Goal: Task Accomplishment & Management: Manage account settings

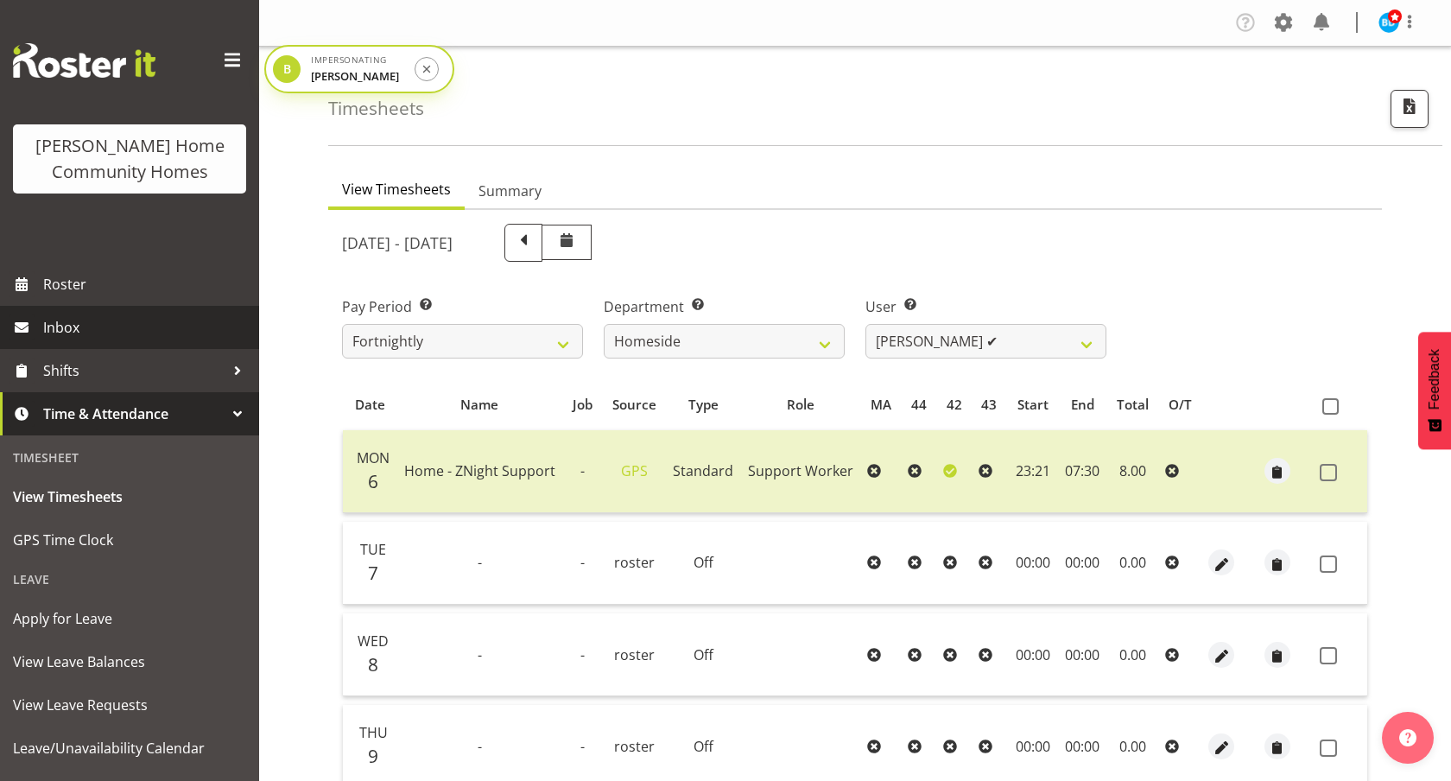
select select "746"
select select "8657"
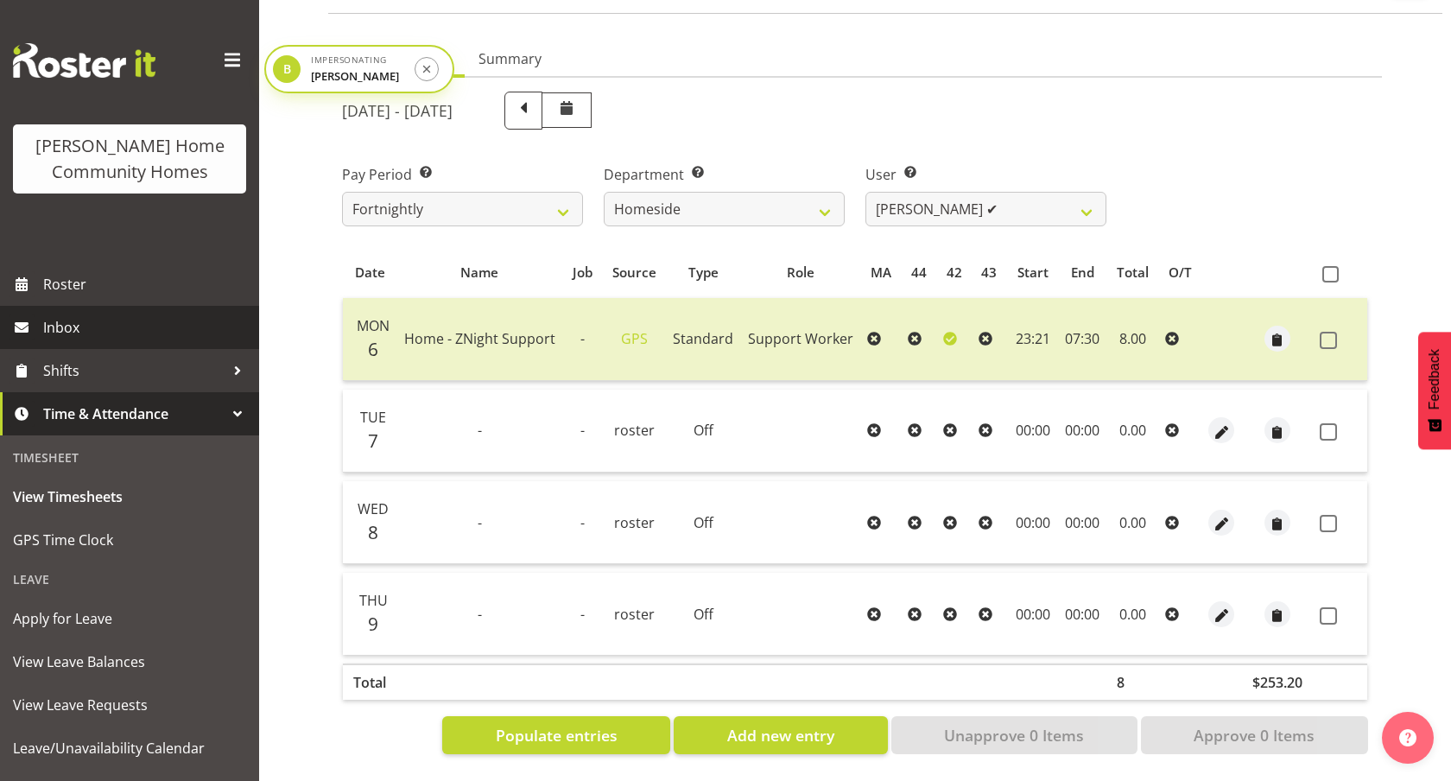
drag, startPoint x: 0, startPoint y: 0, endPoint x: 92, endPoint y: 321, distance: 334.1
click at [92, 321] on span "Inbox" at bounding box center [146, 327] width 207 height 26
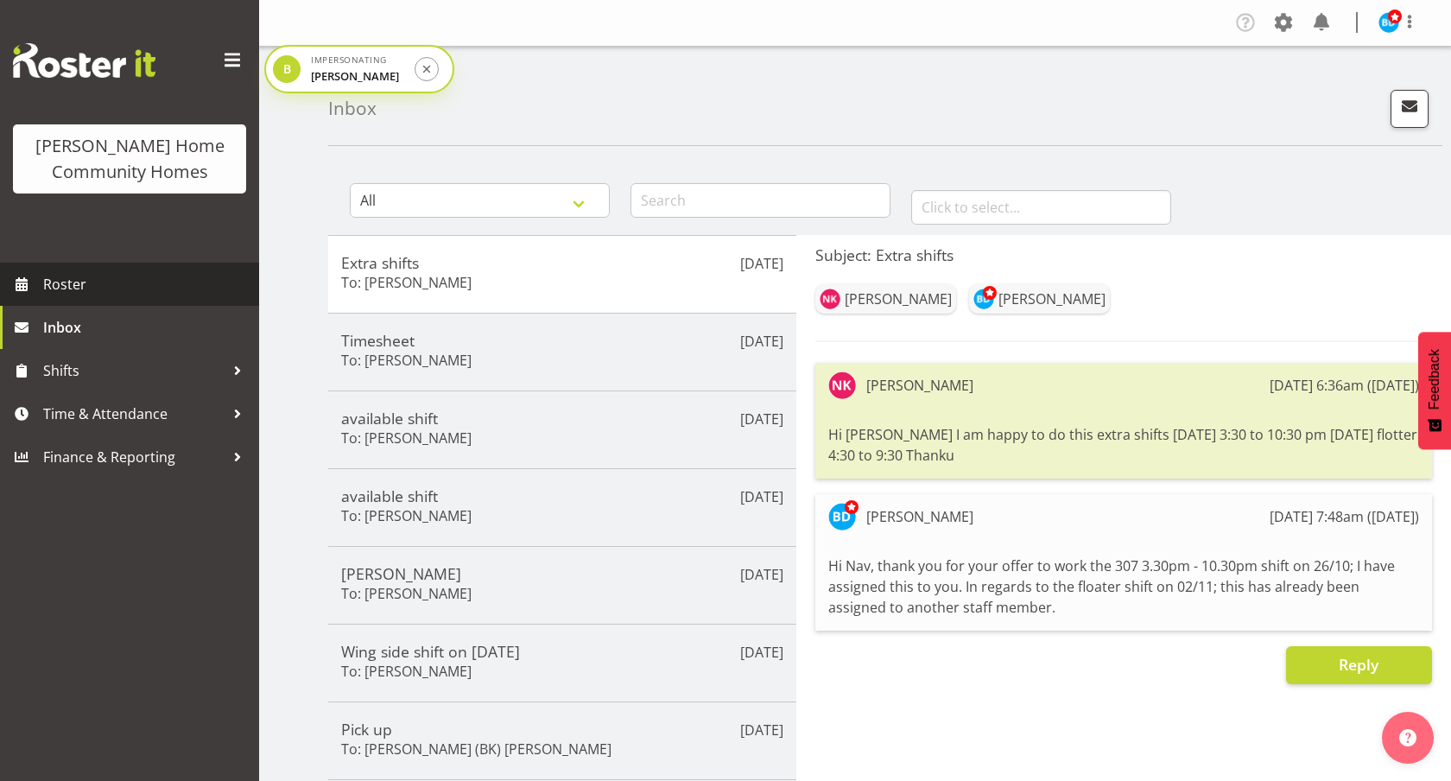
click at [96, 287] on span "Roster" at bounding box center [146, 284] width 207 height 26
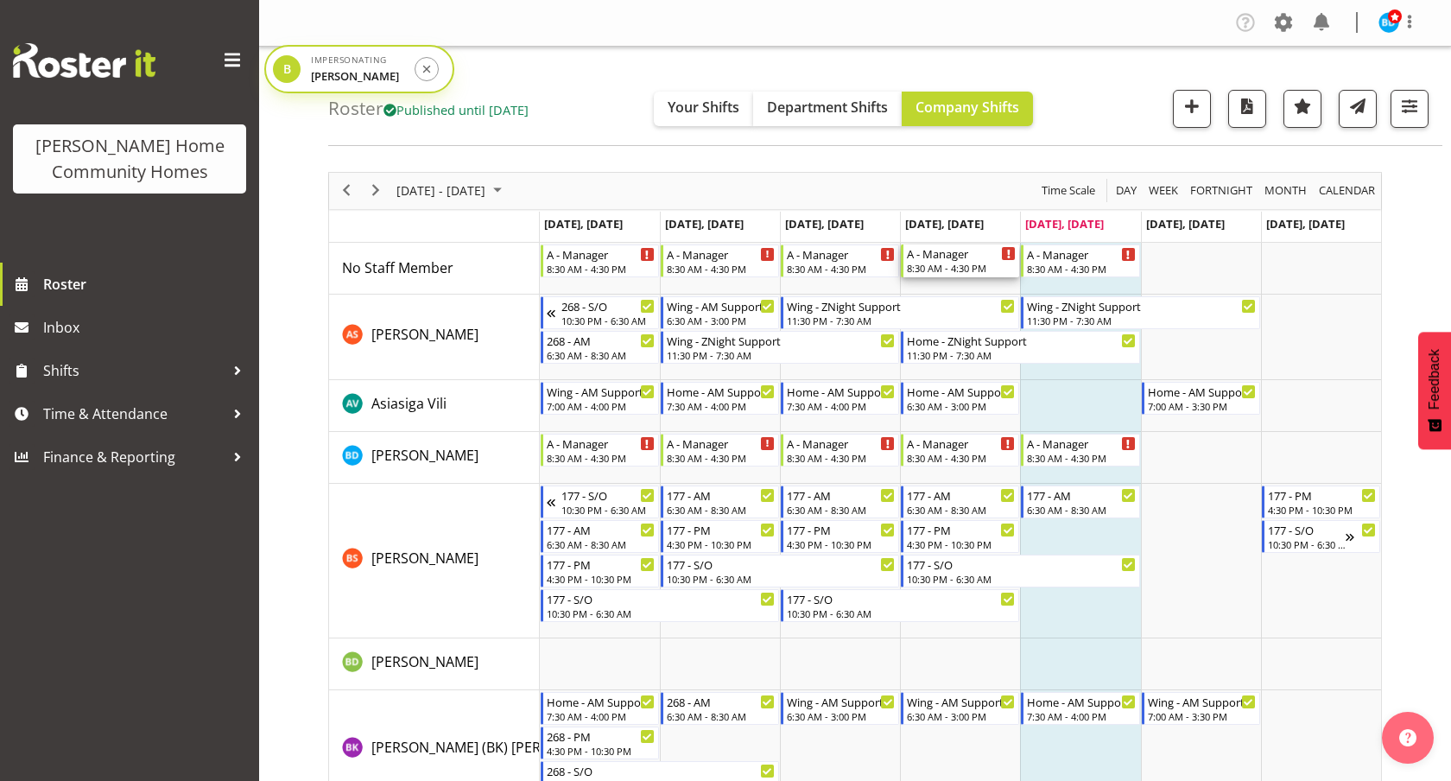
click at [966, 259] on div "A - Manager" at bounding box center [961, 252] width 109 height 17
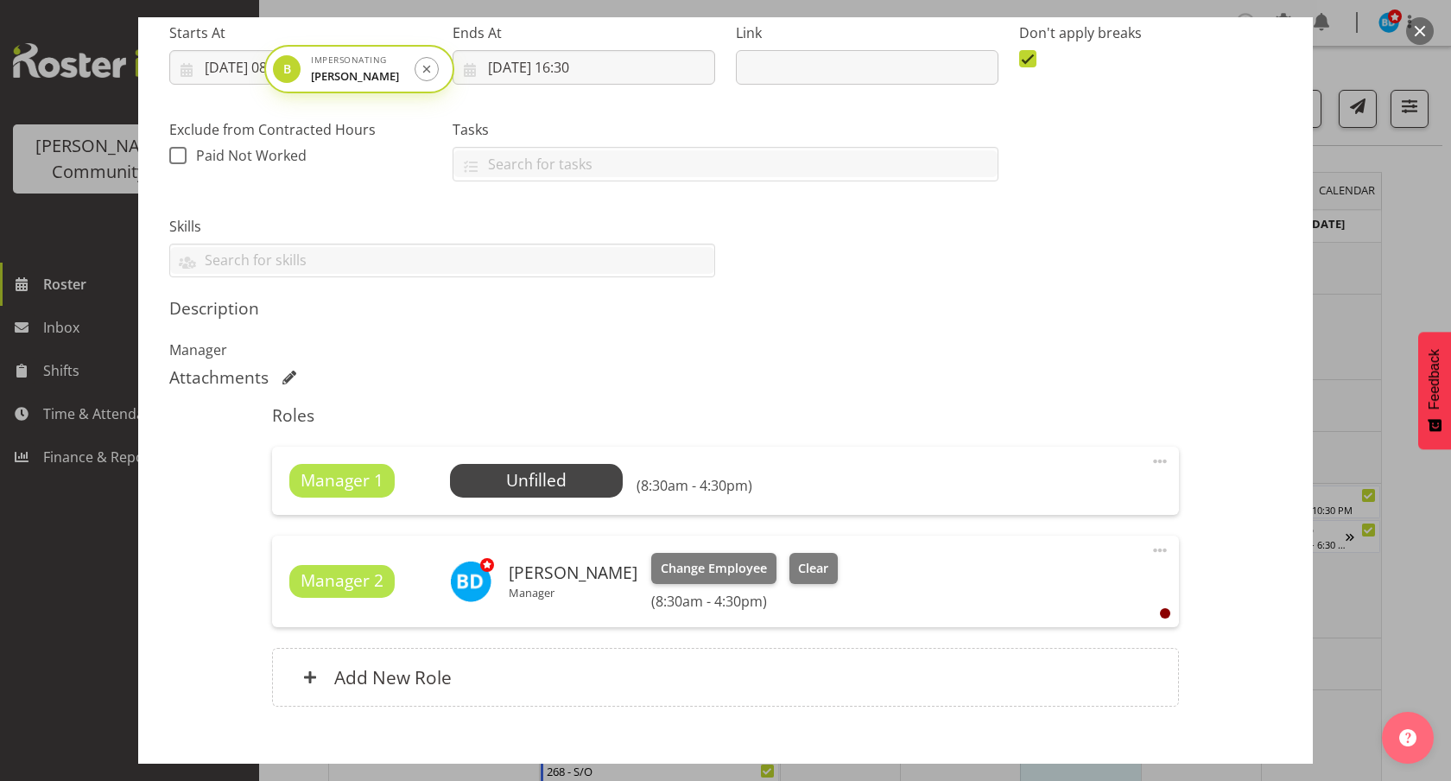
scroll to position [377, 0]
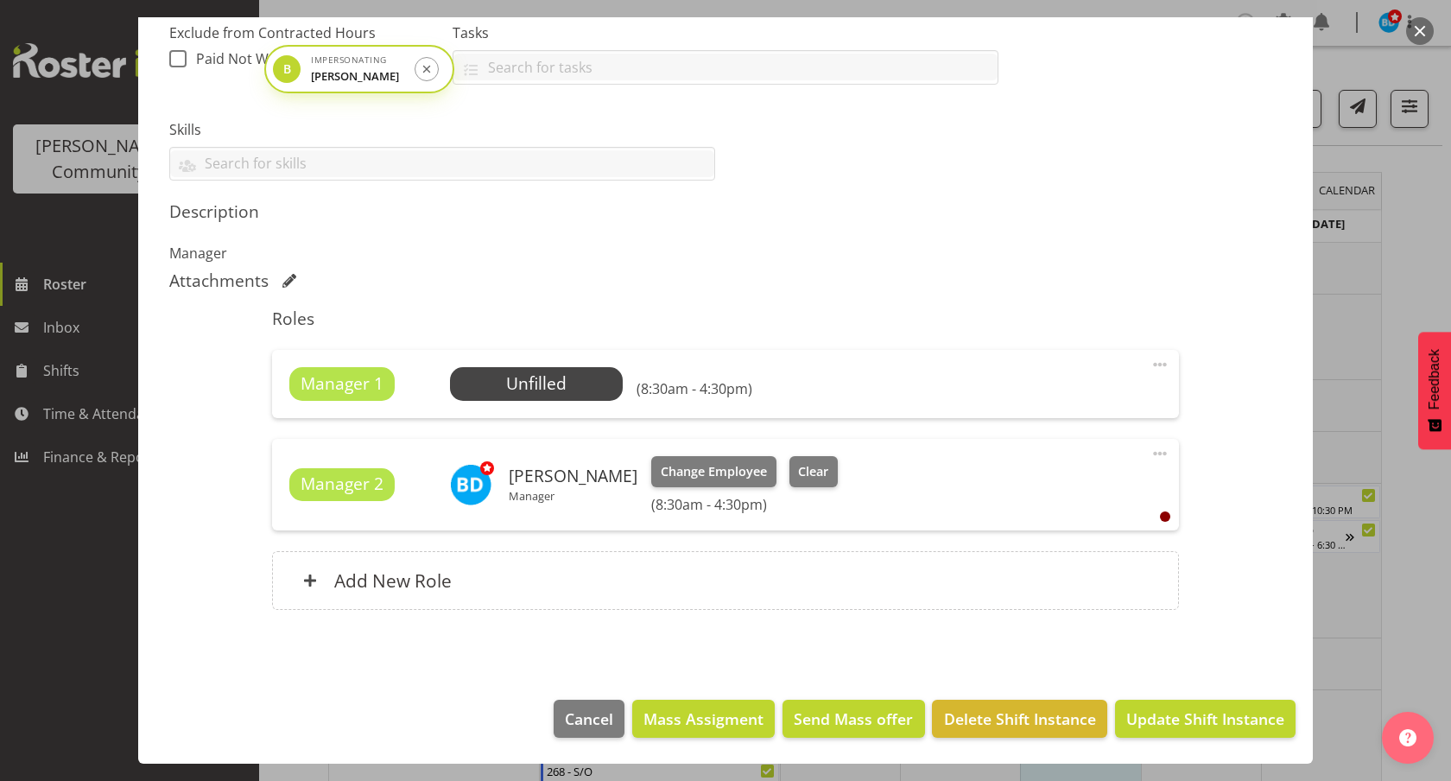
click at [1306, 342] on section "Shift Details Notes Related Shifts Shift Instance Name A - Manager Location 311…" at bounding box center [725, 213] width 1175 height 937
click at [1283, 248] on section "Shift Instance Name A - Manager Location 311 Hendersons Rd Department Admin Job…" at bounding box center [725, 221] width 1140 height 847
click at [1382, 248] on div at bounding box center [725, 390] width 1451 height 781
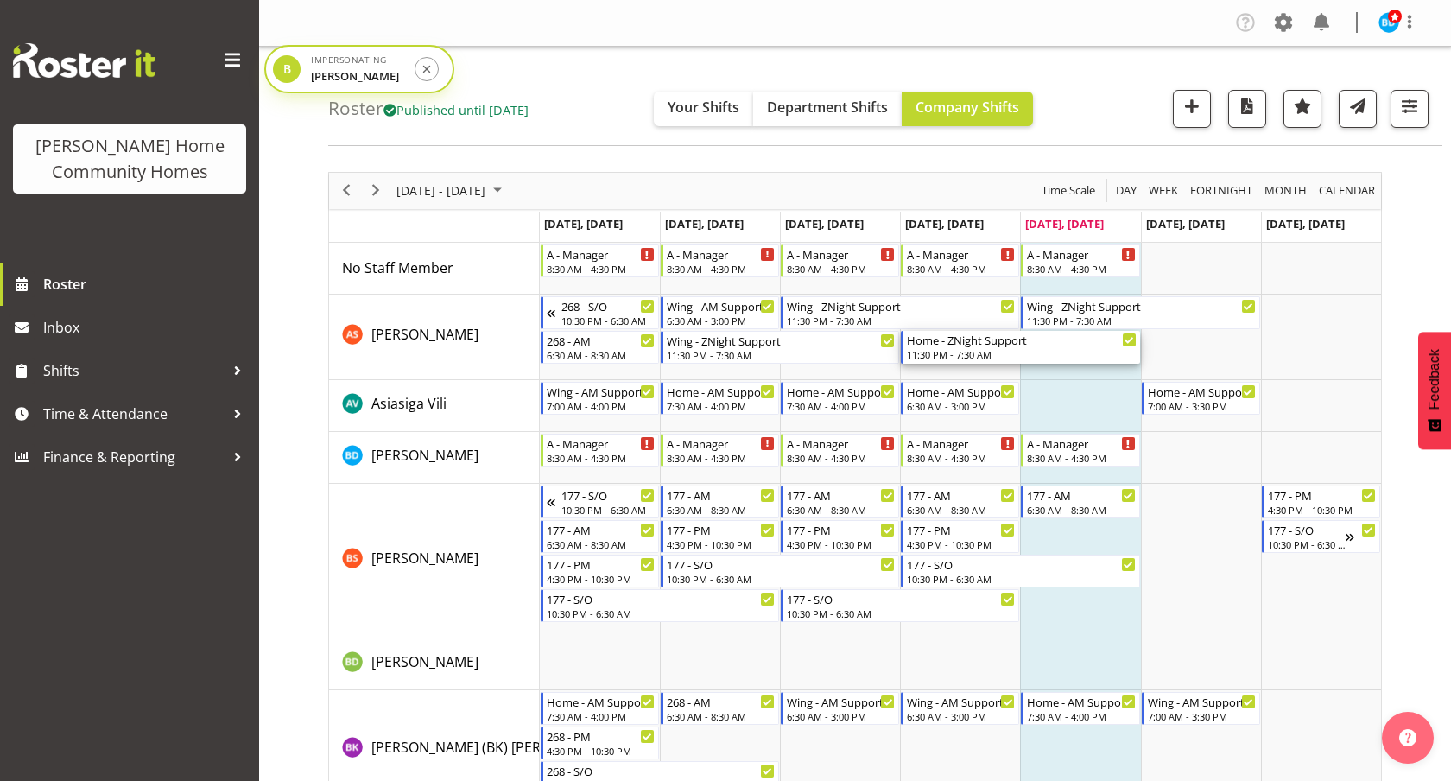
click at [950, 349] on div "11:30 PM - 7:30 AM" at bounding box center [1021, 354] width 229 height 14
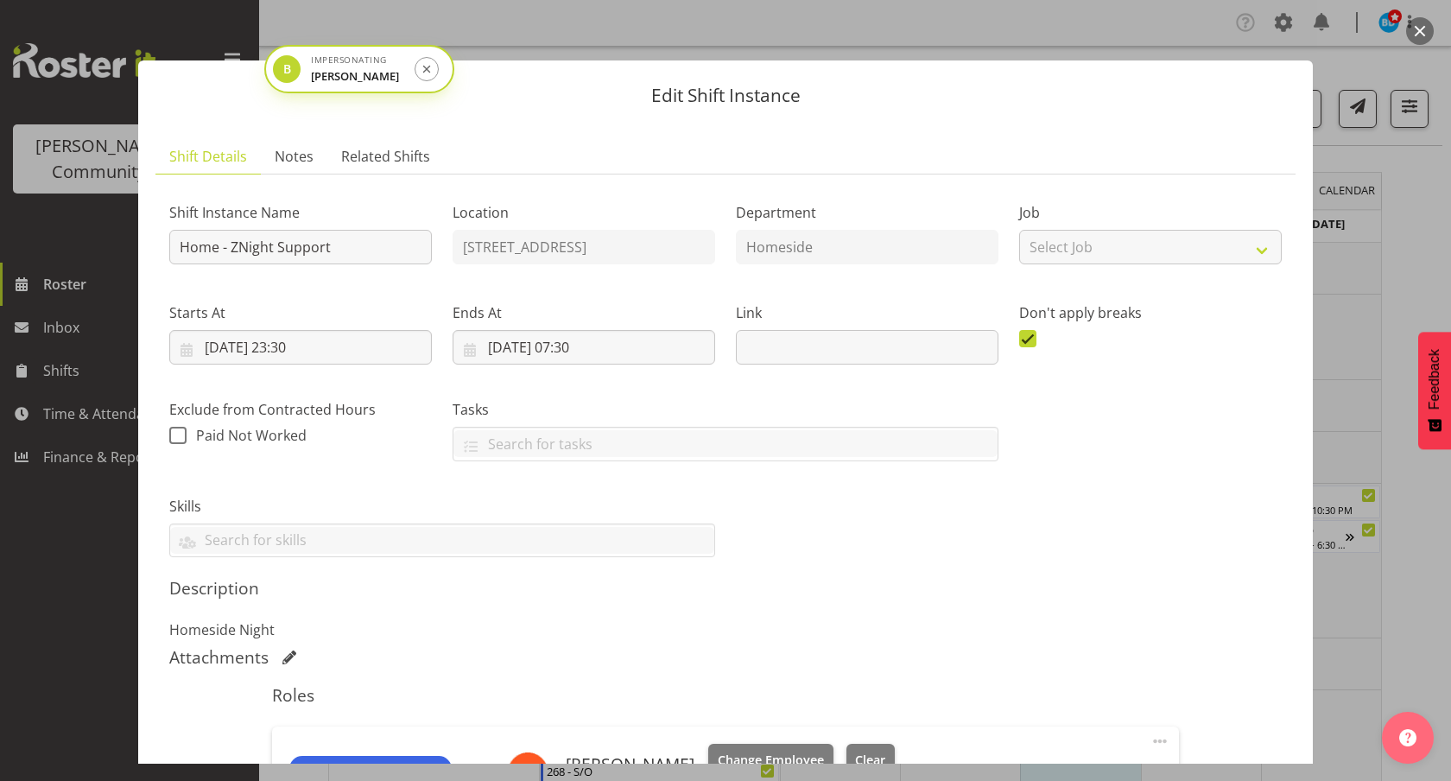
scroll to position [288, 0]
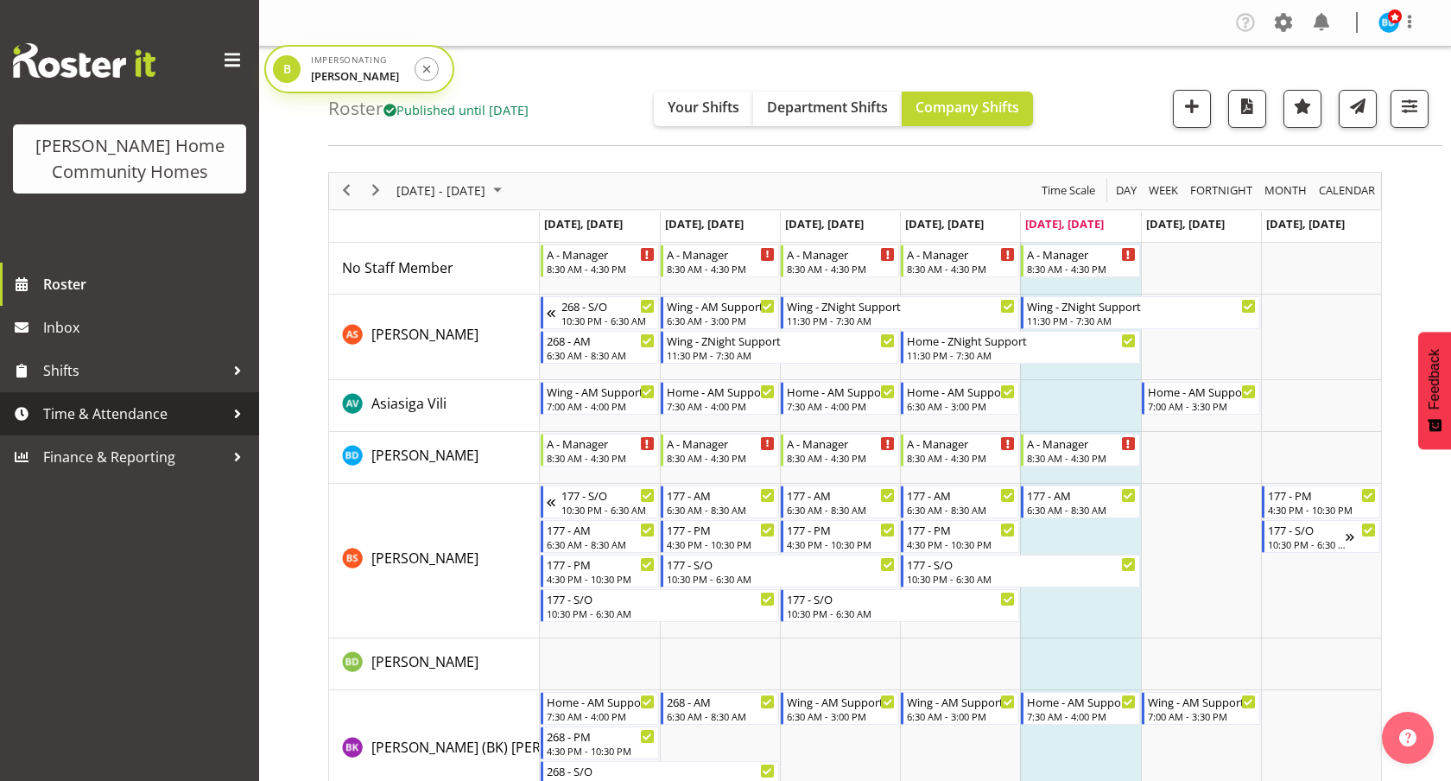
click at [69, 418] on span "Time & Attendance" at bounding box center [133, 414] width 181 height 26
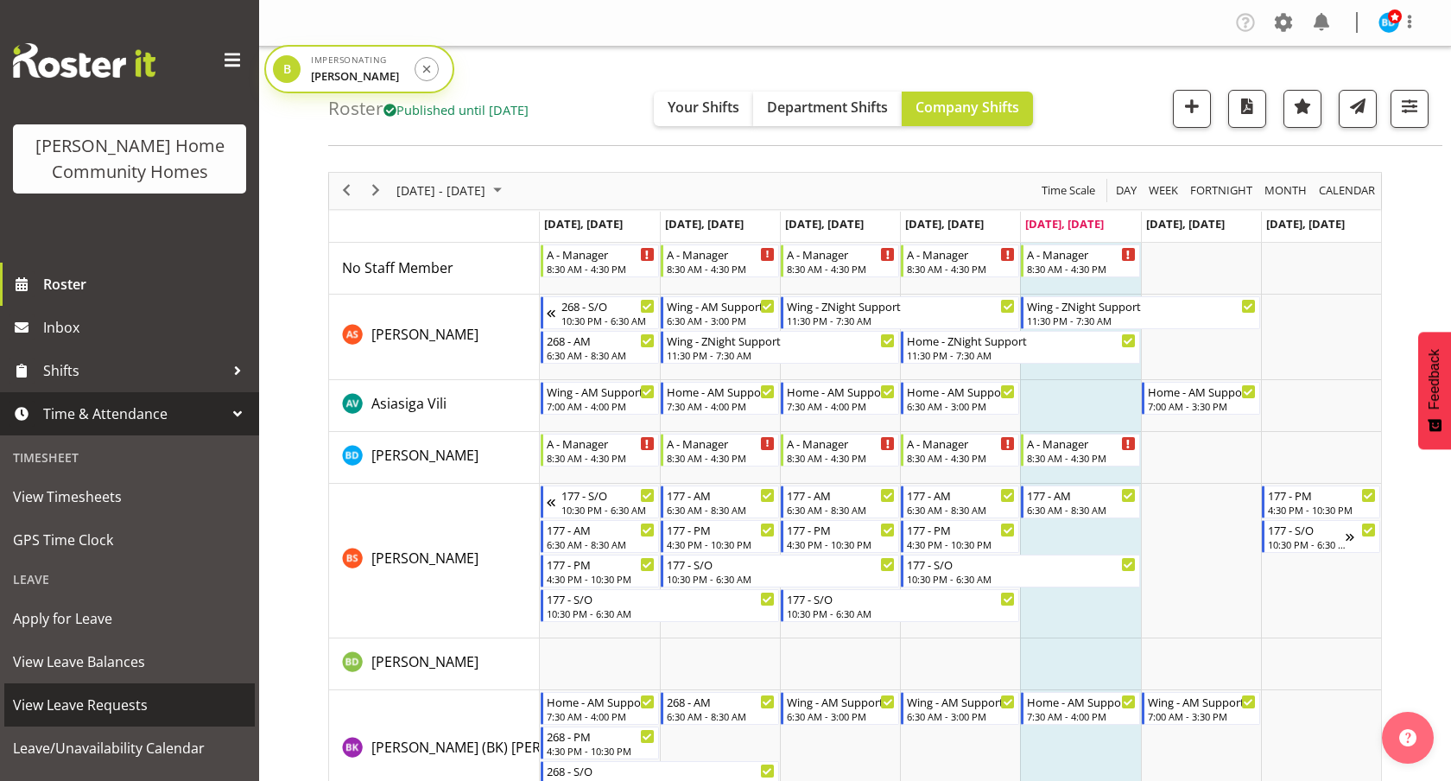
click at [79, 703] on span "View Leave Requests" at bounding box center [129, 705] width 233 height 26
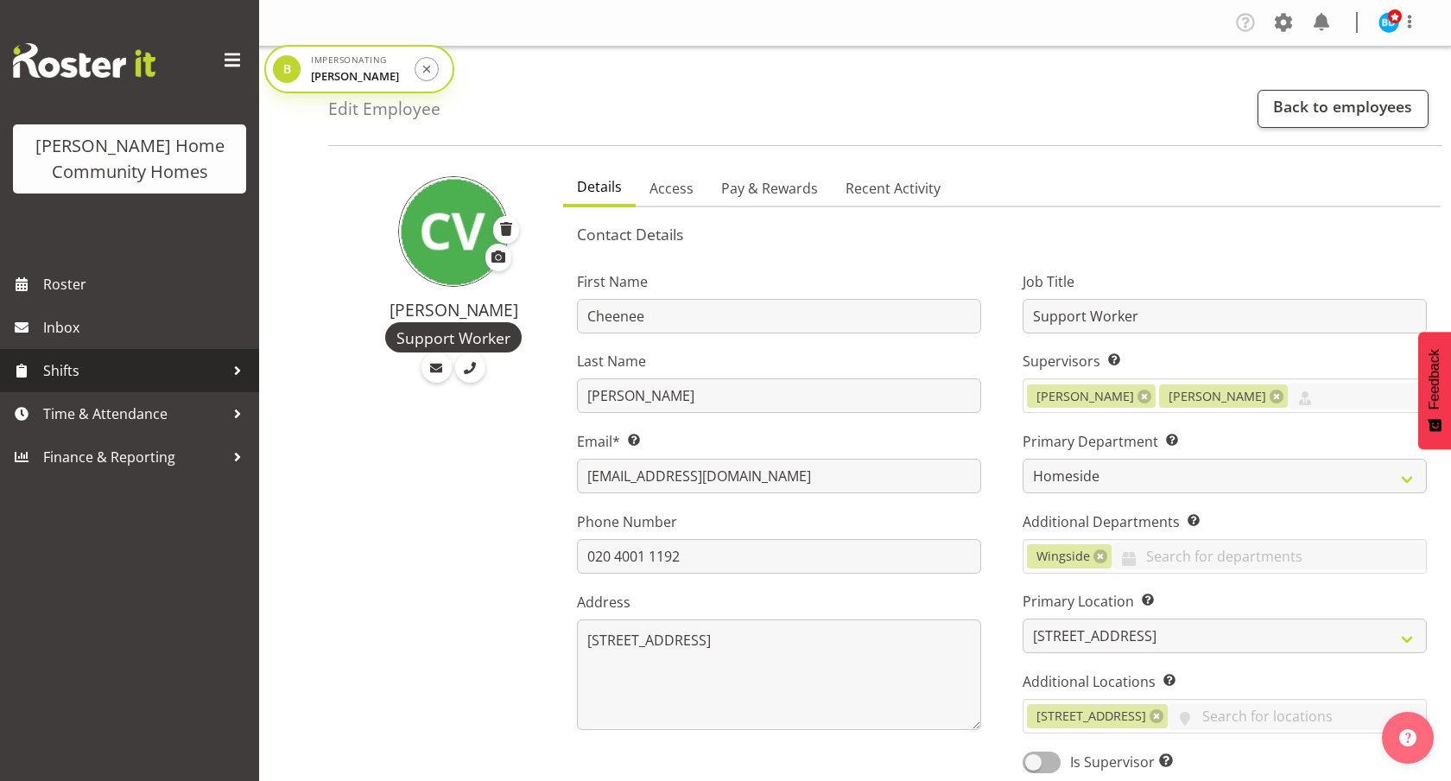
select select "746"
select select "1067"
select select "TimelineWeek"
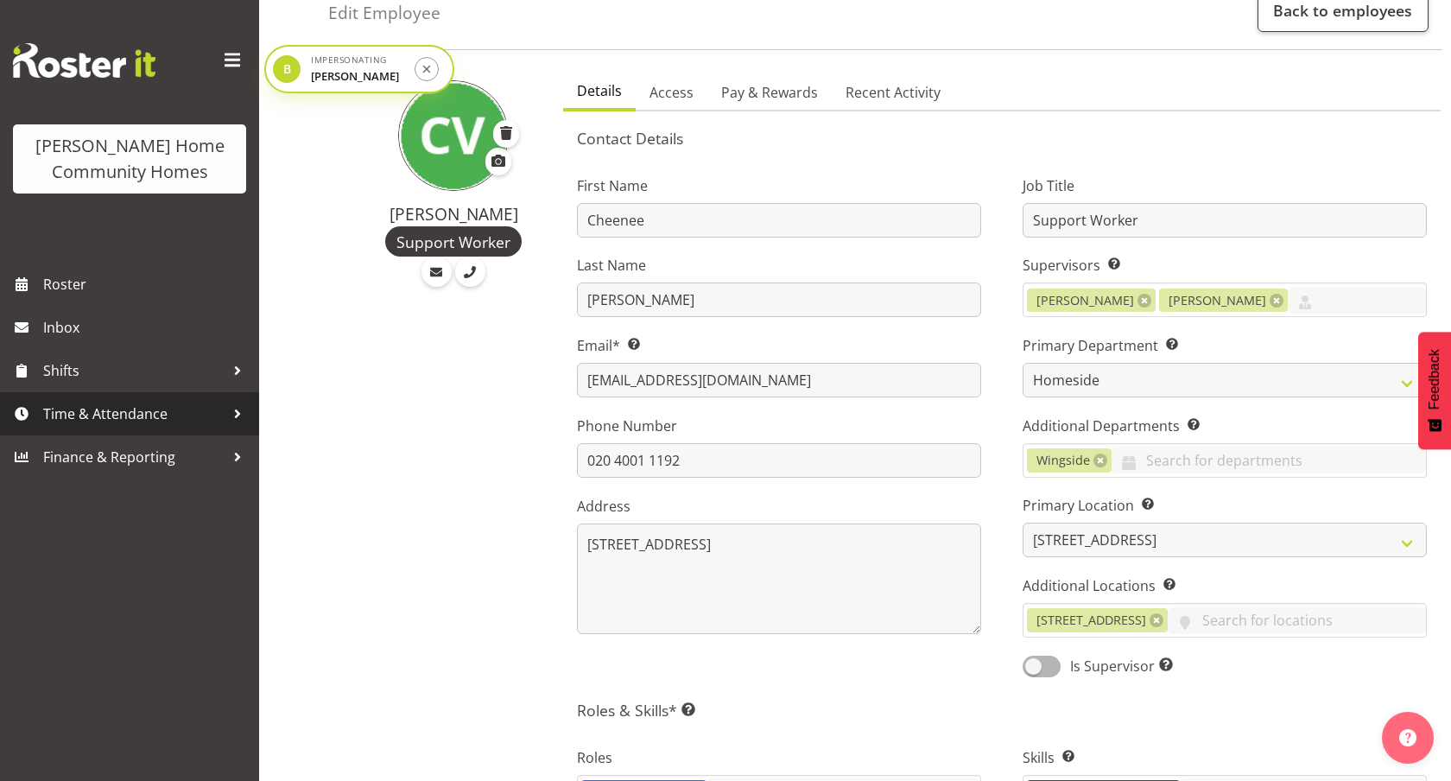
click at [91, 413] on span "Time & Attendance" at bounding box center [133, 414] width 181 height 26
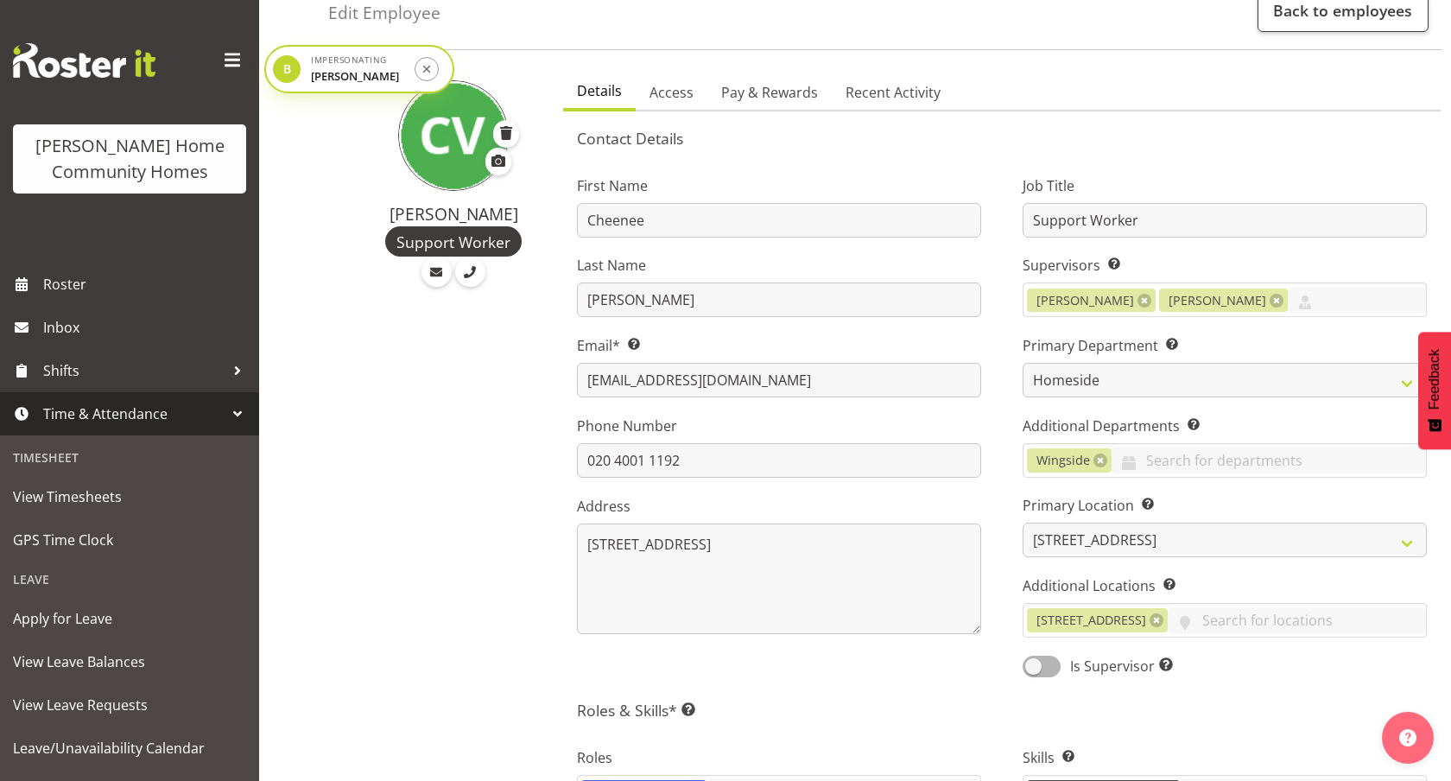
scroll to position [52, 0]
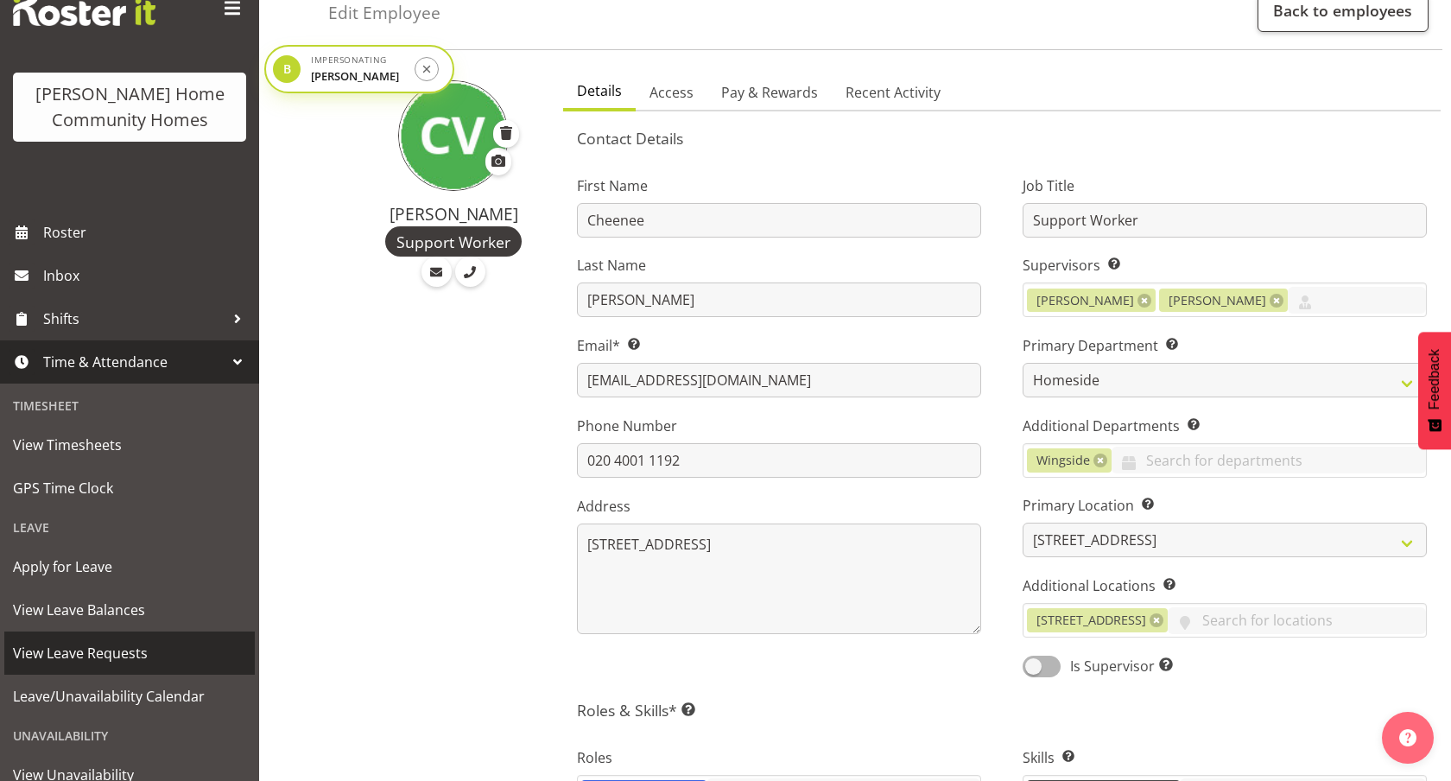
click at [78, 649] on span "View Leave Requests" at bounding box center [129, 653] width 233 height 26
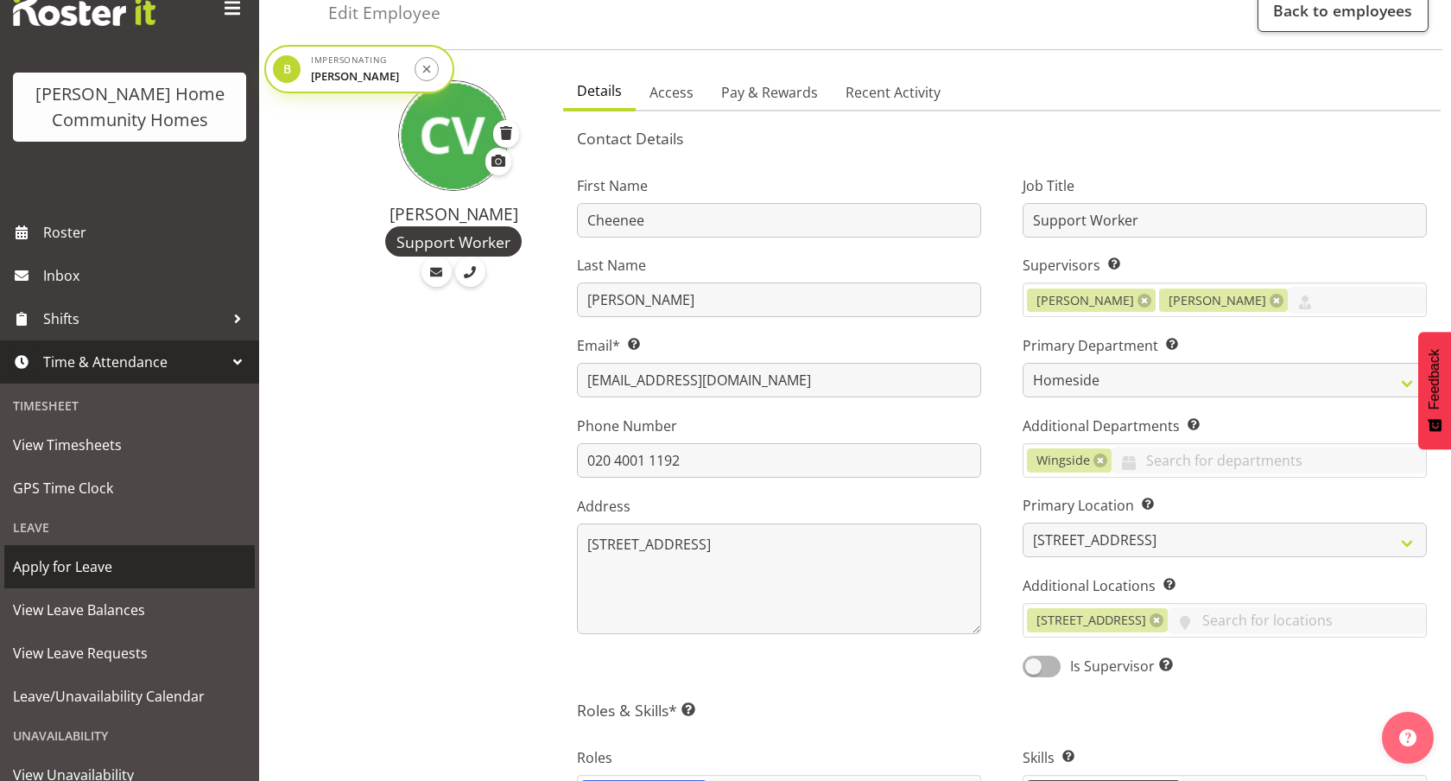
click at [89, 561] on span "Apply for Leave" at bounding box center [129, 567] width 233 height 26
click at [98, 422] on div "Timesheet" at bounding box center [129, 405] width 250 height 35
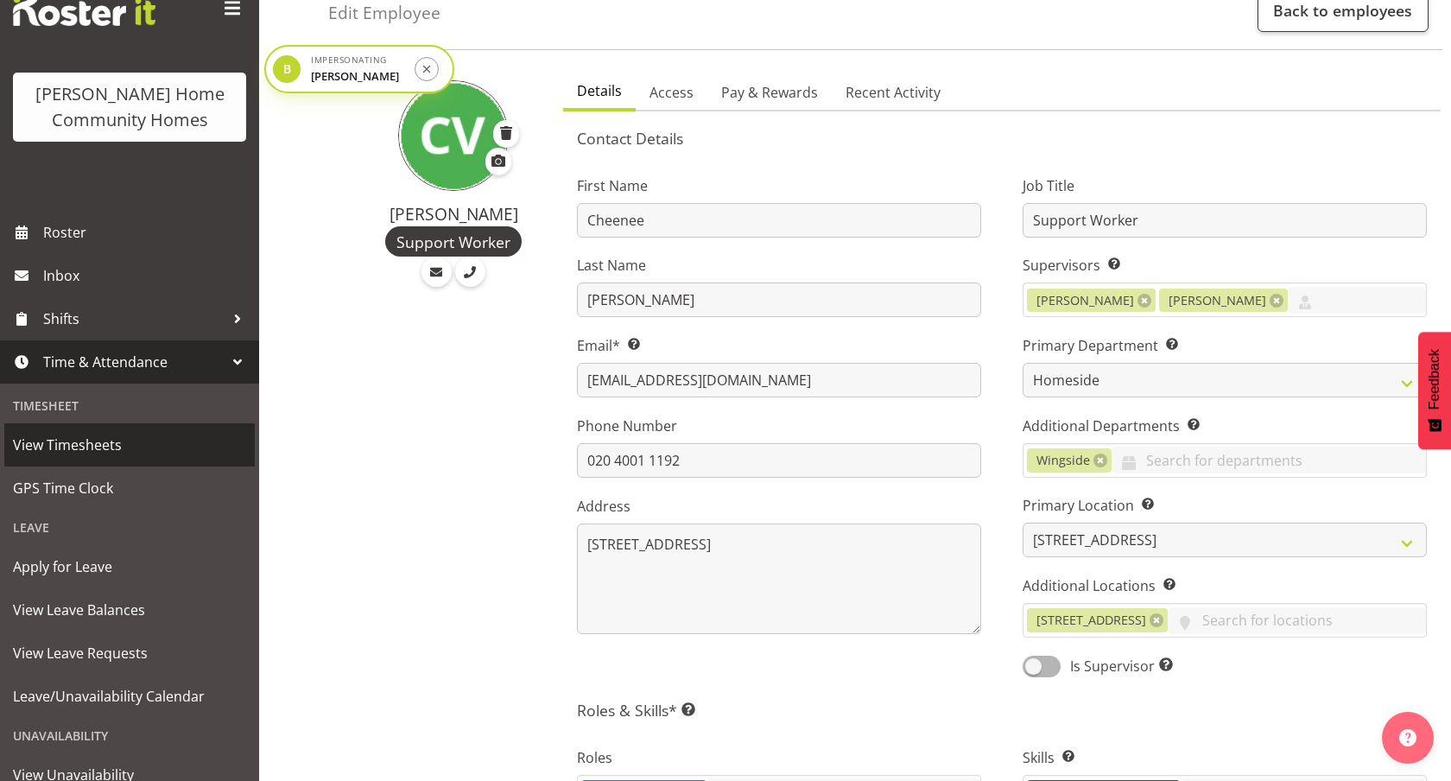
click at [98, 437] on span "View Timesheets" at bounding box center [129, 445] width 233 height 26
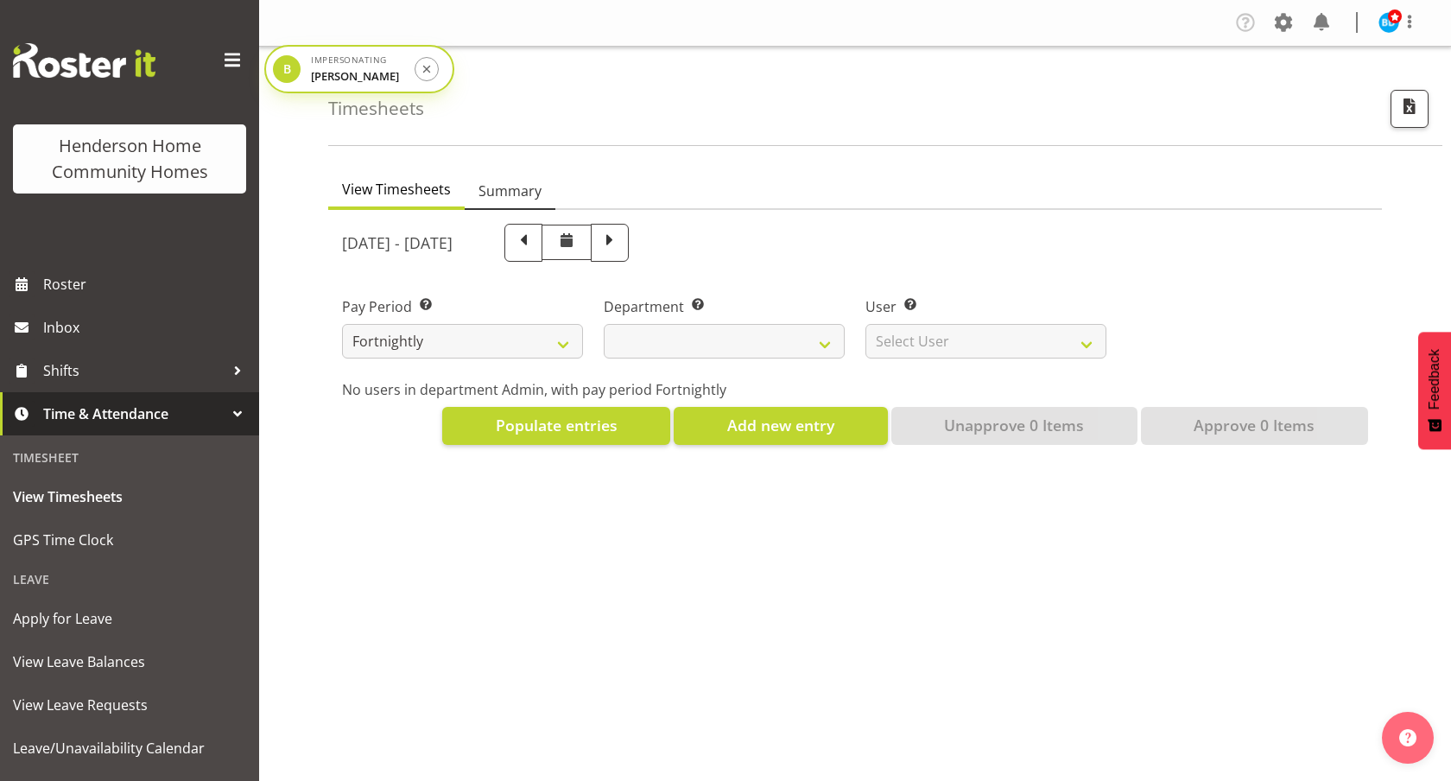
select select
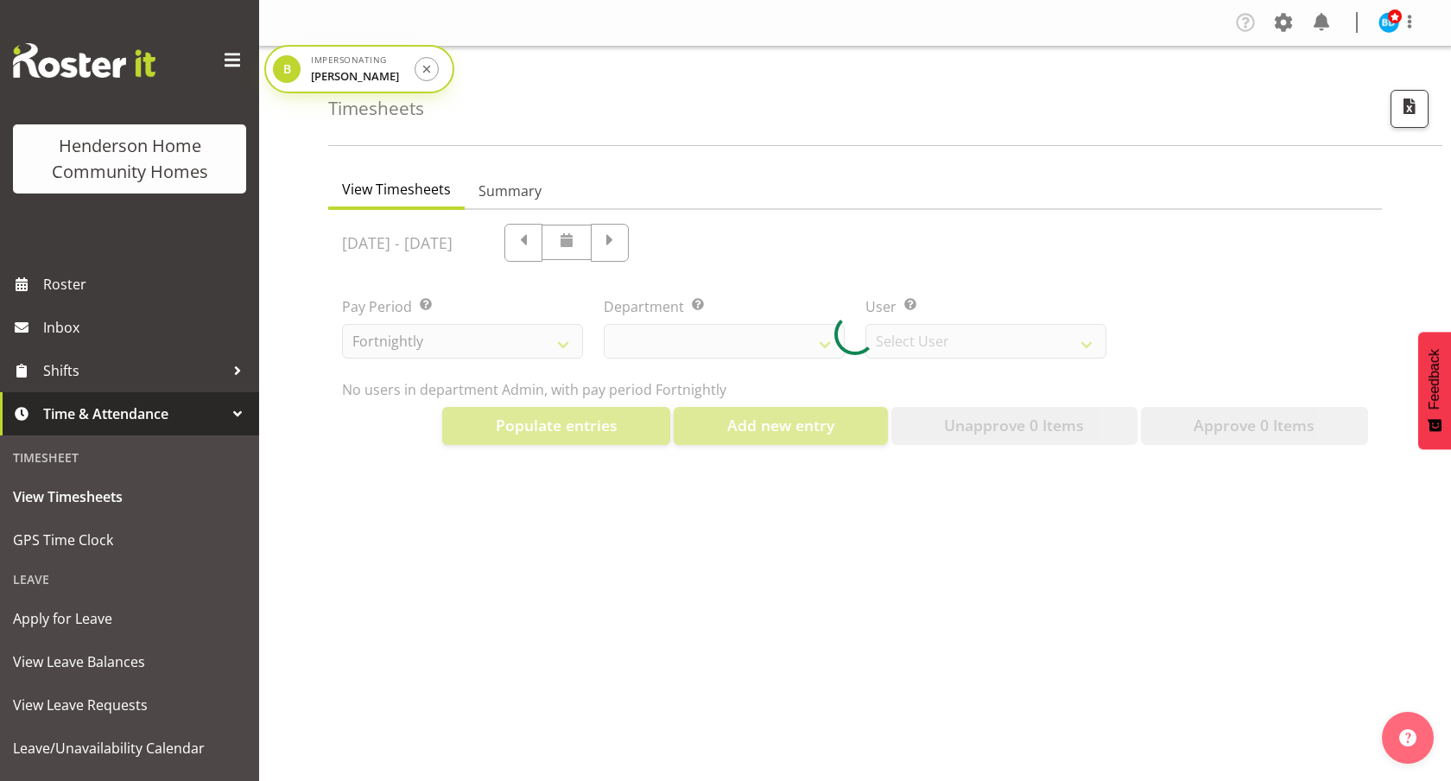
select select "8515"
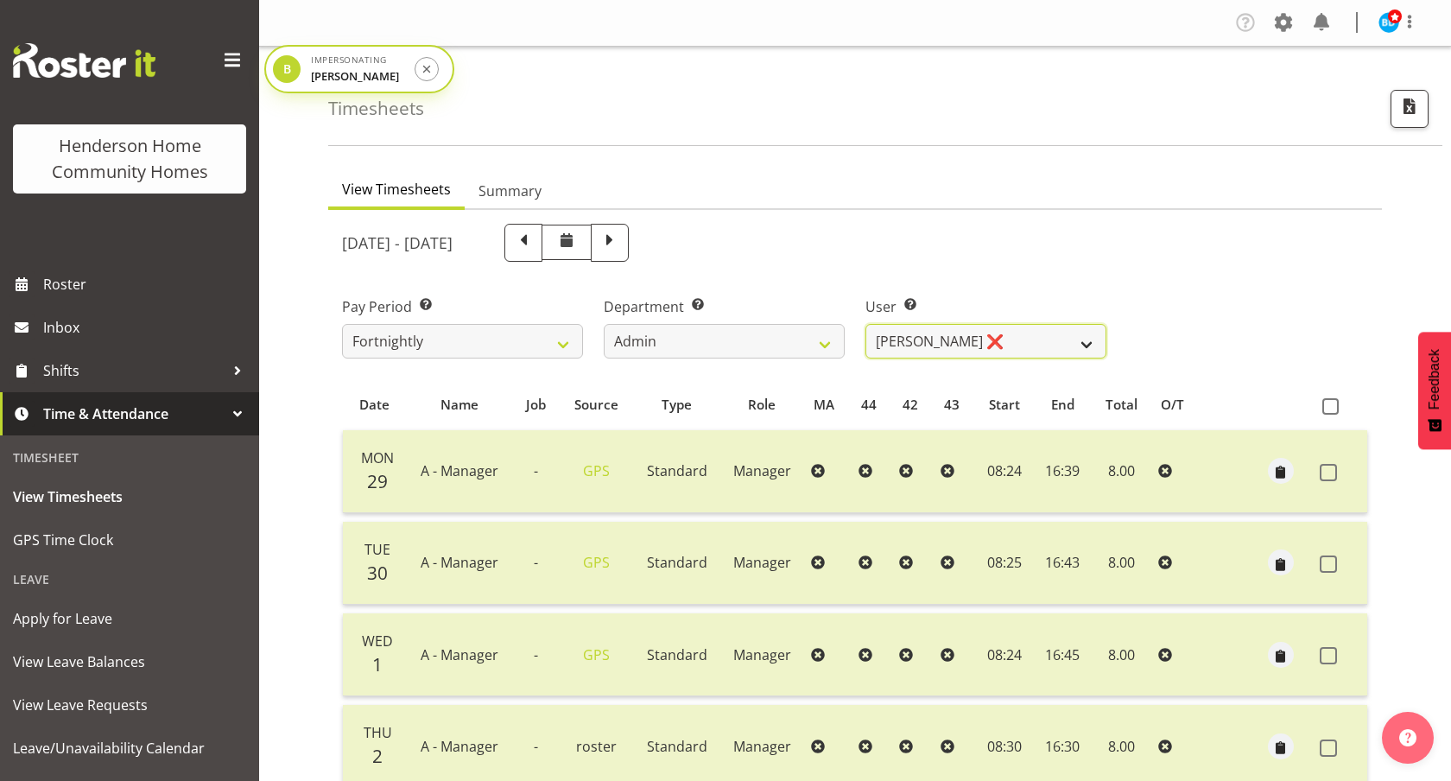
click at [931, 334] on select "Barbara Dunlop ❌ Emily-Jayne Ashton ❌ Johanna Molina ❌ Kirsty Crossley ❌" at bounding box center [986, 341] width 241 height 35
click at [769, 339] on select "Admin Homeside Houses Wingside" at bounding box center [724, 341] width 241 height 35
select select "746"
click at [604, 324] on select "Admin Homeside Houses Wingside" at bounding box center [724, 341] width 241 height 35
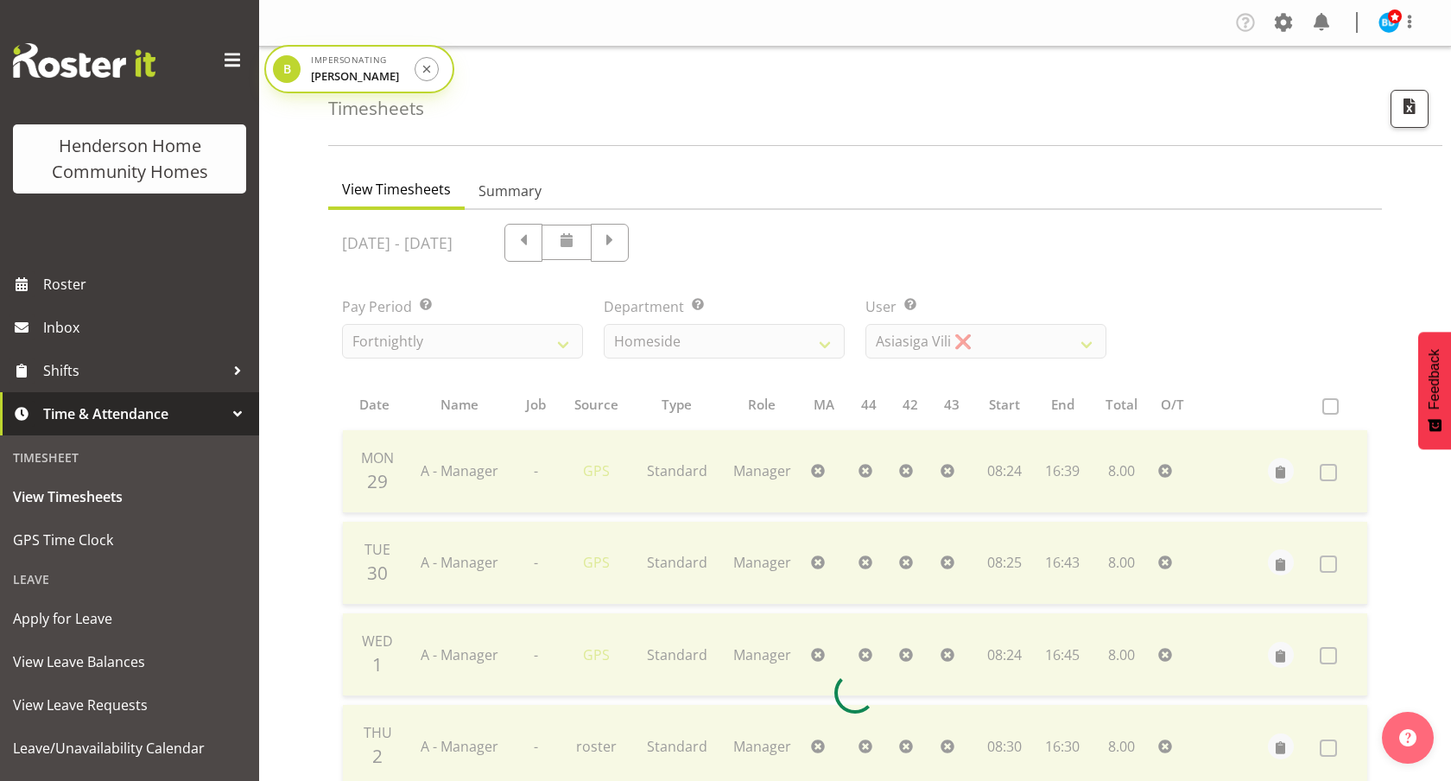
click at [920, 344] on div at bounding box center [855, 693] width 1054 height 966
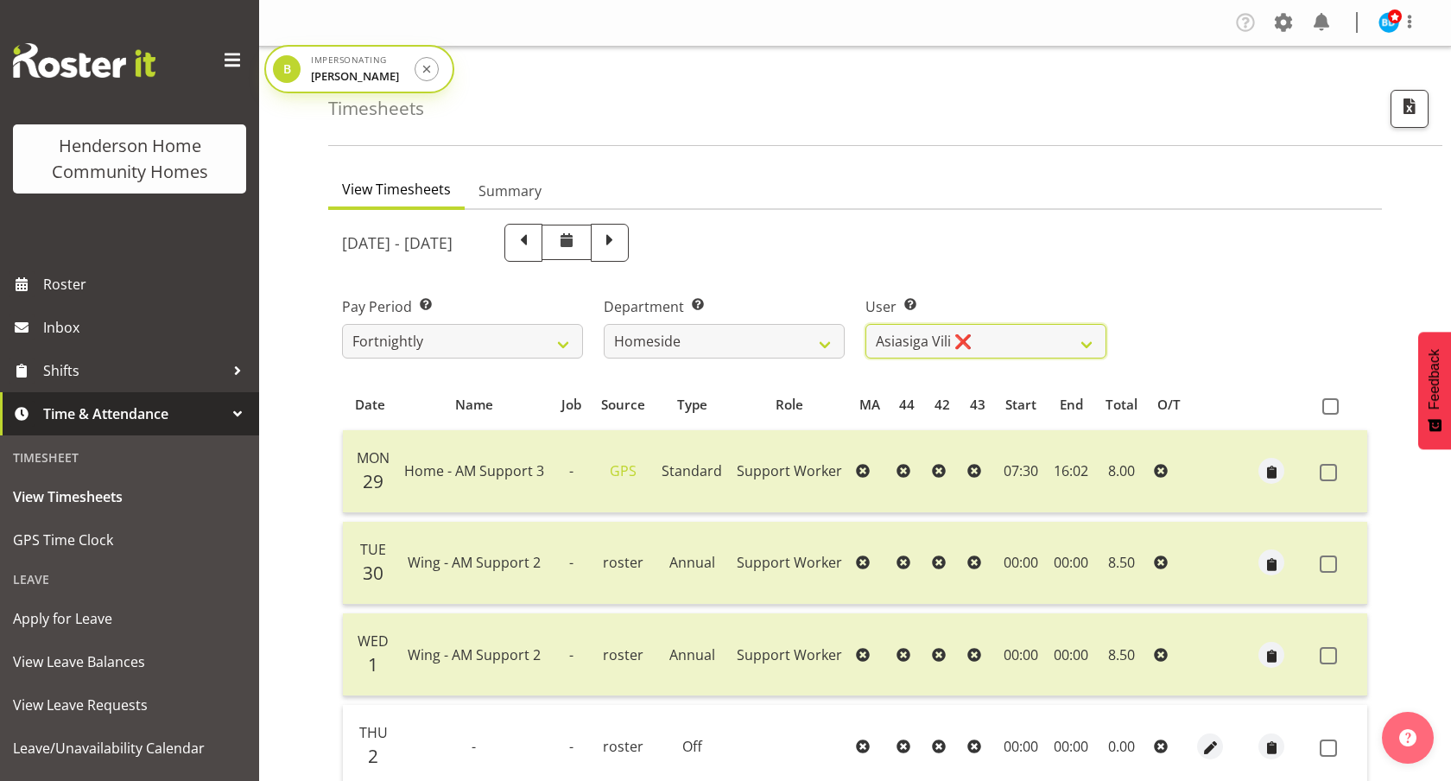
click at [974, 341] on select "Asiasiga Vili ❌ Billie-Rose Dunlop ❌ Brijesh (BK) Kachhadiya ❌ Cheenee Vargas ❌…" at bounding box center [986, 341] width 241 height 35
select select "8657"
click at [866, 324] on select "Asiasiga Vili ❌ Billie-Rose Dunlop ❌ Brijesh (BK) Kachhadiya ❌ Cheenee Vargas ❌…" at bounding box center [986, 341] width 241 height 35
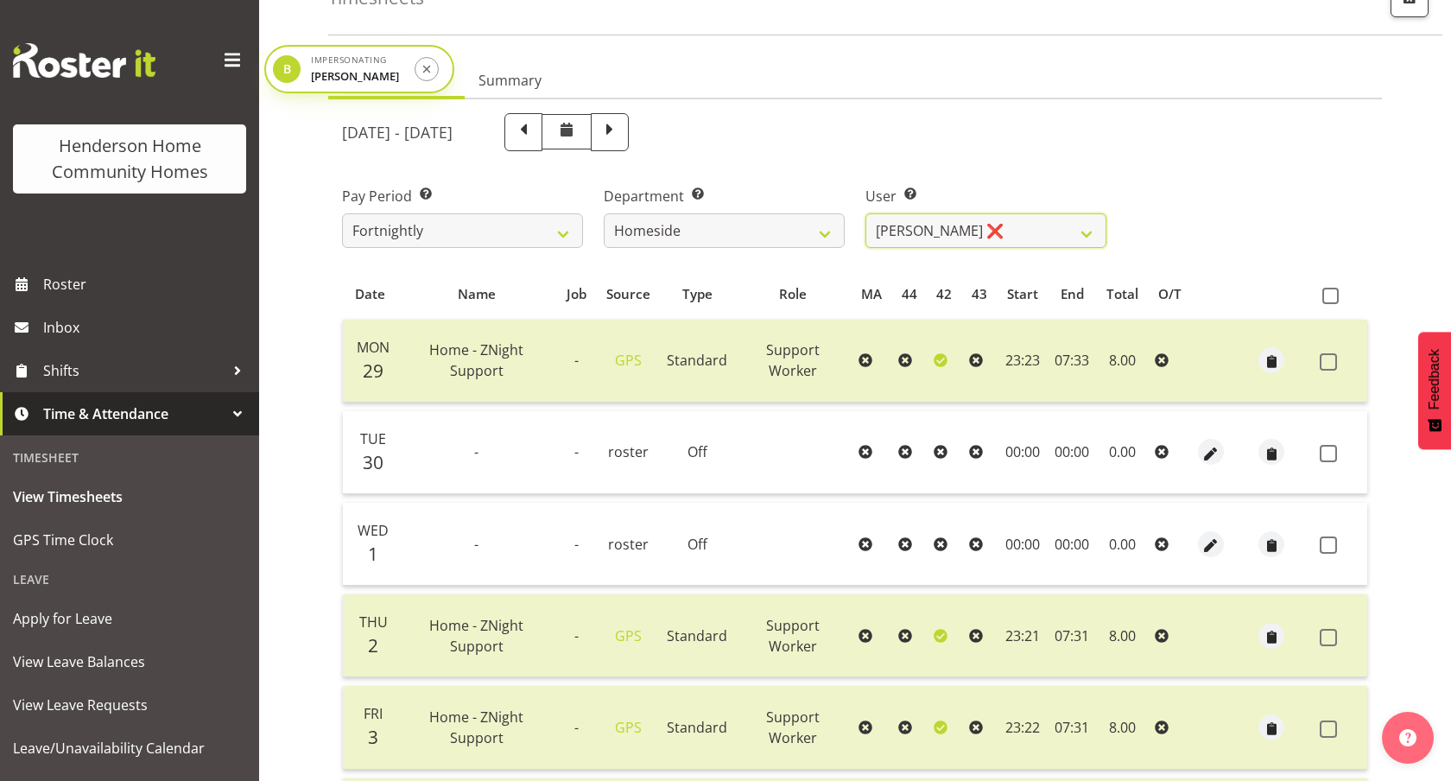
scroll to position [80, 0]
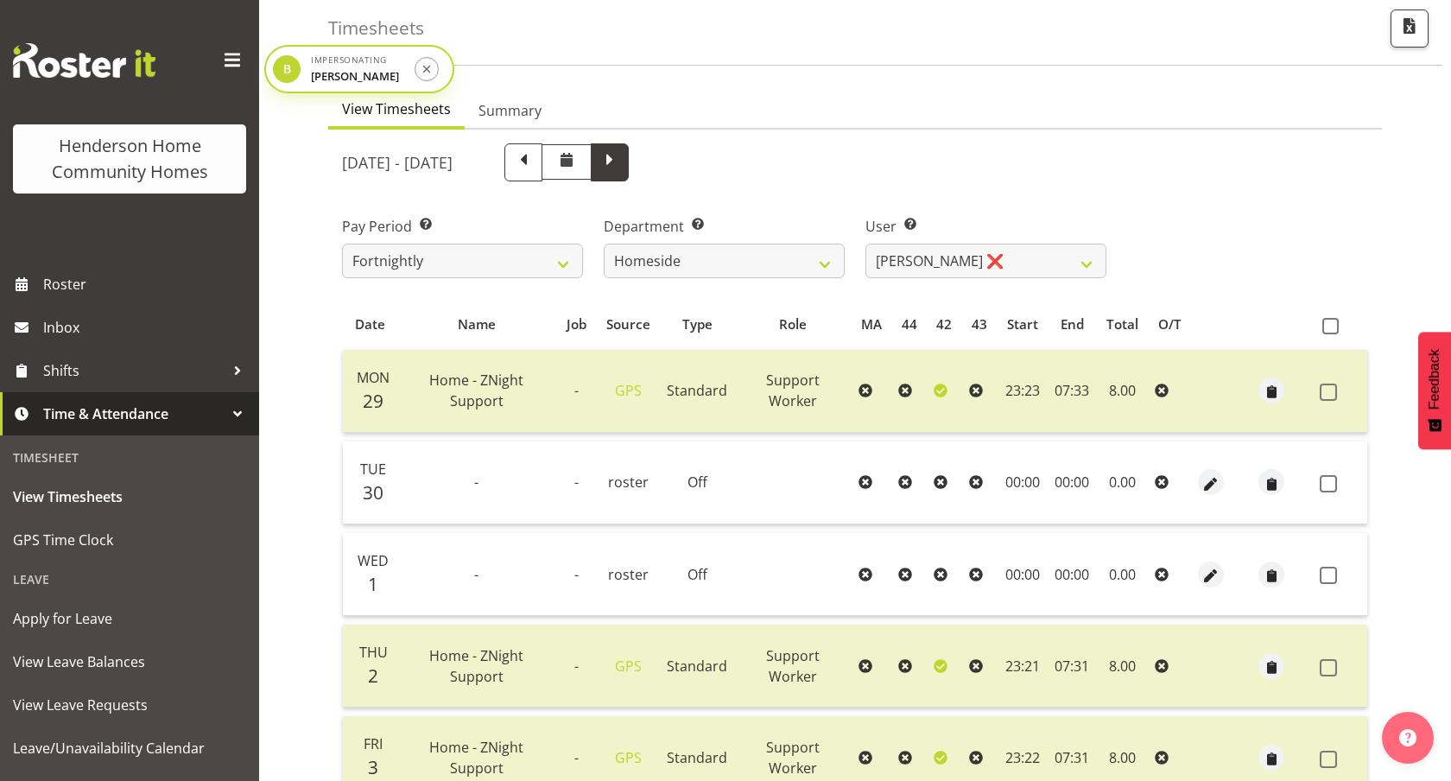
click at [621, 149] on span at bounding box center [610, 160] width 22 height 22
select select
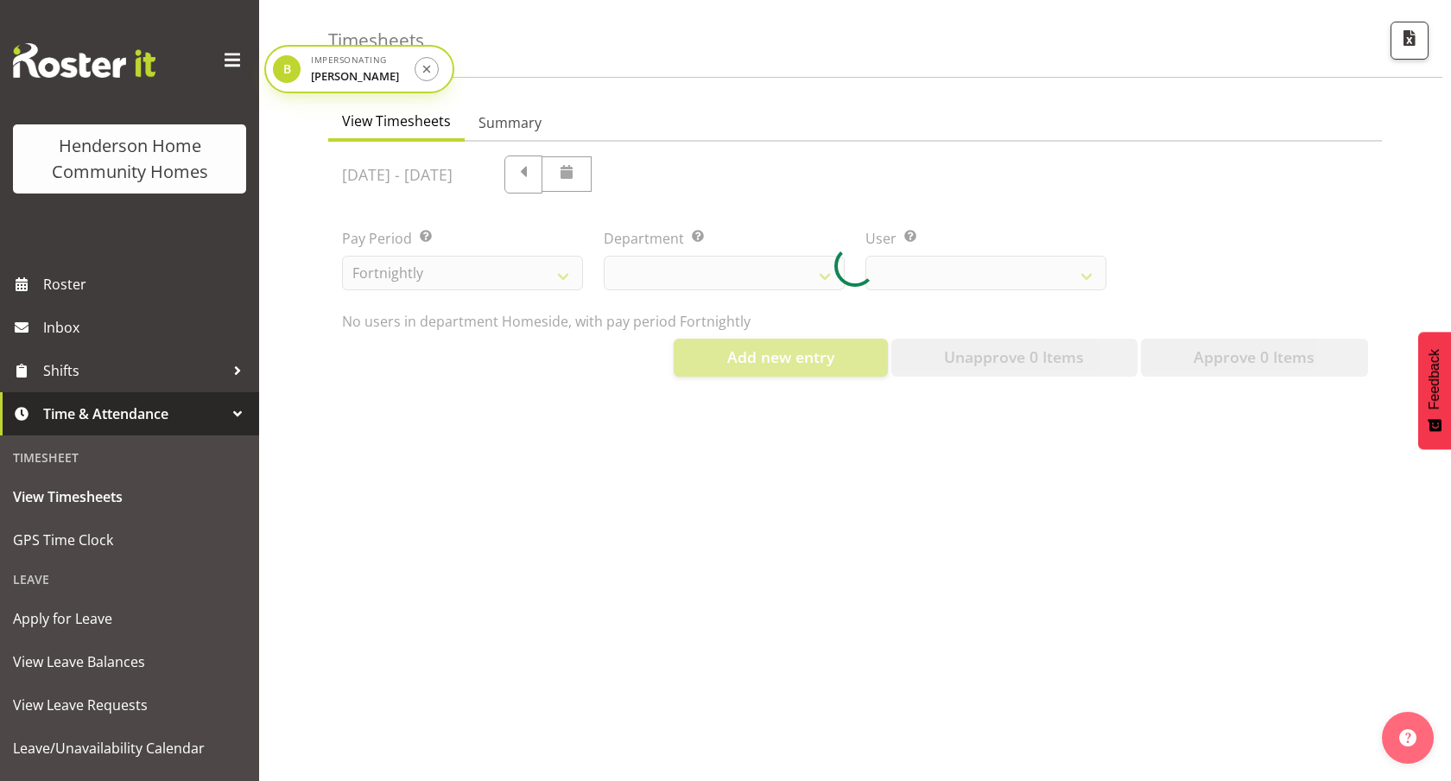
select select "746"
select select "8657"
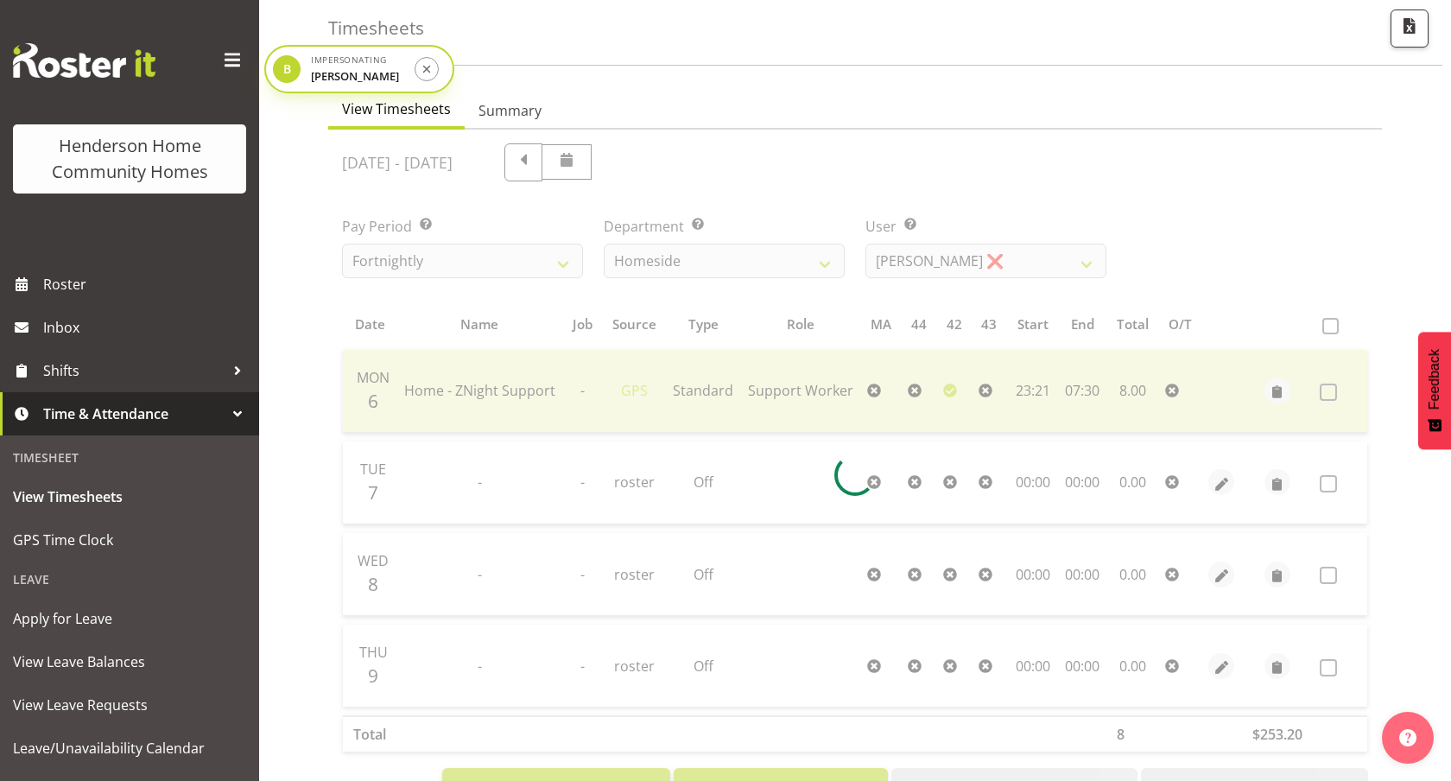
scroll to position [132, 0]
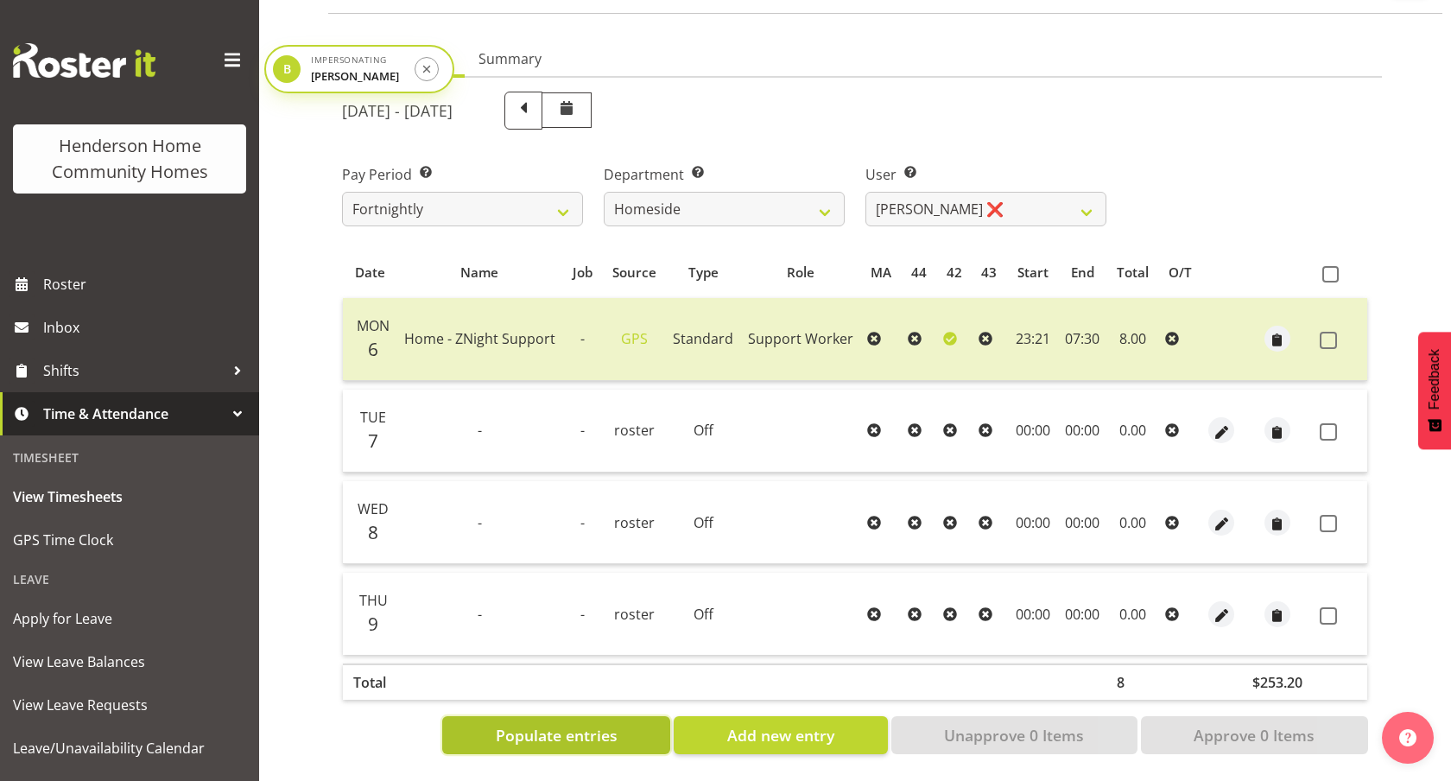
click at [561, 733] on span "Populate entries" at bounding box center [557, 735] width 122 height 22
click at [1218, 615] on span "button" at bounding box center [1222, 616] width 20 height 20
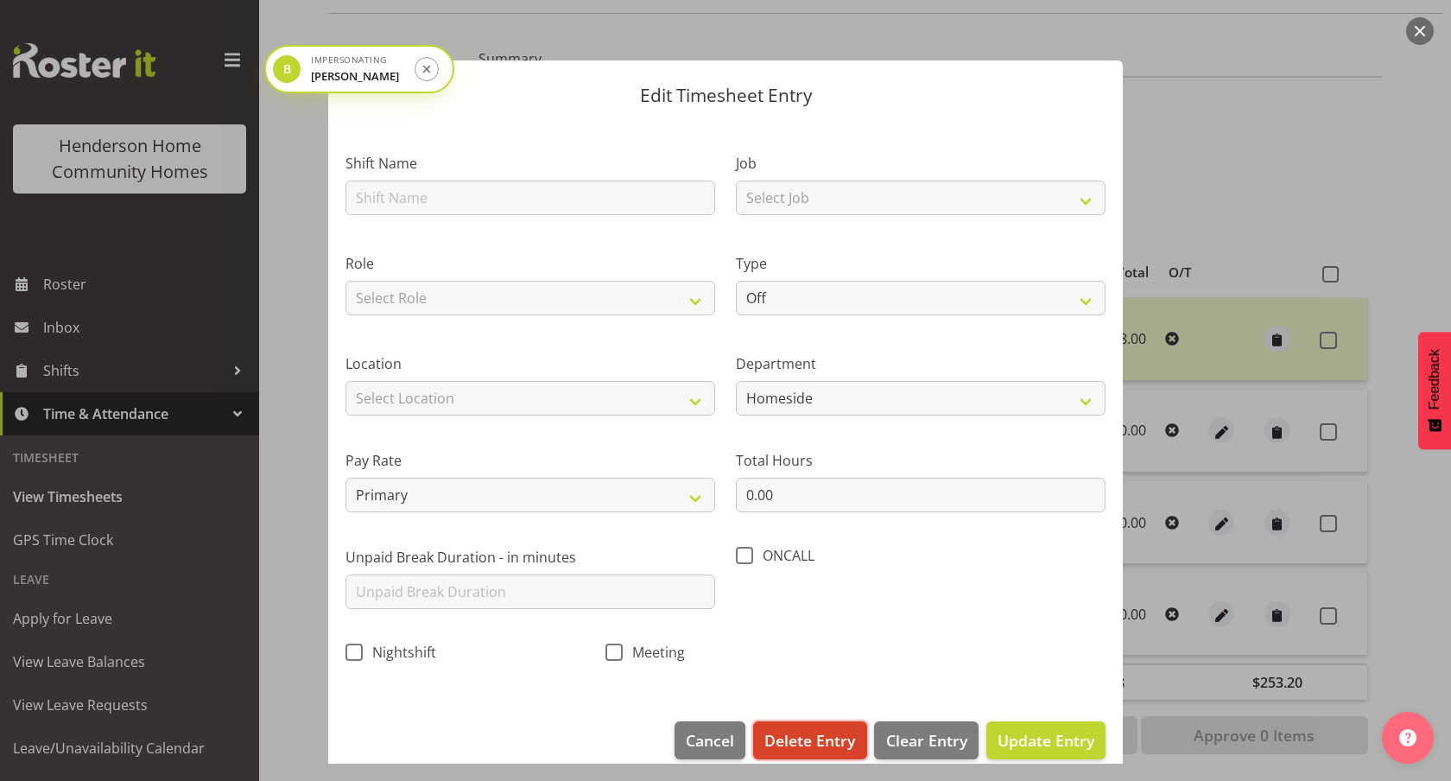
click at [823, 746] on span "Delete Entry" at bounding box center [809, 740] width 91 height 22
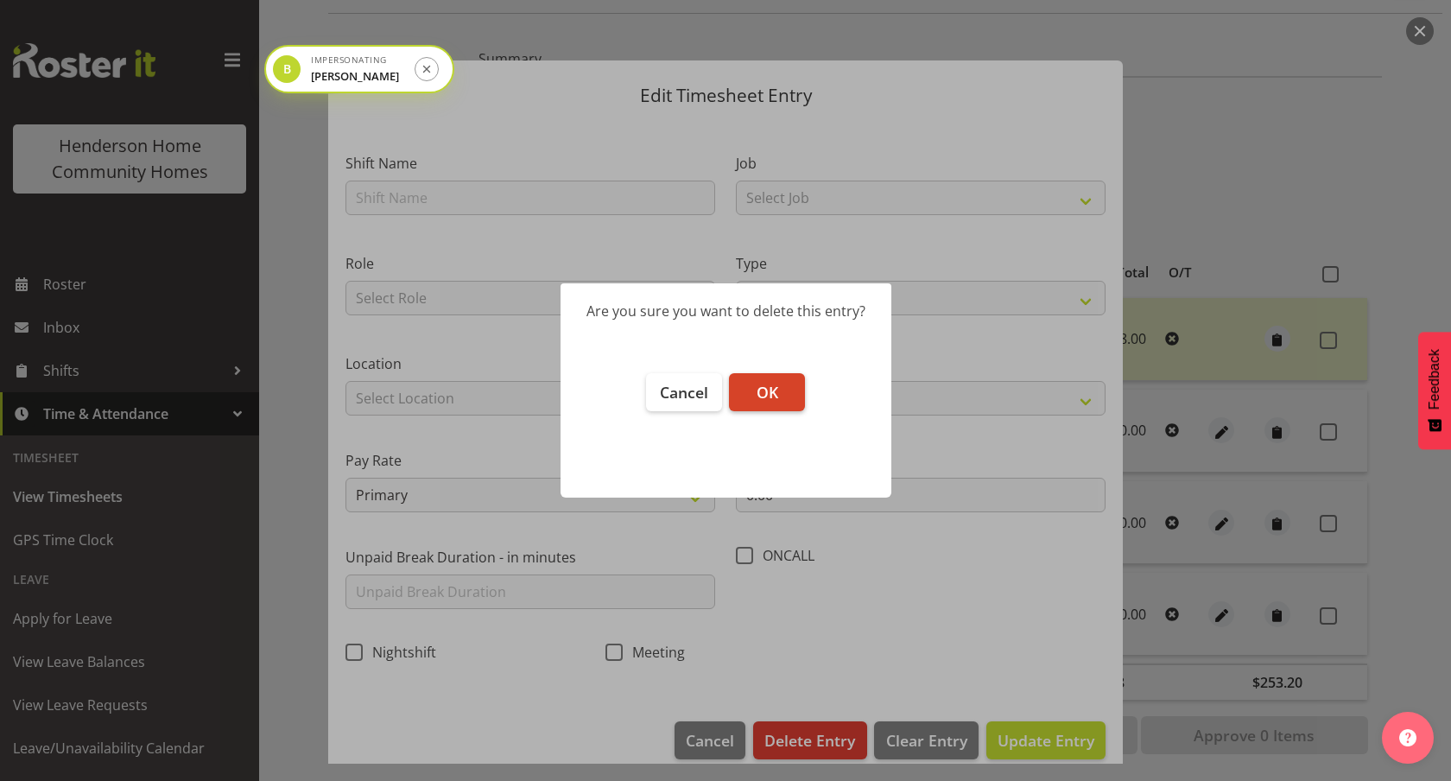
click at [766, 393] on span "OK" at bounding box center [768, 392] width 22 height 21
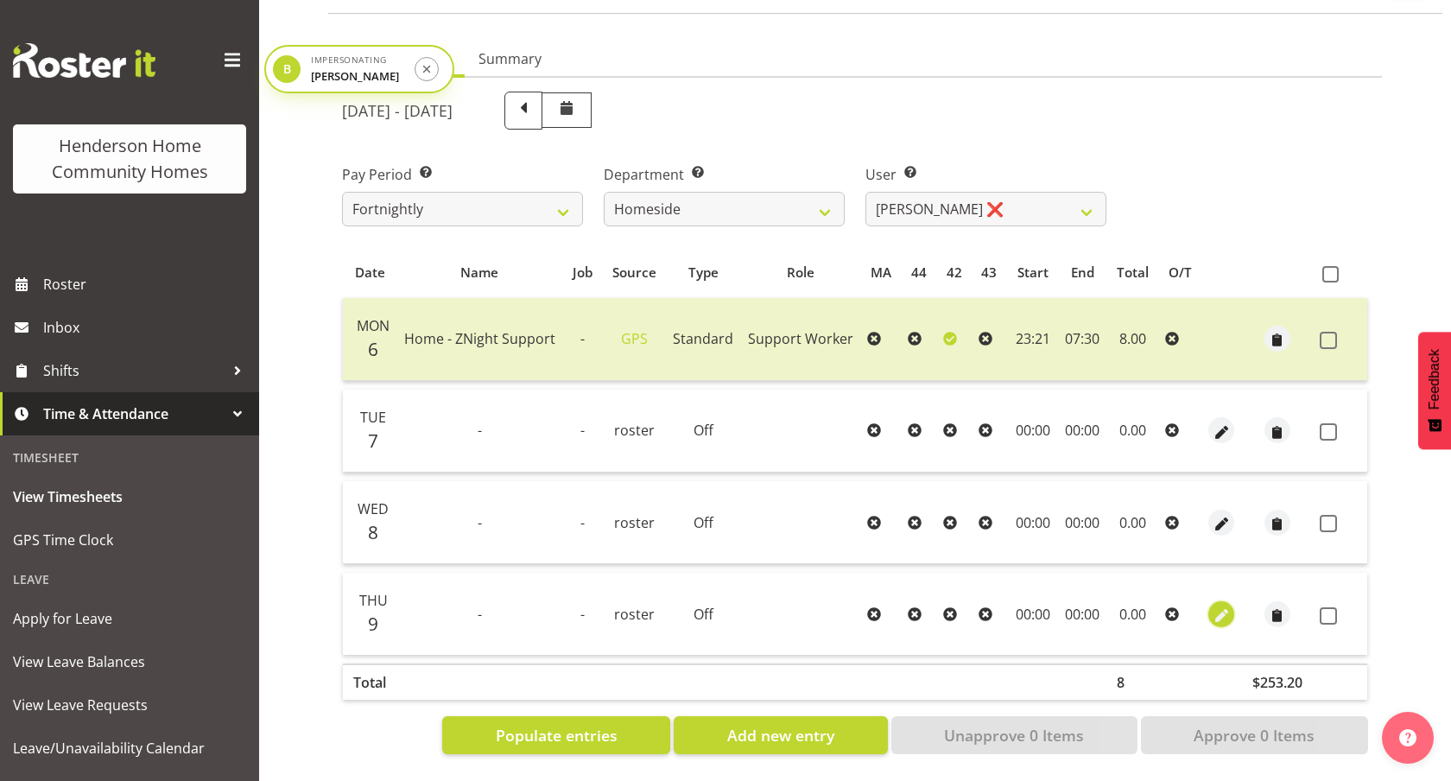
click at [1218, 614] on span "button" at bounding box center [1222, 616] width 20 height 20
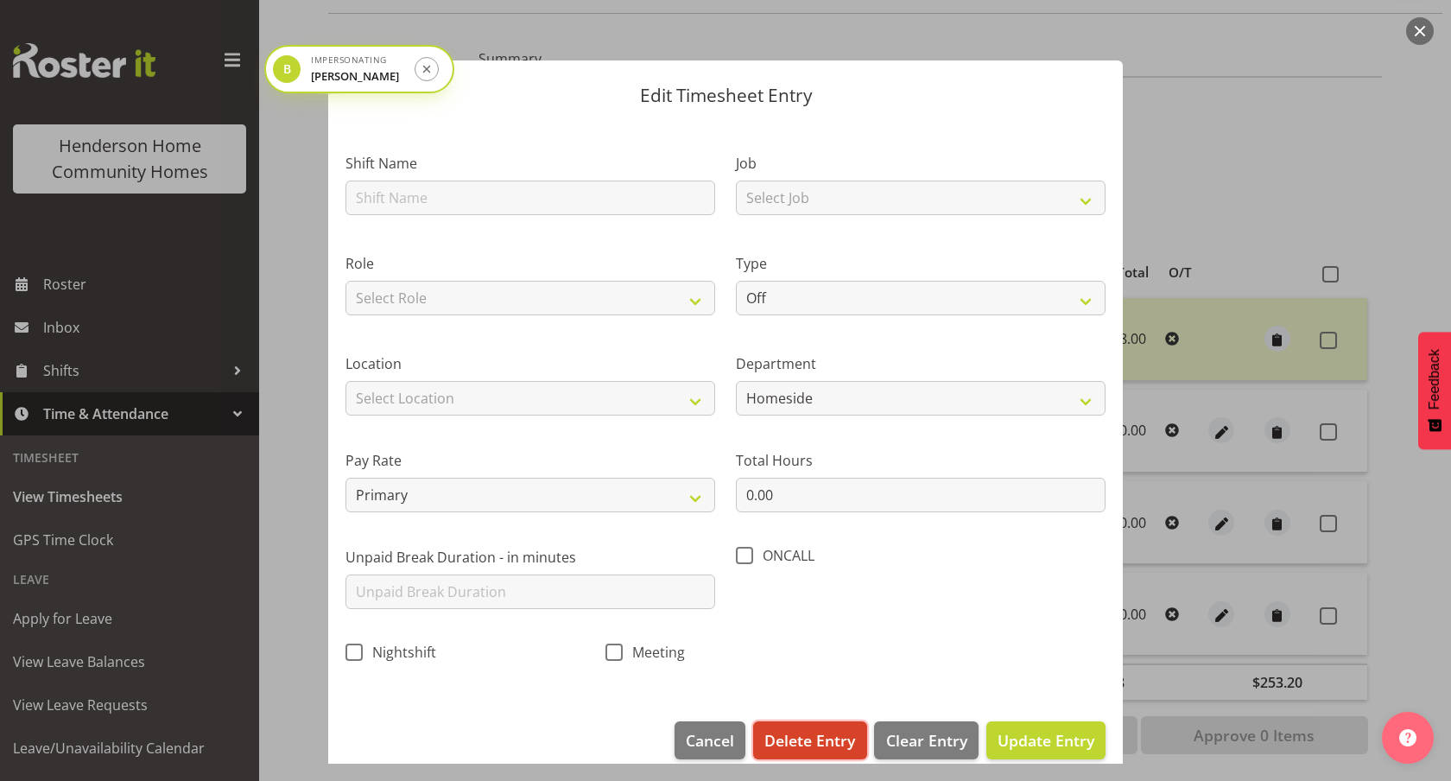
click at [812, 741] on span "Delete Entry" at bounding box center [809, 740] width 91 height 22
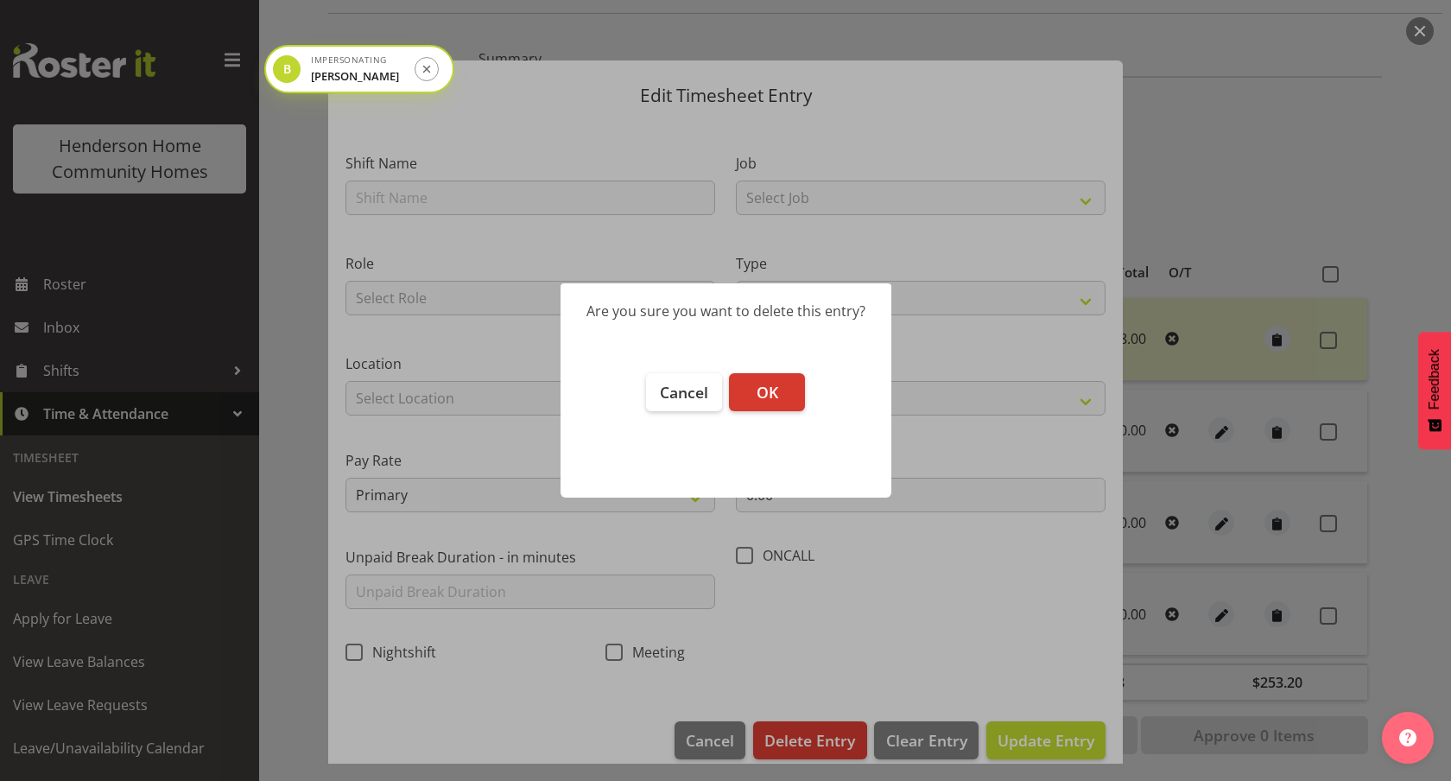
click at [772, 412] on footer "Cancel OK" at bounding box center [726, 427] width 331 height 142
click at [772, 400] on span "OK" at bounding box center [768, 392] width 22 height 21
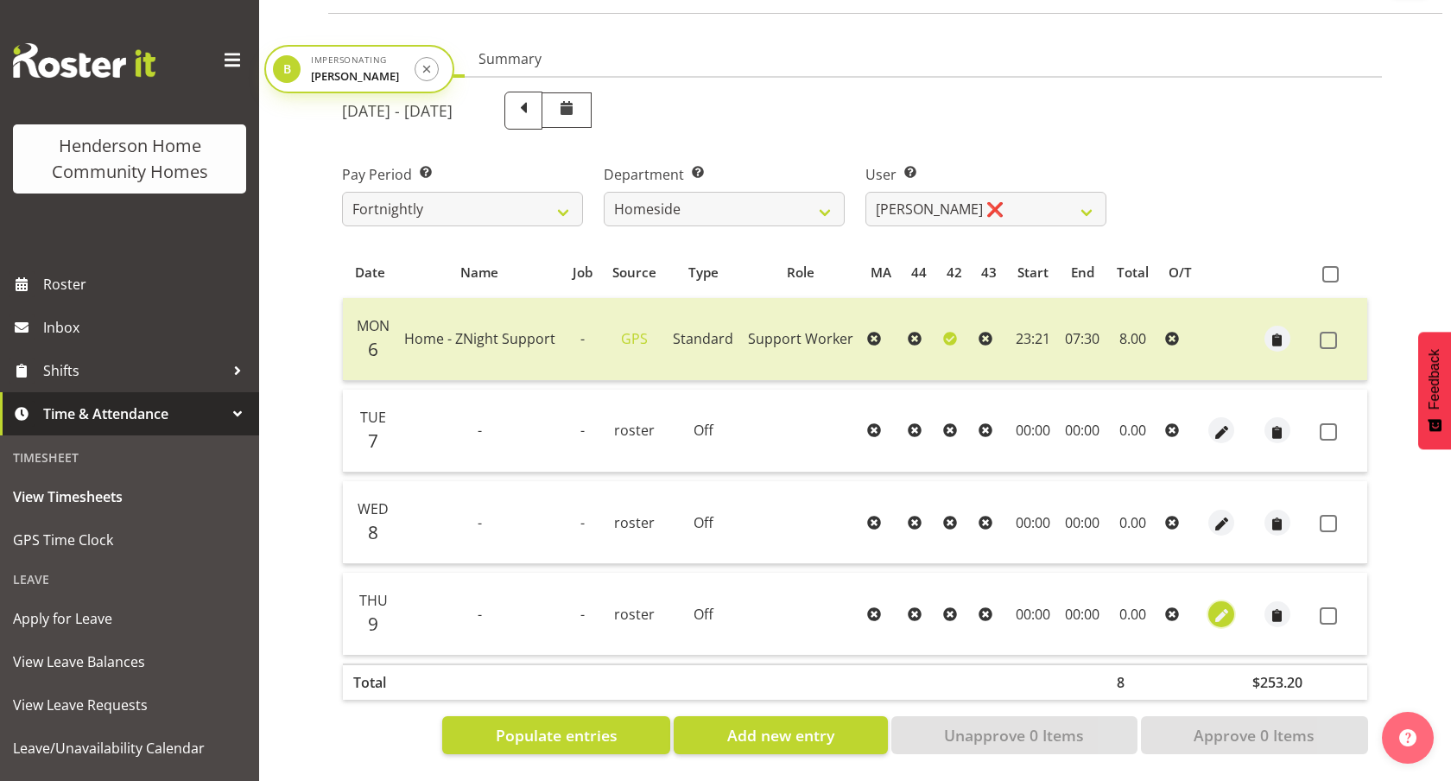
click at [1231, 619] on button "button" at bounding box center [1221, 614] width 26 height 26
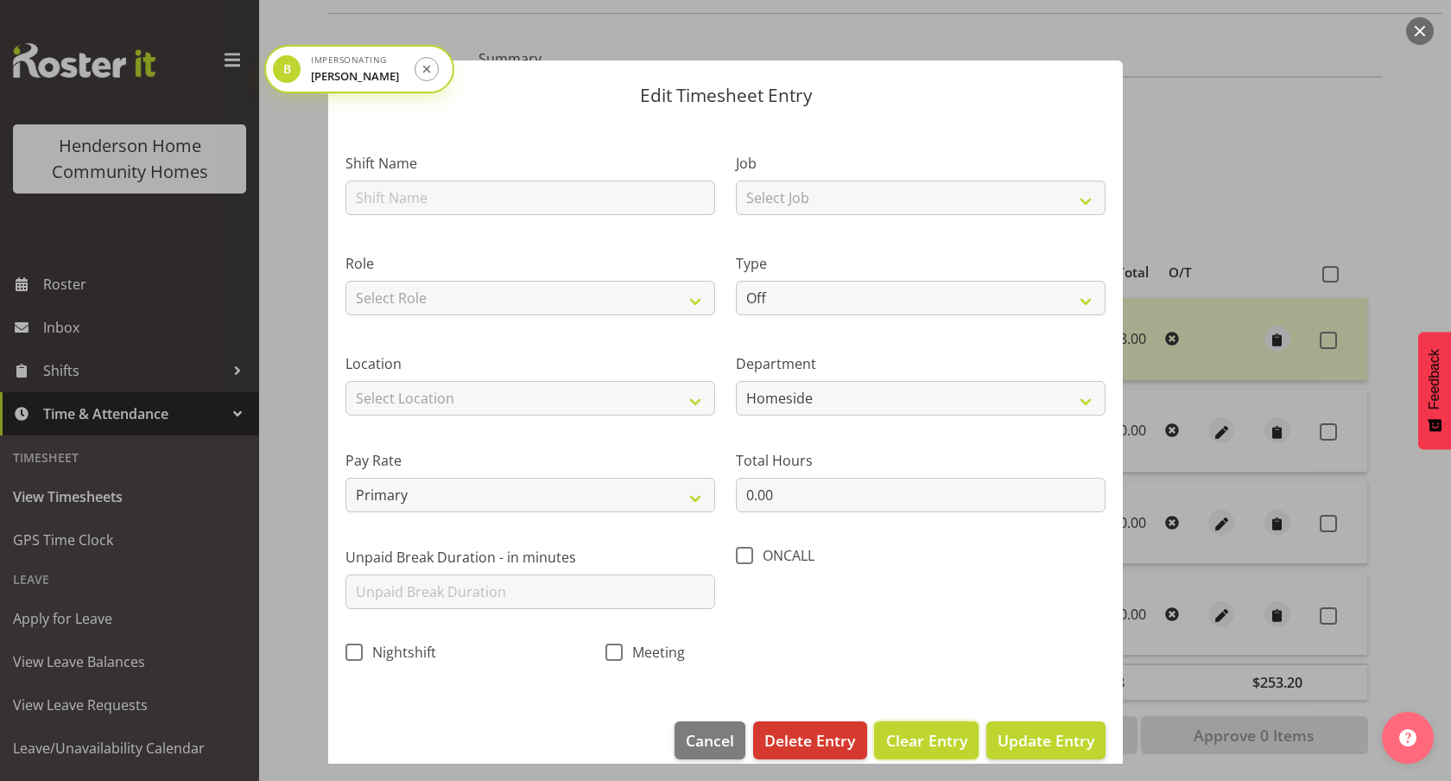
click at [910, 733] on span "Clear Entry" at bounding box center [926, 740] width 81 height 22
type input "0"
select select
click at [842, 739] on span "Delete Entry" at bounding box center [809, 740] width 91 height 22
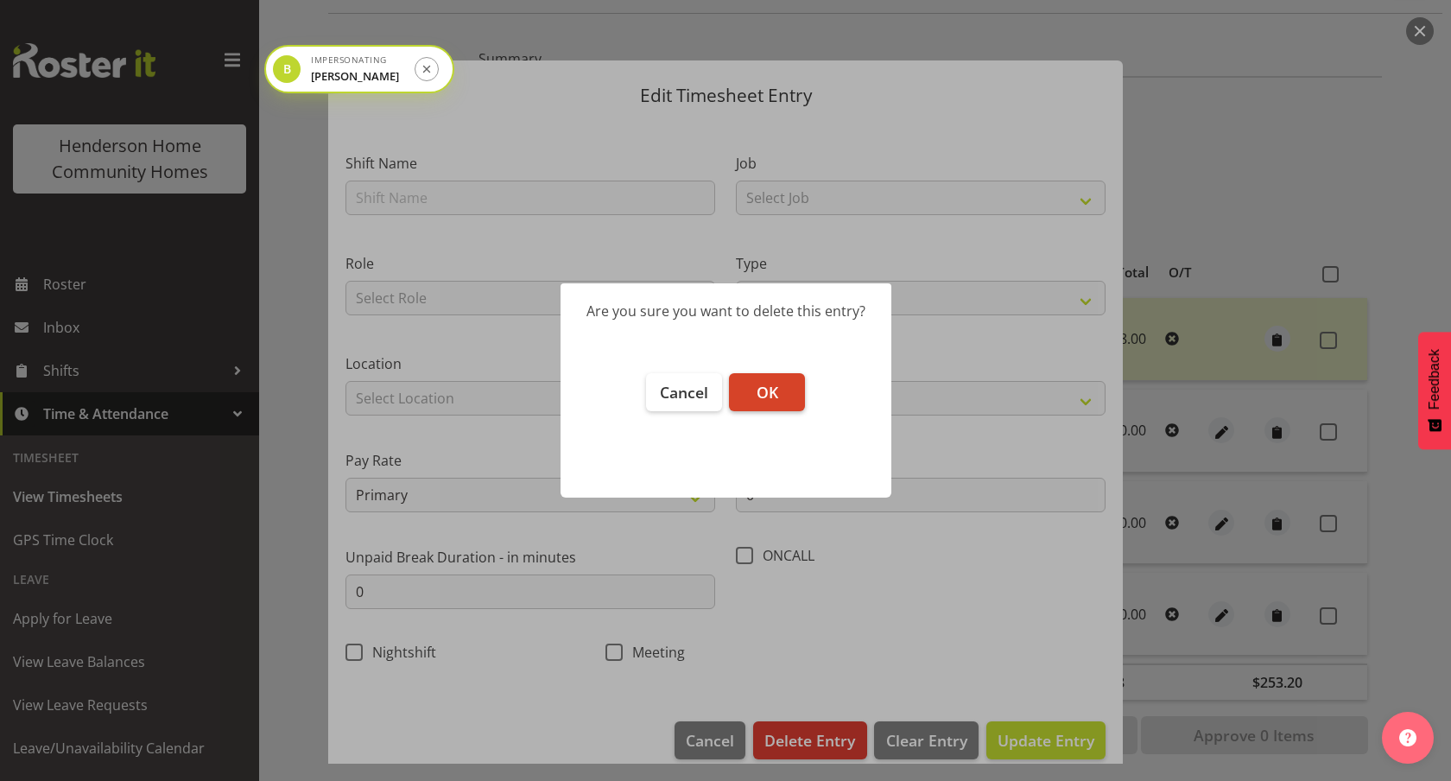
click at [773, 385] on span "OK" at bounding box center [768, 392] width 22 height 21
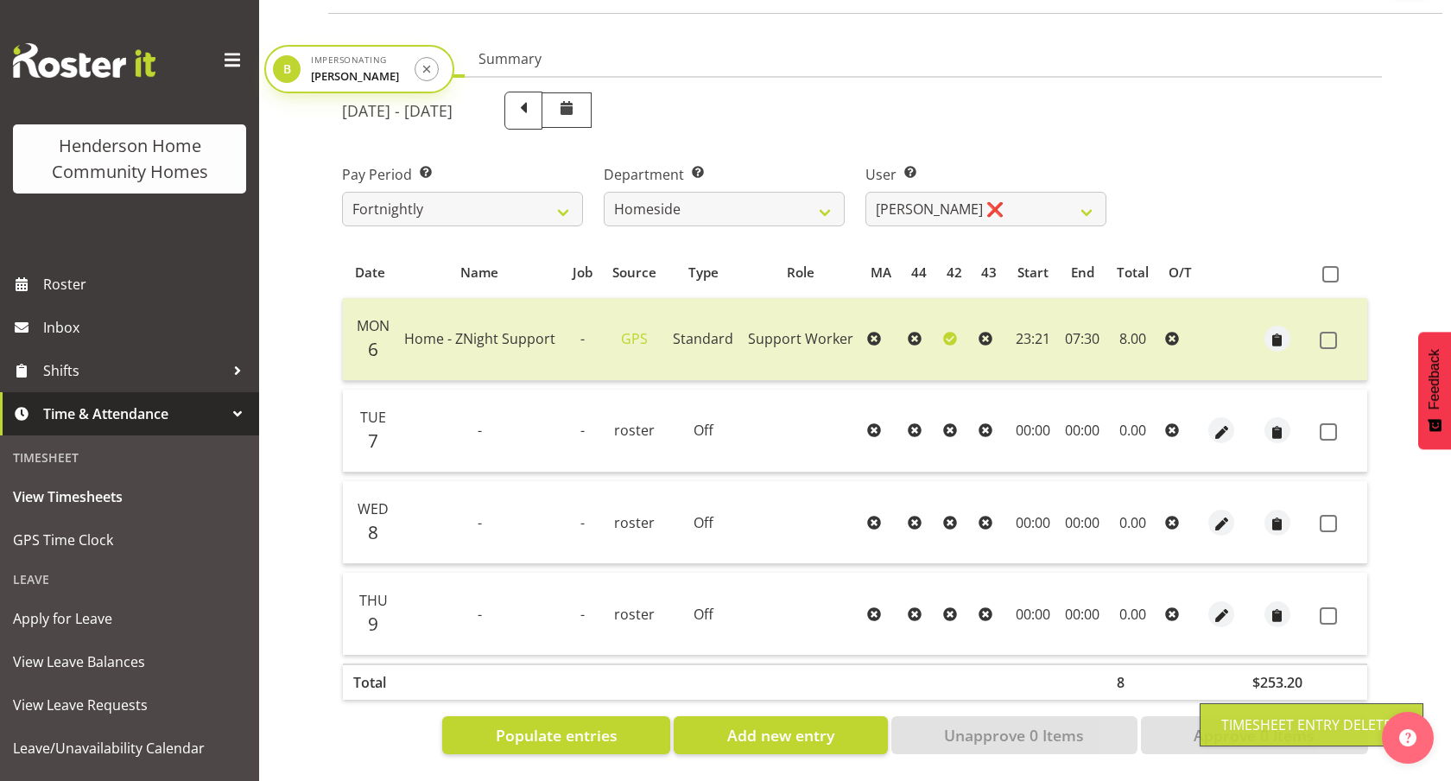
click at [507, 627] on td "-" at bounding box center [479, 614] width 166 height 82
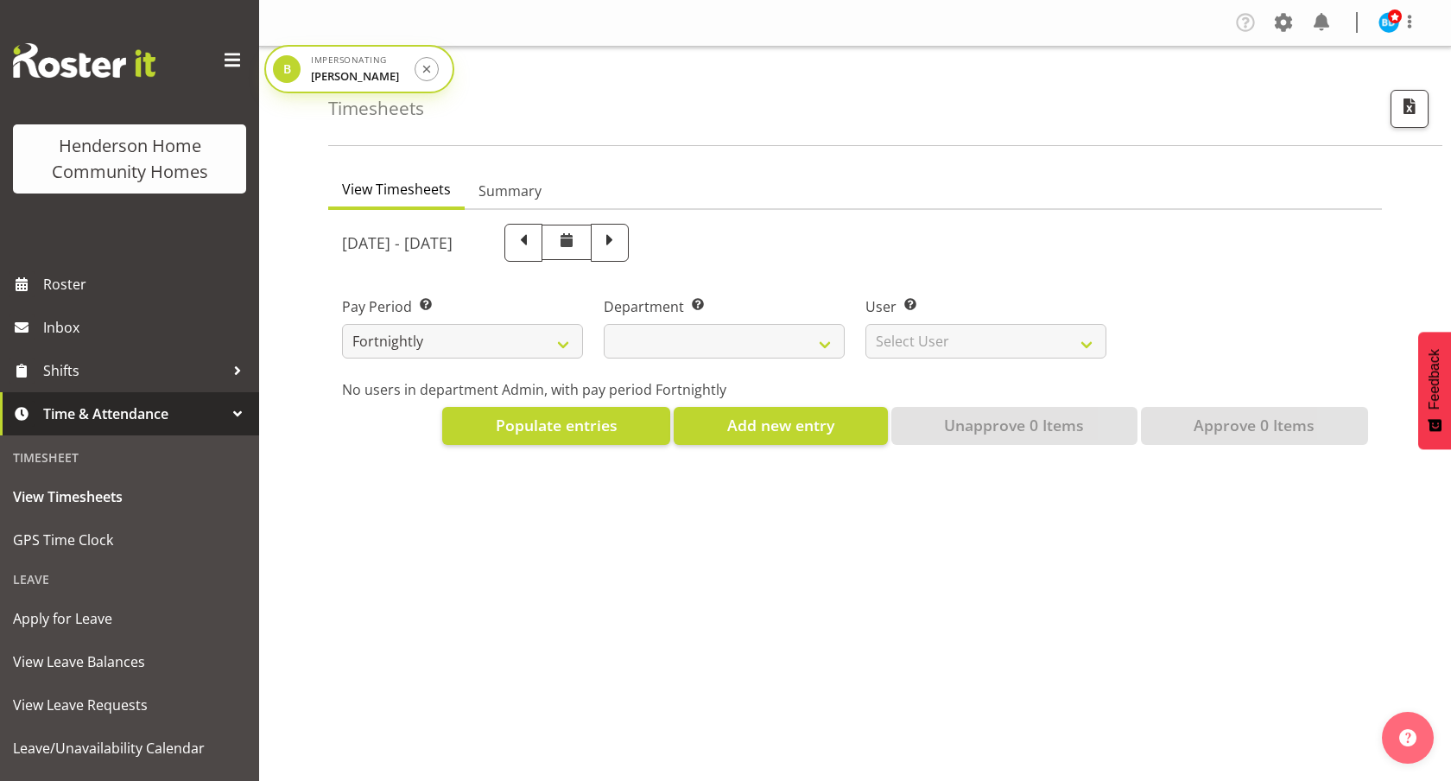
scroll to position [68, 0]
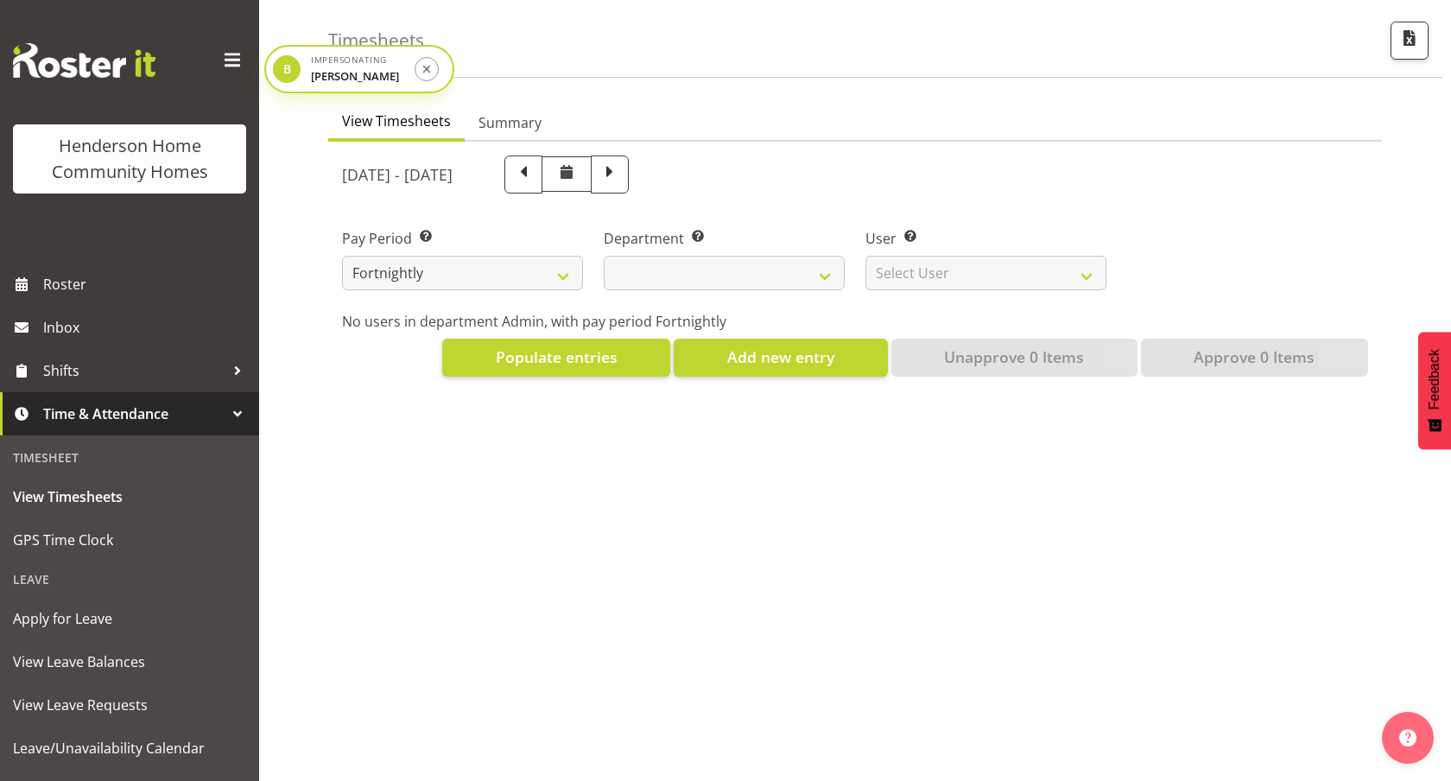
select select
select select "8515"
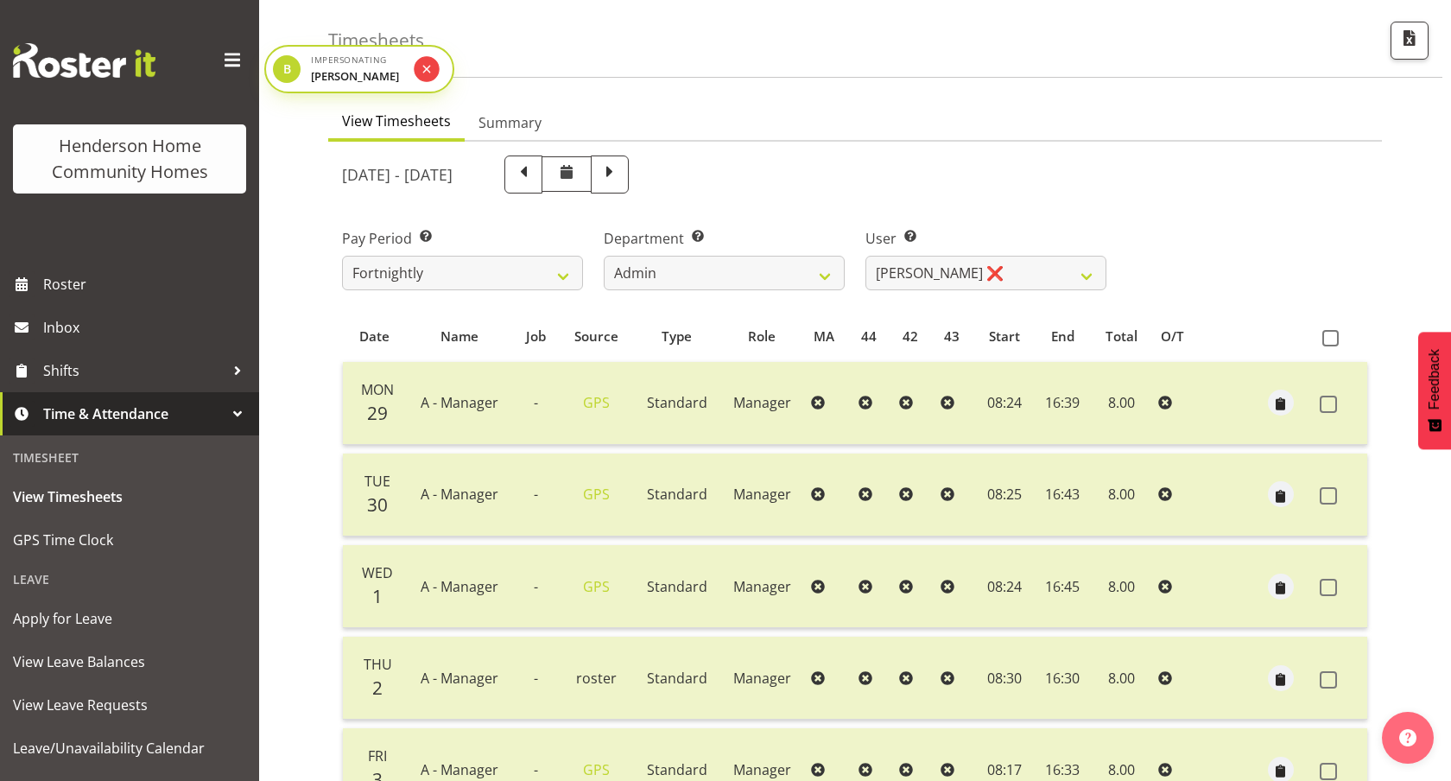
click at [430, 68] on icon "submit" at bounding box center [427, 68] width 13 height 15
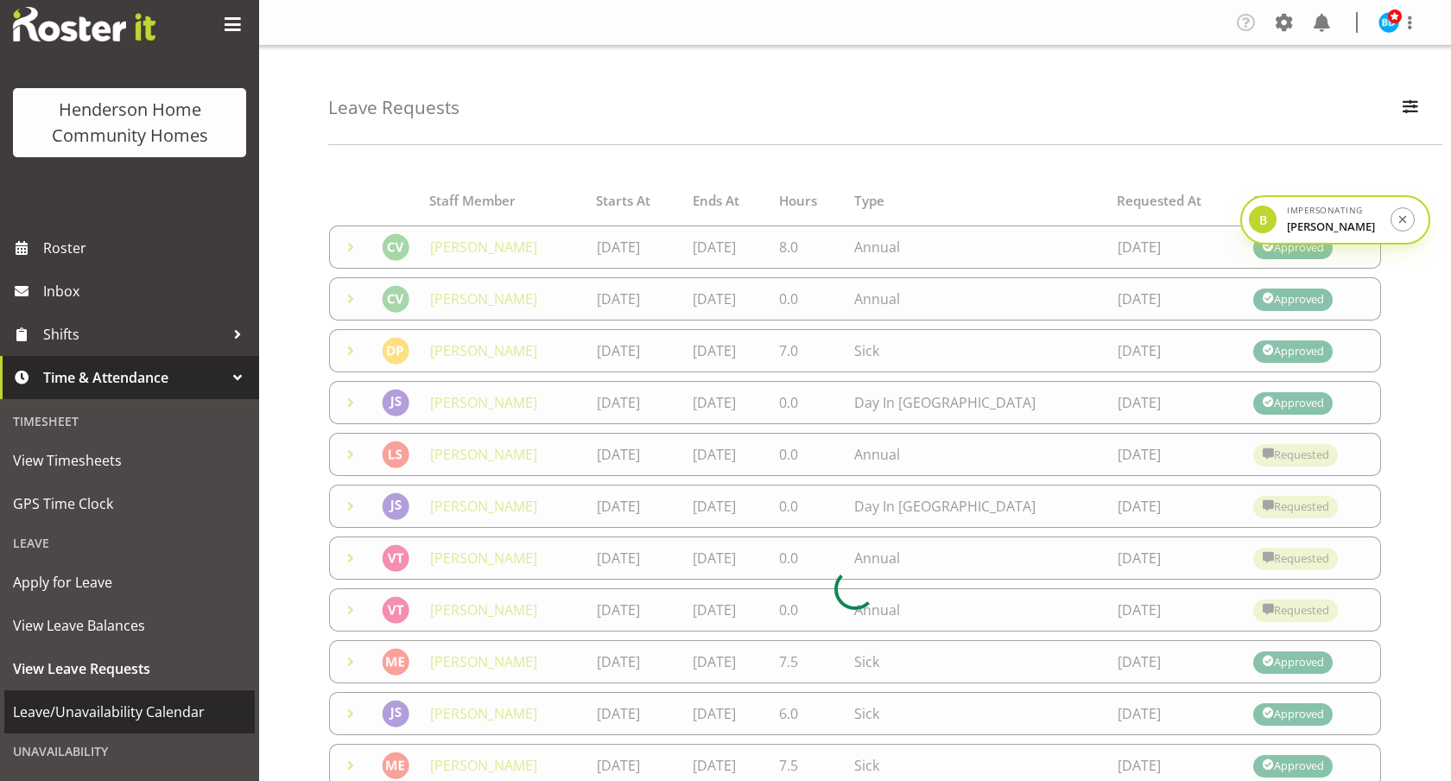
scroll to position [37, 0]
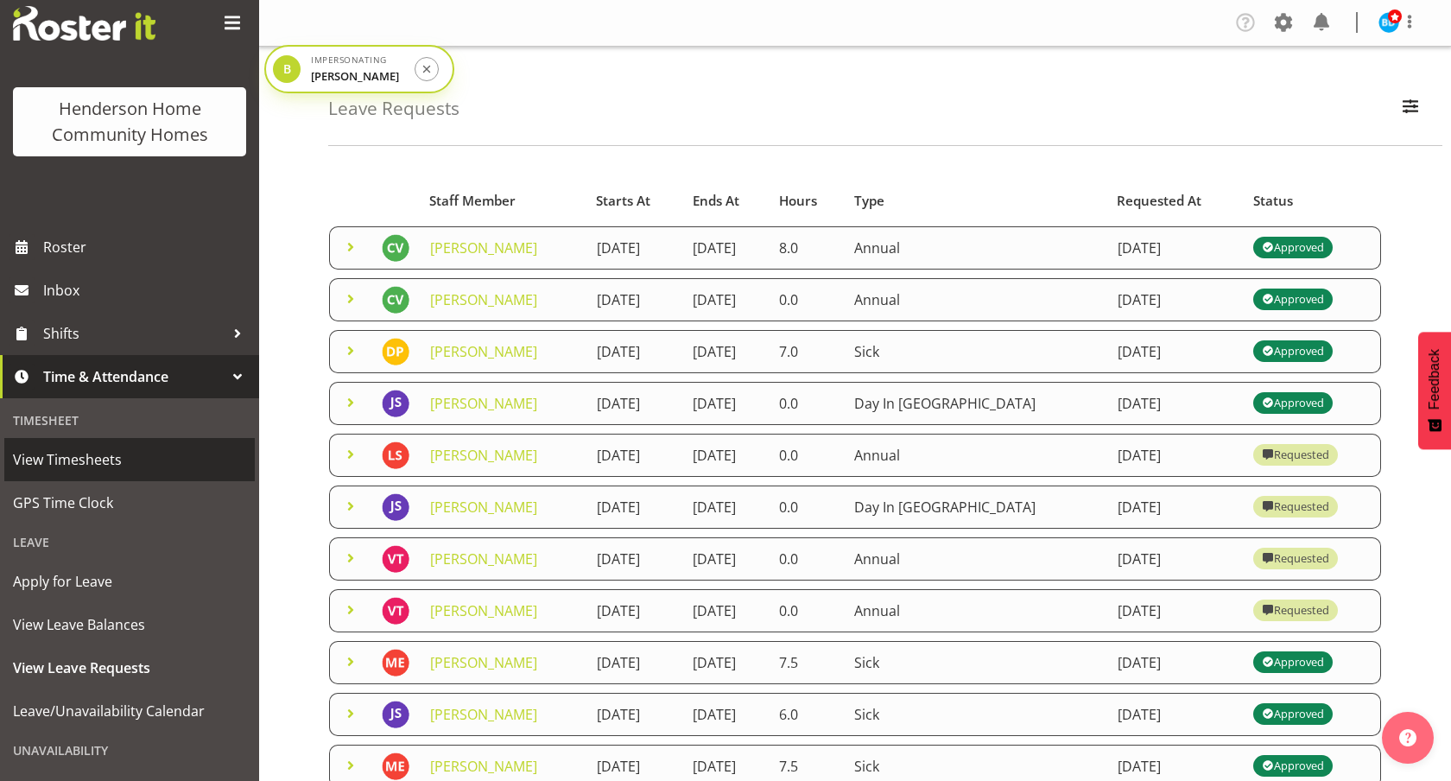
click at [90, 466] on span "View Timesheets" at bounding box center [129, 460] width 233 height 26
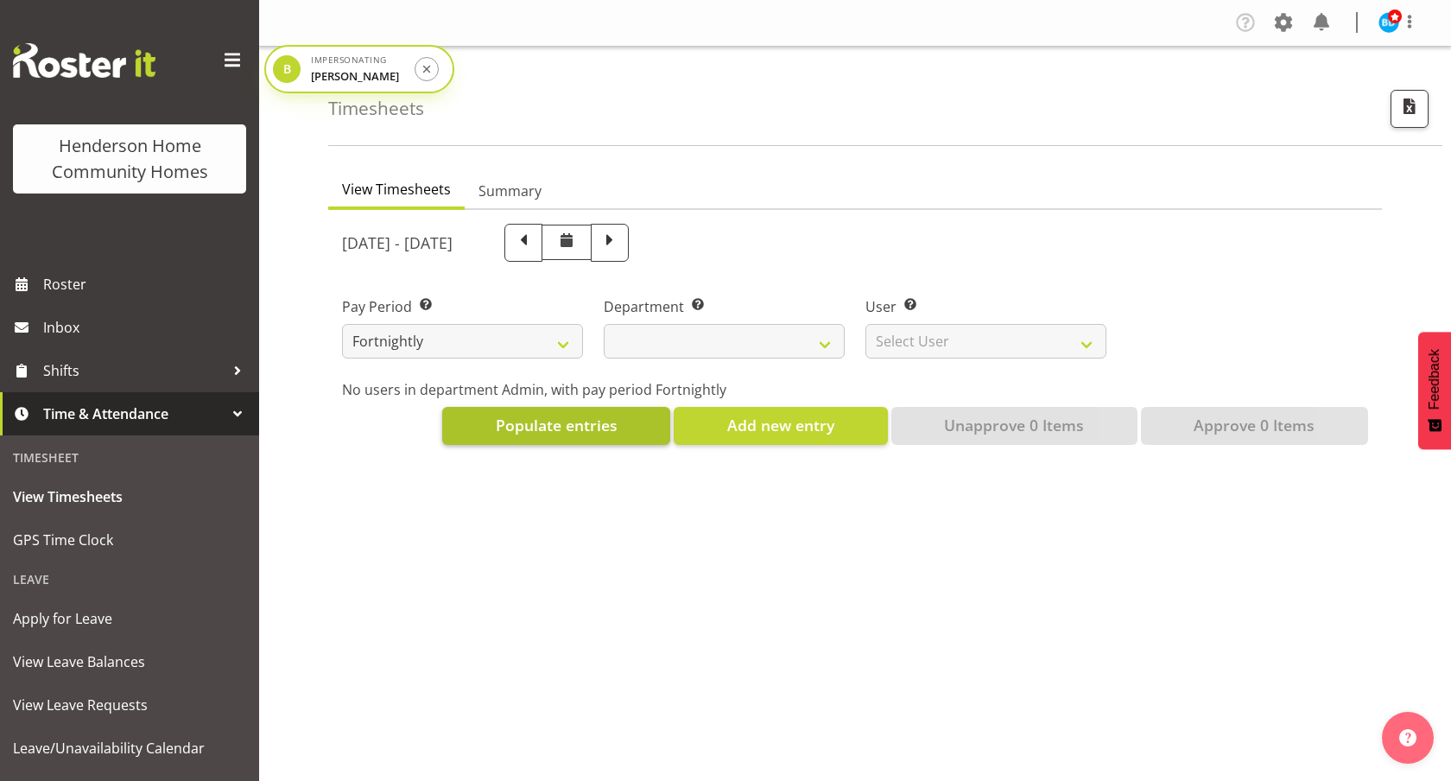
select select
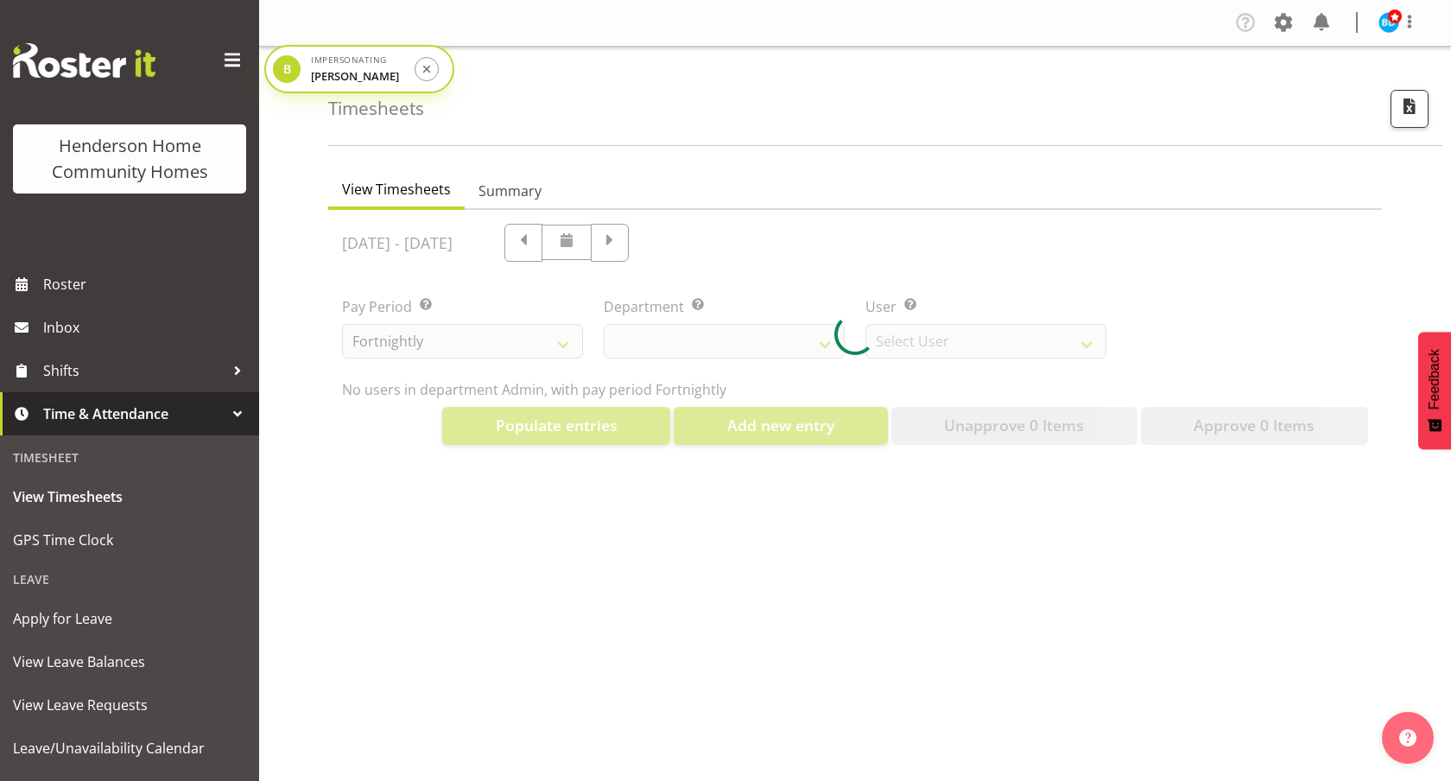
select select "8515"
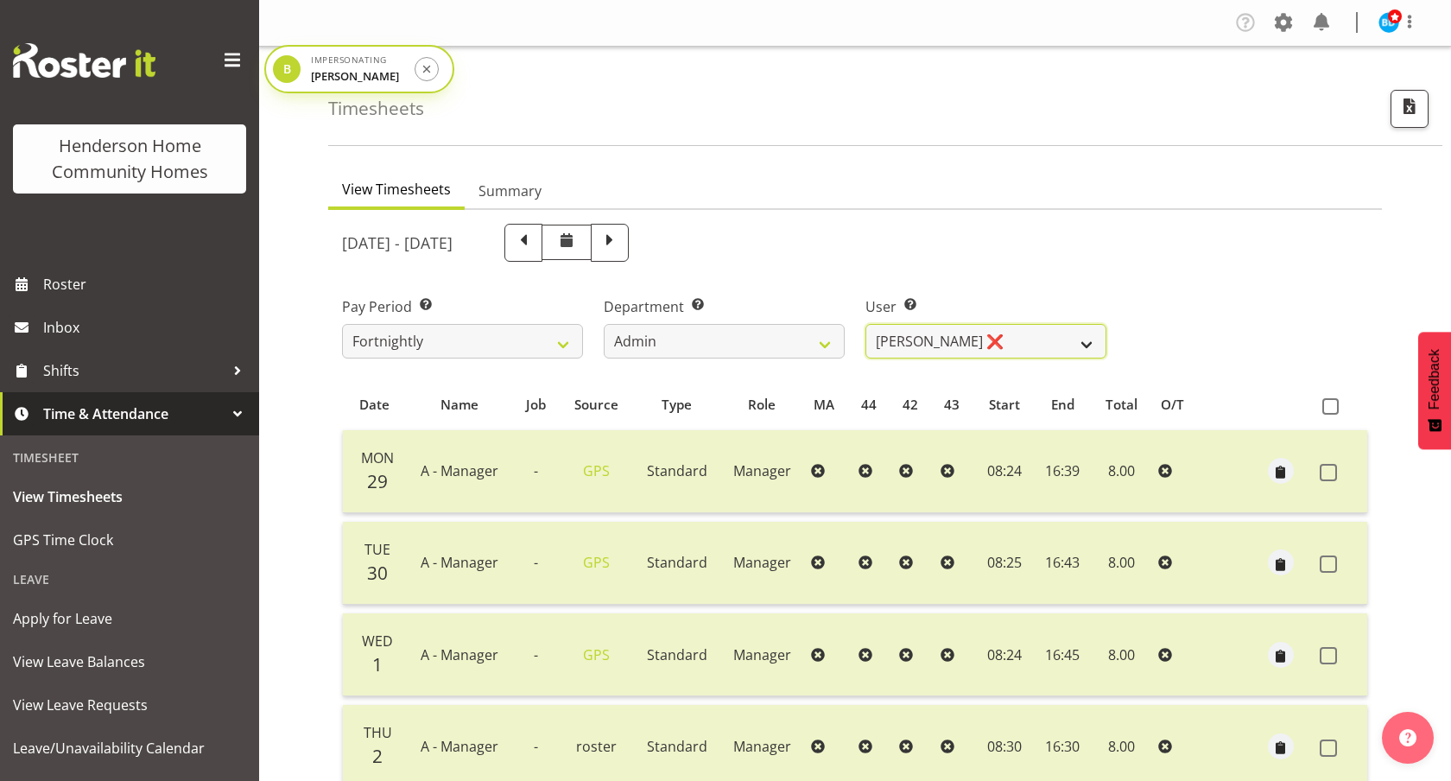
click at [907, 352] on select "Barbara Dunlop ❌ Emily-Jayne Ashton ❌ Johanna Molina ❌ Kirsty Crossley ❌" at bounding box center [986, 341] width 241 height 35
click at [732, 340] on select "Admin Homeside Houses Wingside" at bounding box center [724, 341] width 241 height 35
select select "746"
click at [604, 324] on select "Admin Homeside Houses Wingside" at bounding box center [724, 341] width 241 height 35
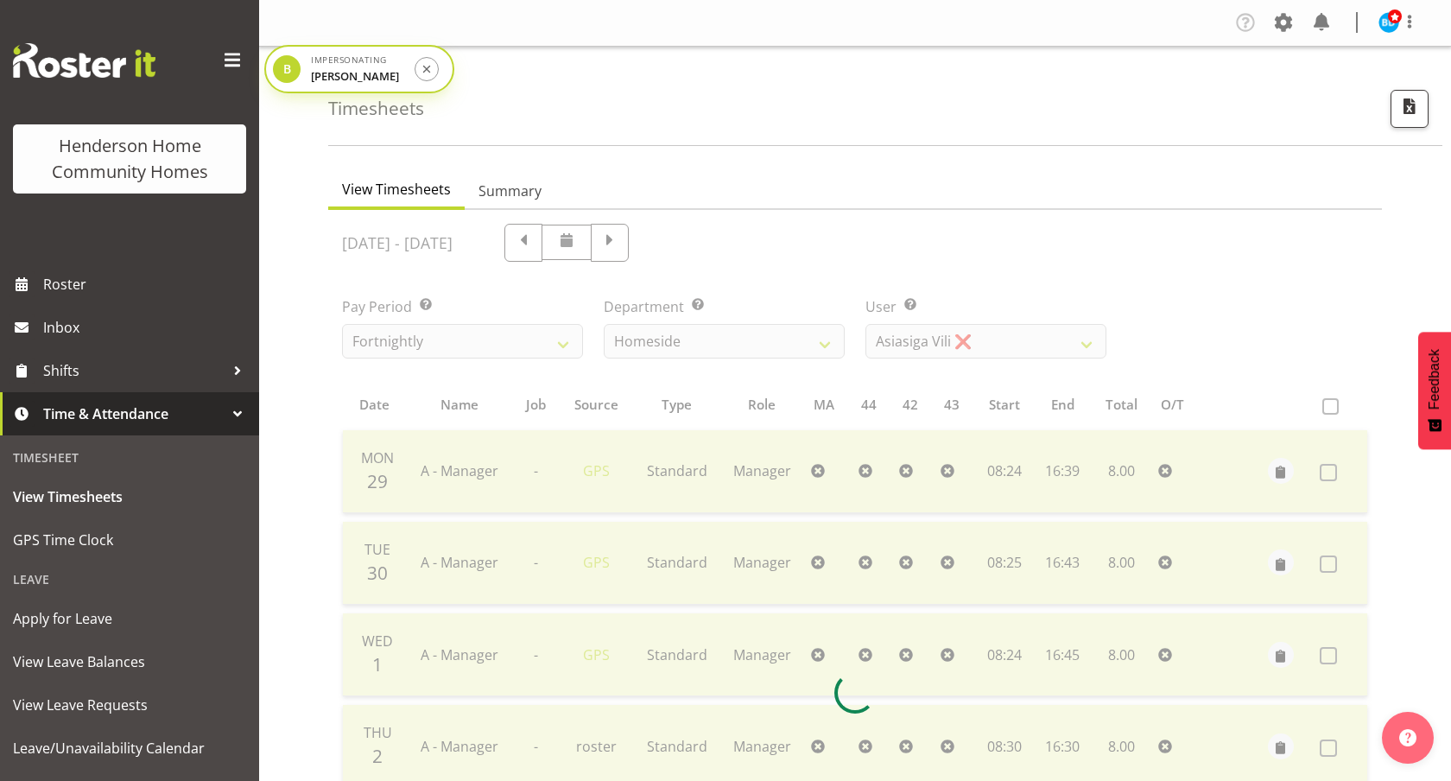
click at [992, 328] on div at bounding box center [855, 693] width 1054 height 966
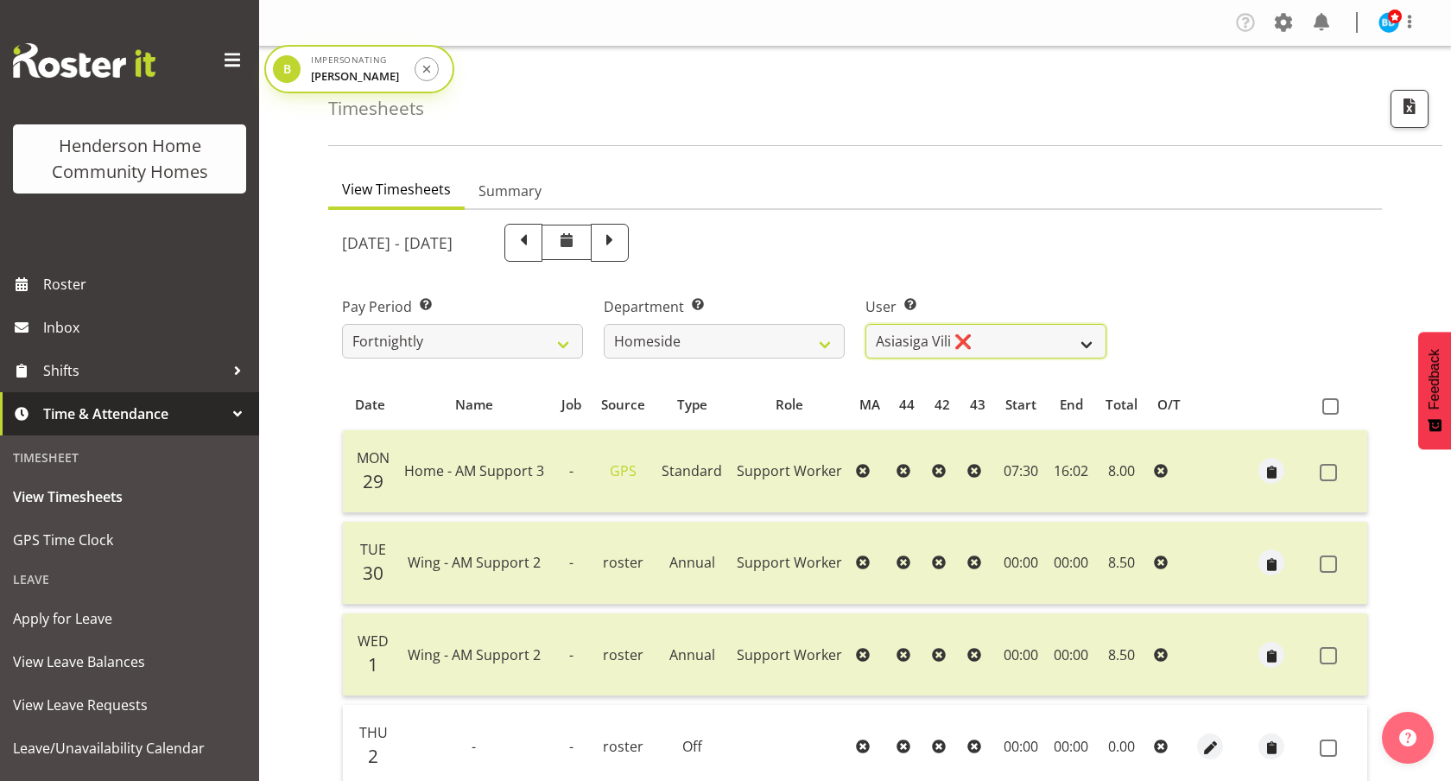
click at [992, 335] on select "Asiasiga Vili ❌ Billie-Rose Dunlop ❌ Brijesh (BK) Kachhadiya ❌ Cheenee Vargas ❌…" at bounding box center [986, 341] width 241 height 35
select select "8657"
click at [866, 324] on select "Asiasiga Vili ❌ Billie-Rose Dunlop ❌ Brijesh (BK) Kachhadiya ❌ Cheenee Vargas ❌…" at bounding box center [986, 341] width 241 height 35
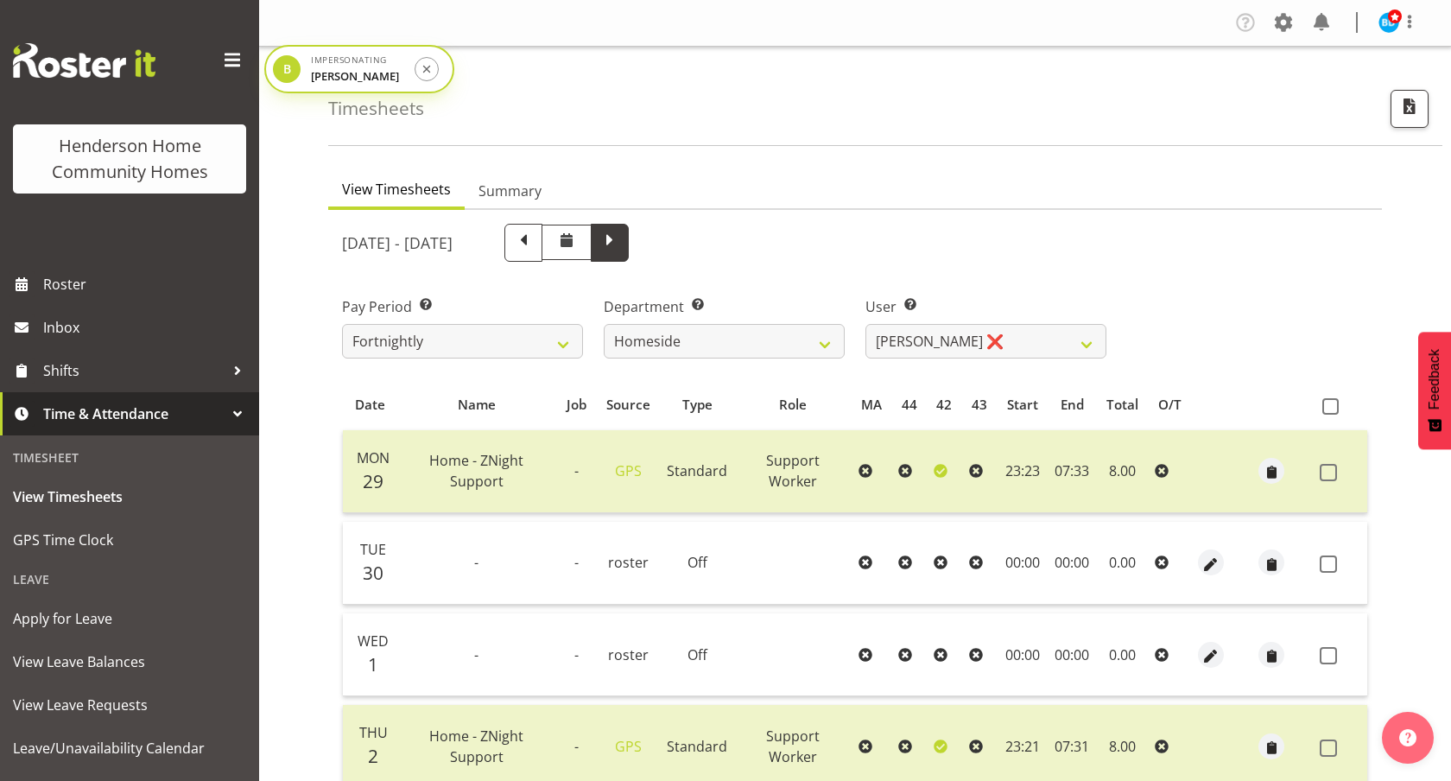
click at [621, 244] on span at bounding box center [610, 241] width 22 height 22
select select
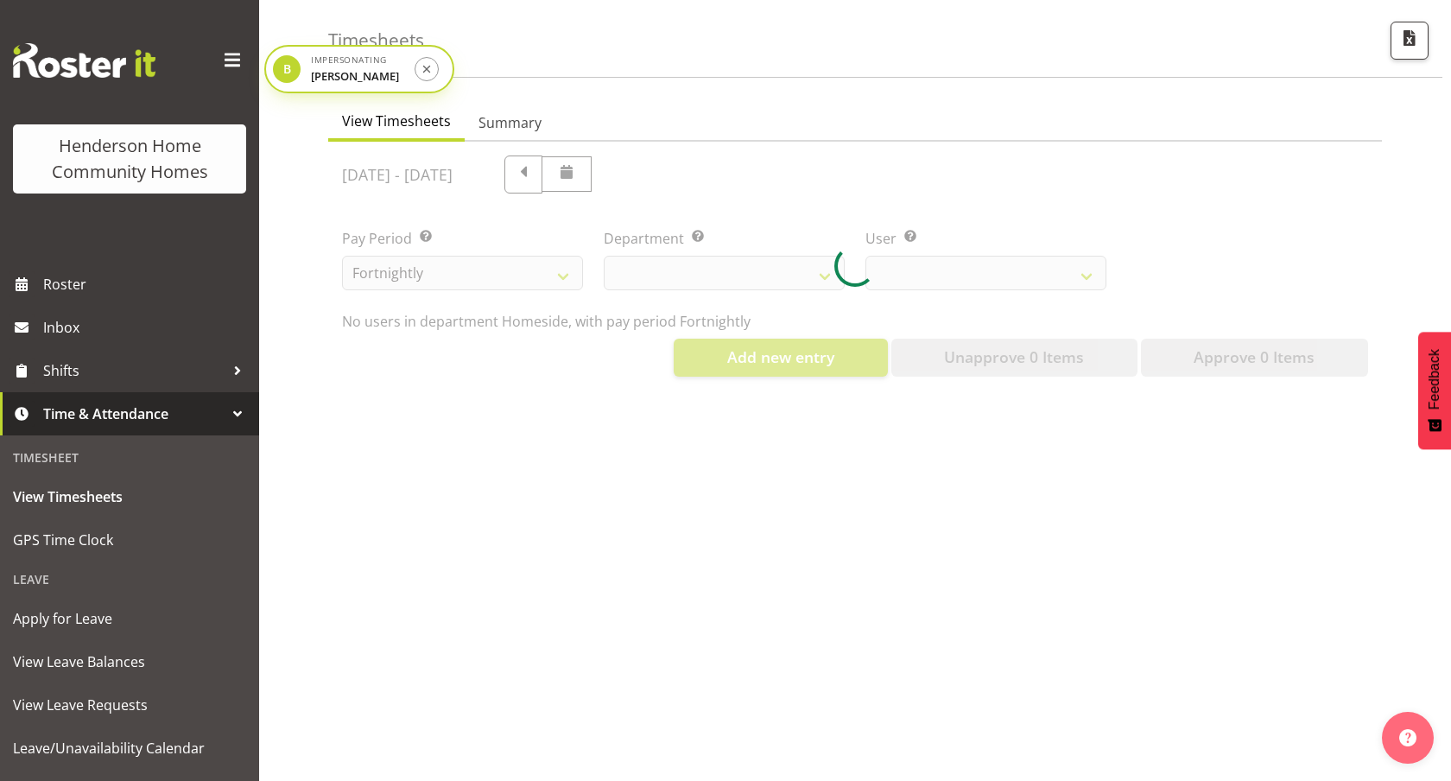
select select "746"
select select "8657"
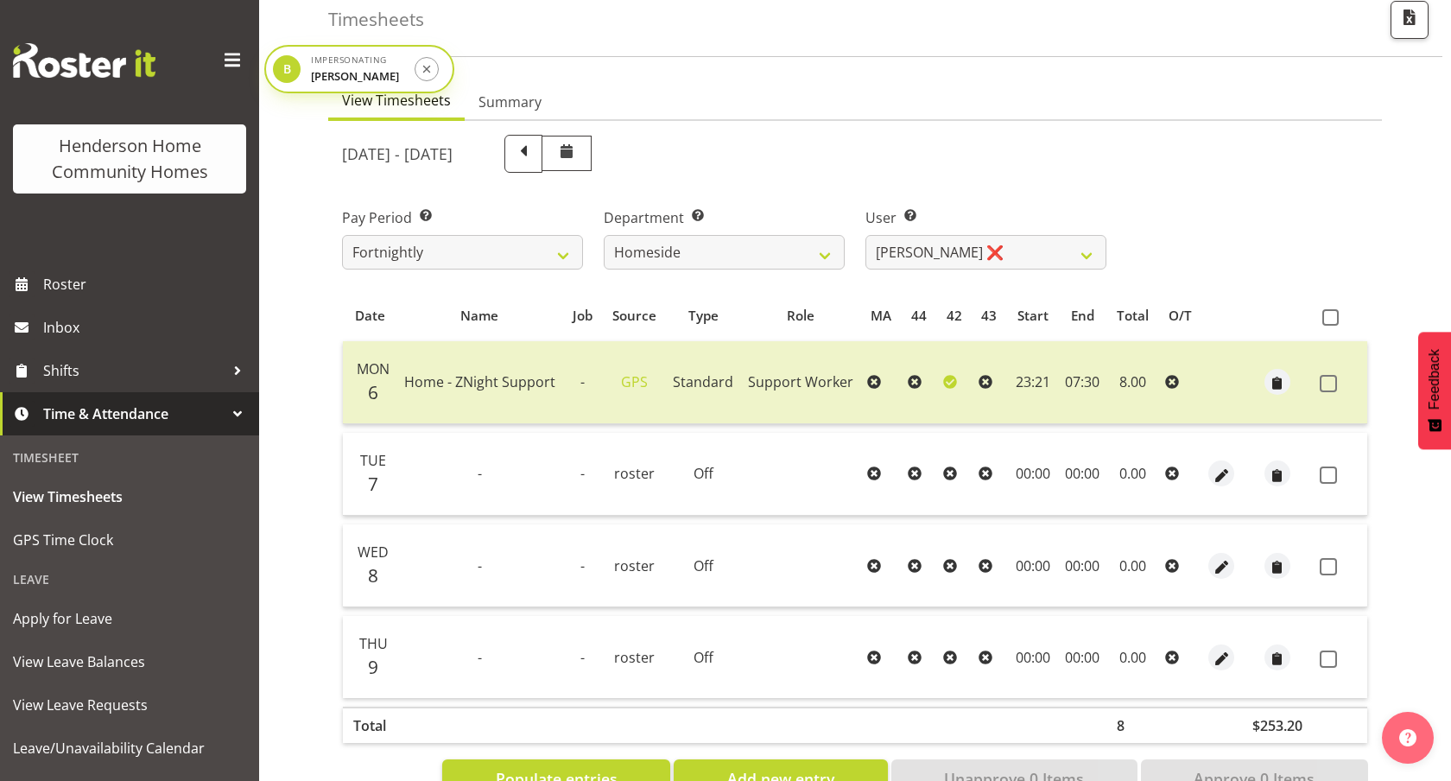
scroll to position [132, 0]
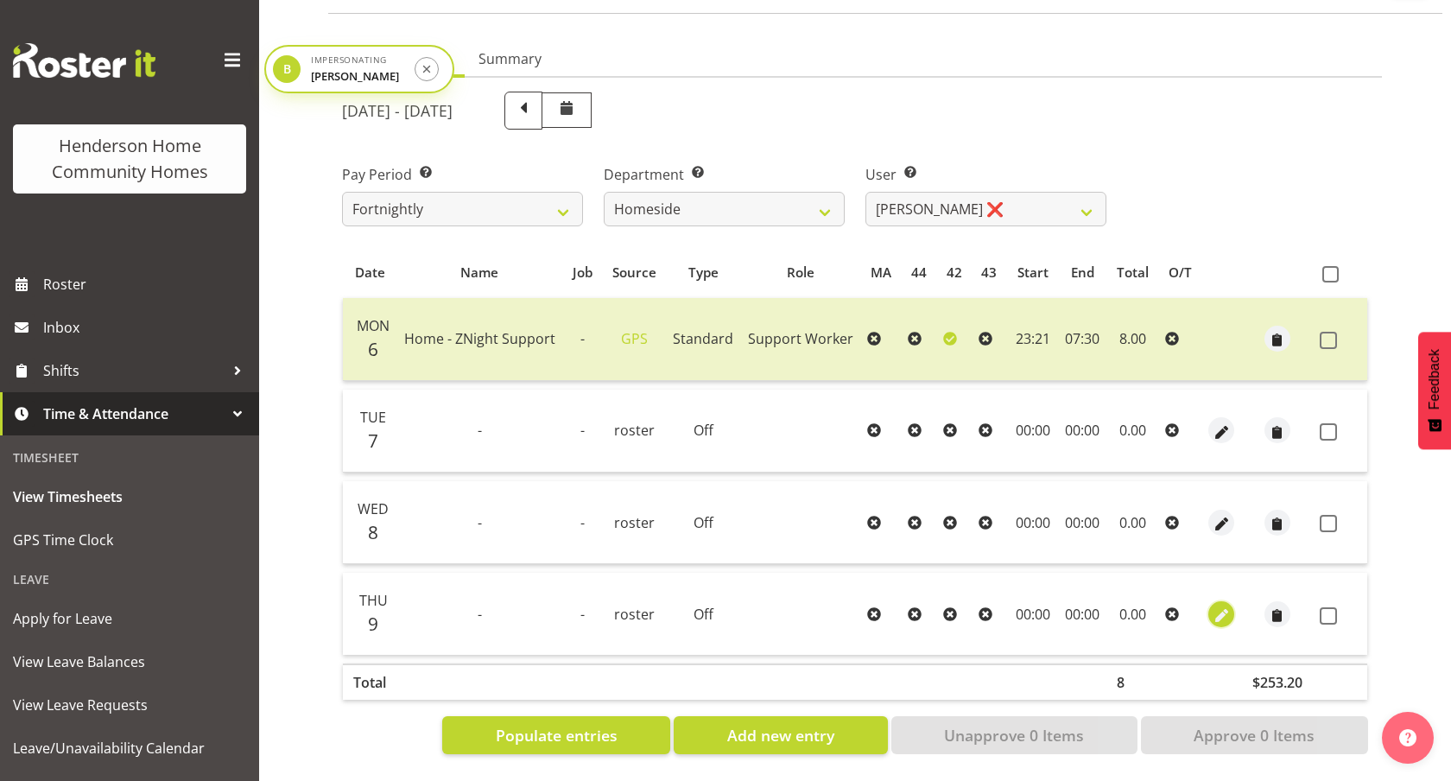
click at [1217, 621] on span "button" at bounding box center [1222, 616] width 20 height 20
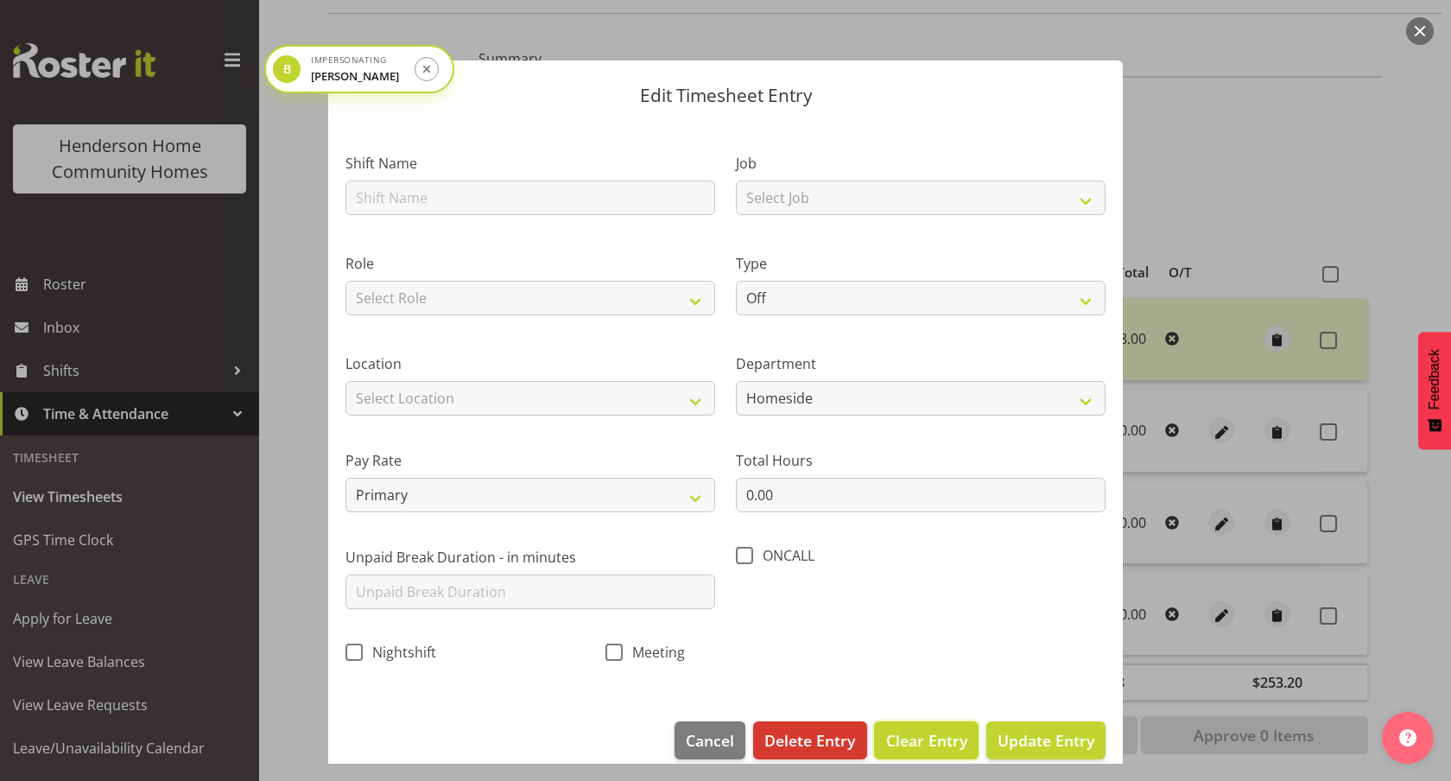
click at [926, 733] on span "Clear Entry" at bounding box center [926, 740] width 81 height 22
type input "0"
select select
click at [847, 735] on span "Delete Entry" at bounding box center [809, 740] width 91 height 22
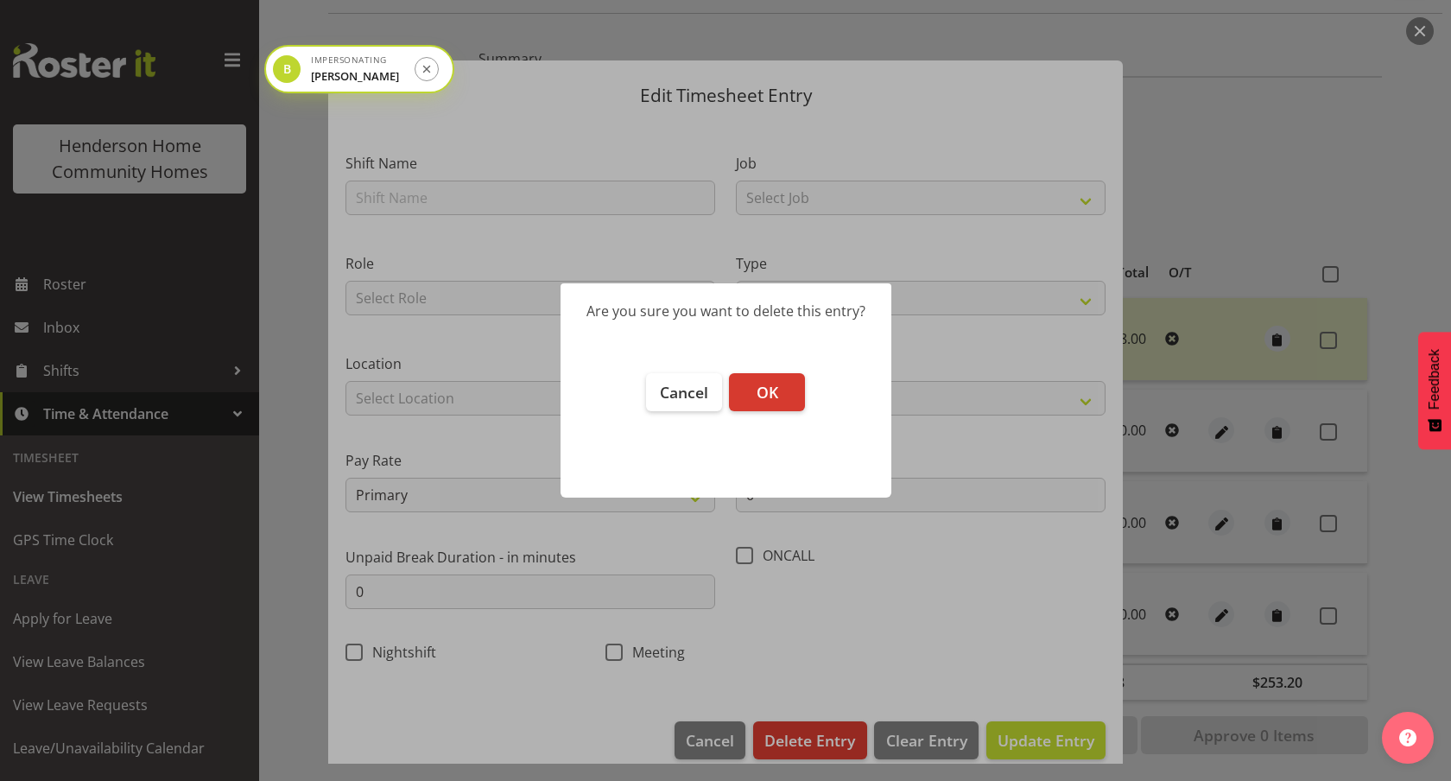
click at [786, 411] on footer "Cancel OK" at bounding box center [726, 427] width 331 height 142
click at [786, 387] on button "OK" at bounding box center [767, 392] width 76 height 38
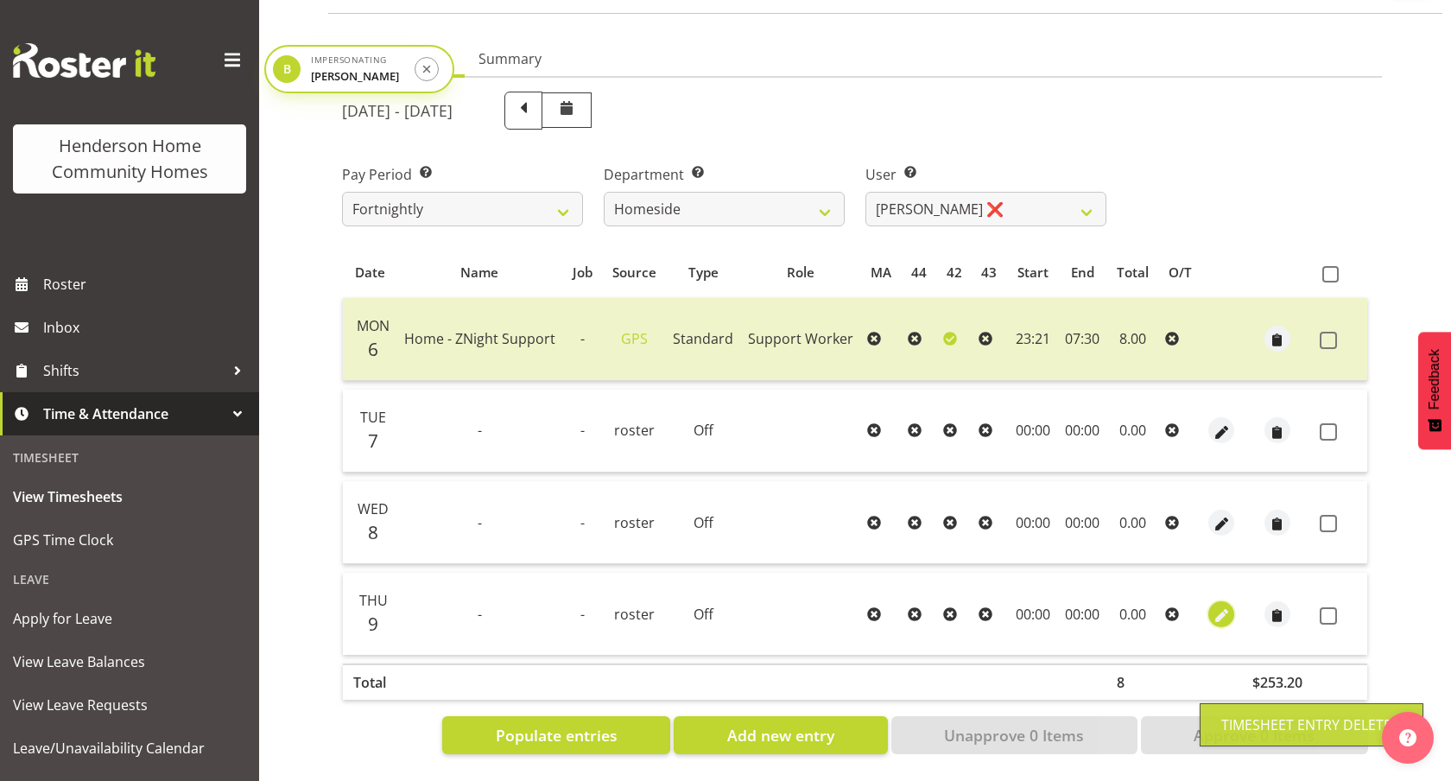
click at [1209, 616] on button "button" at bounding box center [1221, 614] width 26 height 26
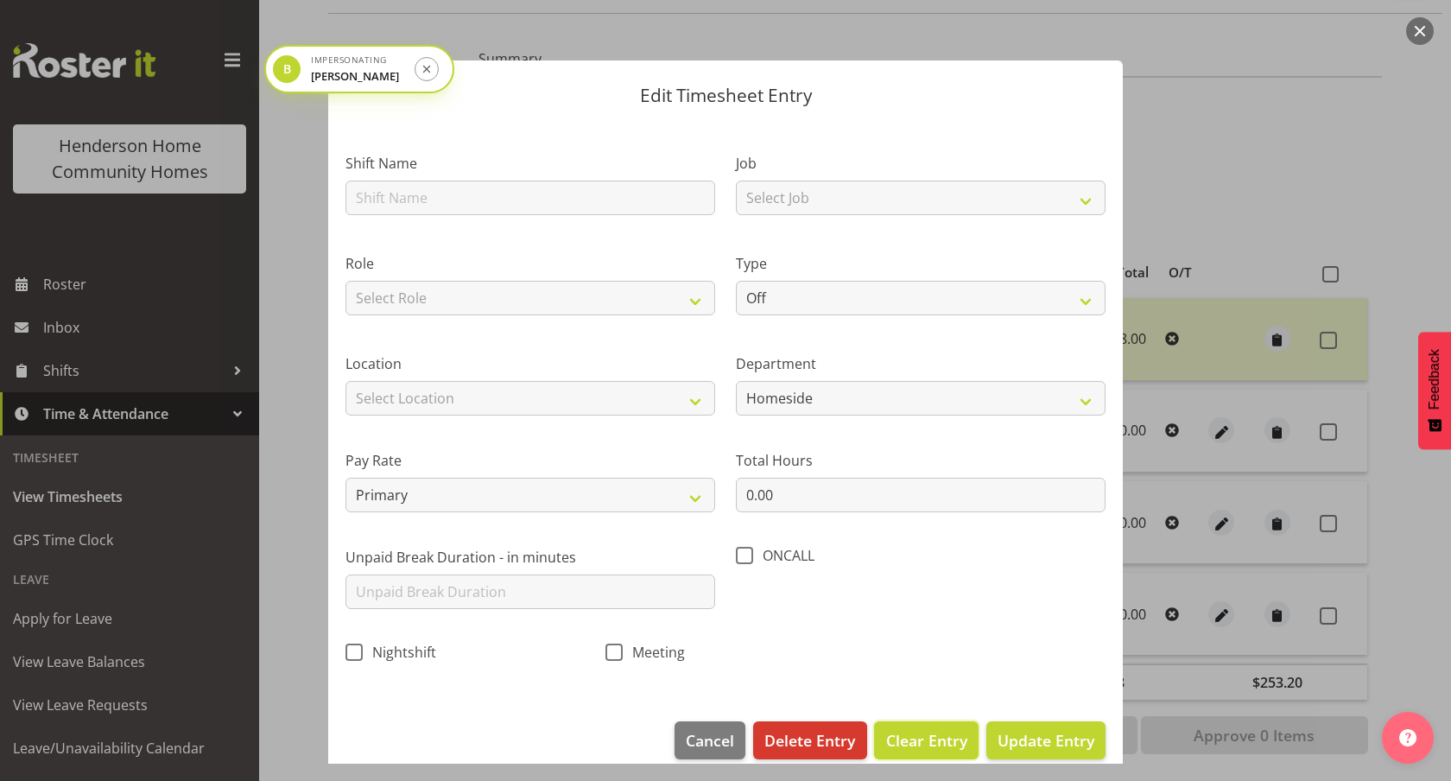
click at [913, 732] on span "Clear Entry" at bounding box center [926, 740] width 81 height 22
type input "0"
select select
click at [803, 750] on span "Delete Entry" at bounding box center [809, 740] width 91 height 22
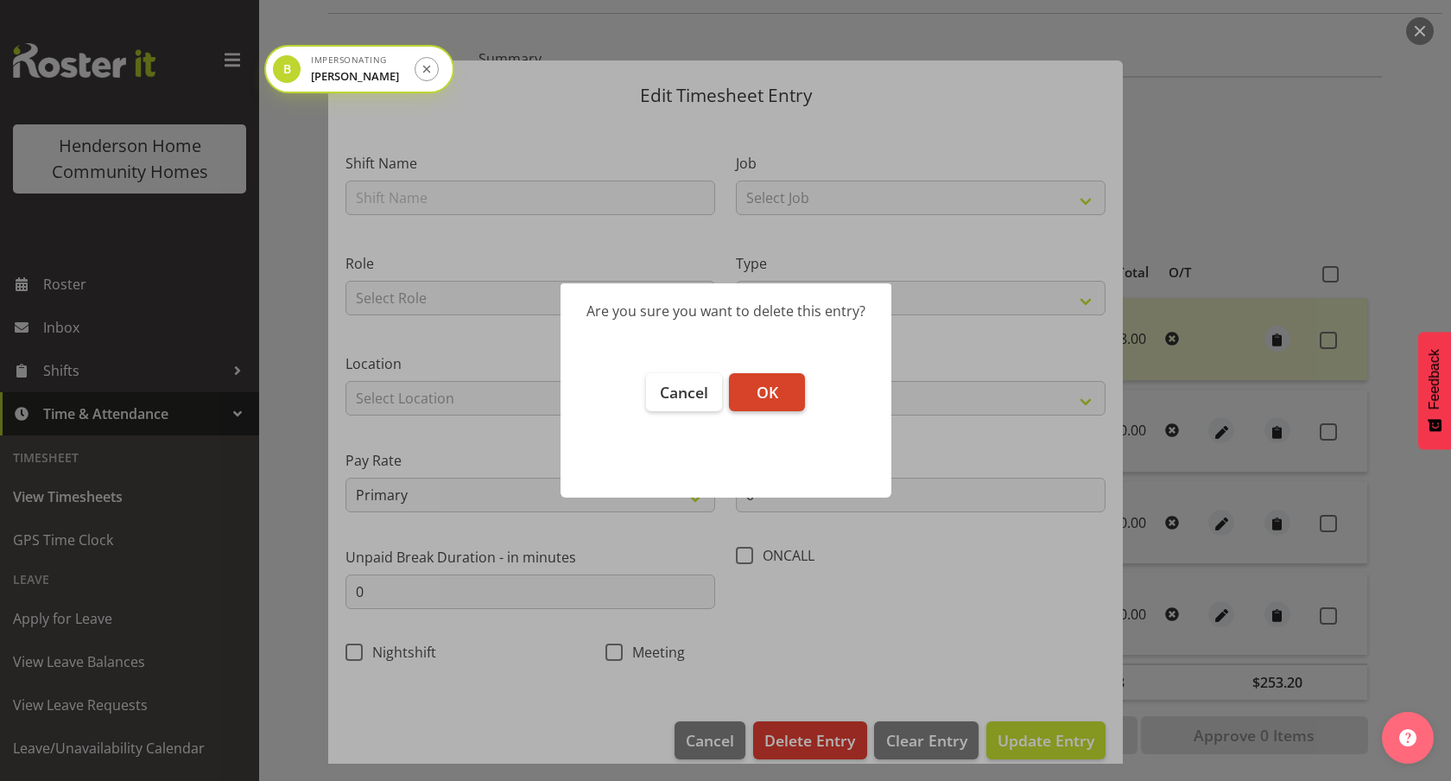
click at [770, 384] on span "OK" at bounding box center [768, 392] width 22 height 21
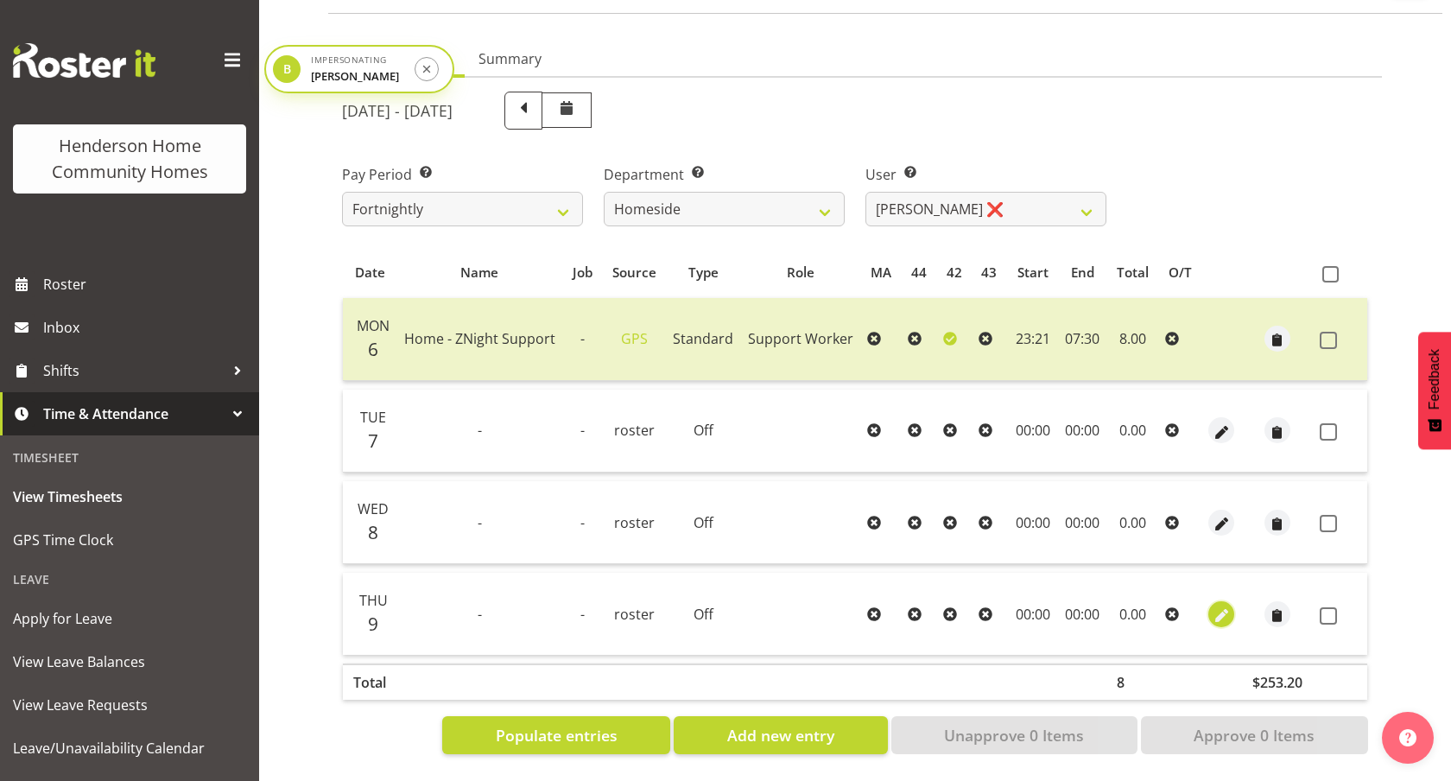
click at [1226, 613] on span "button" at bounding box center [1222, 616] width 20 height 20
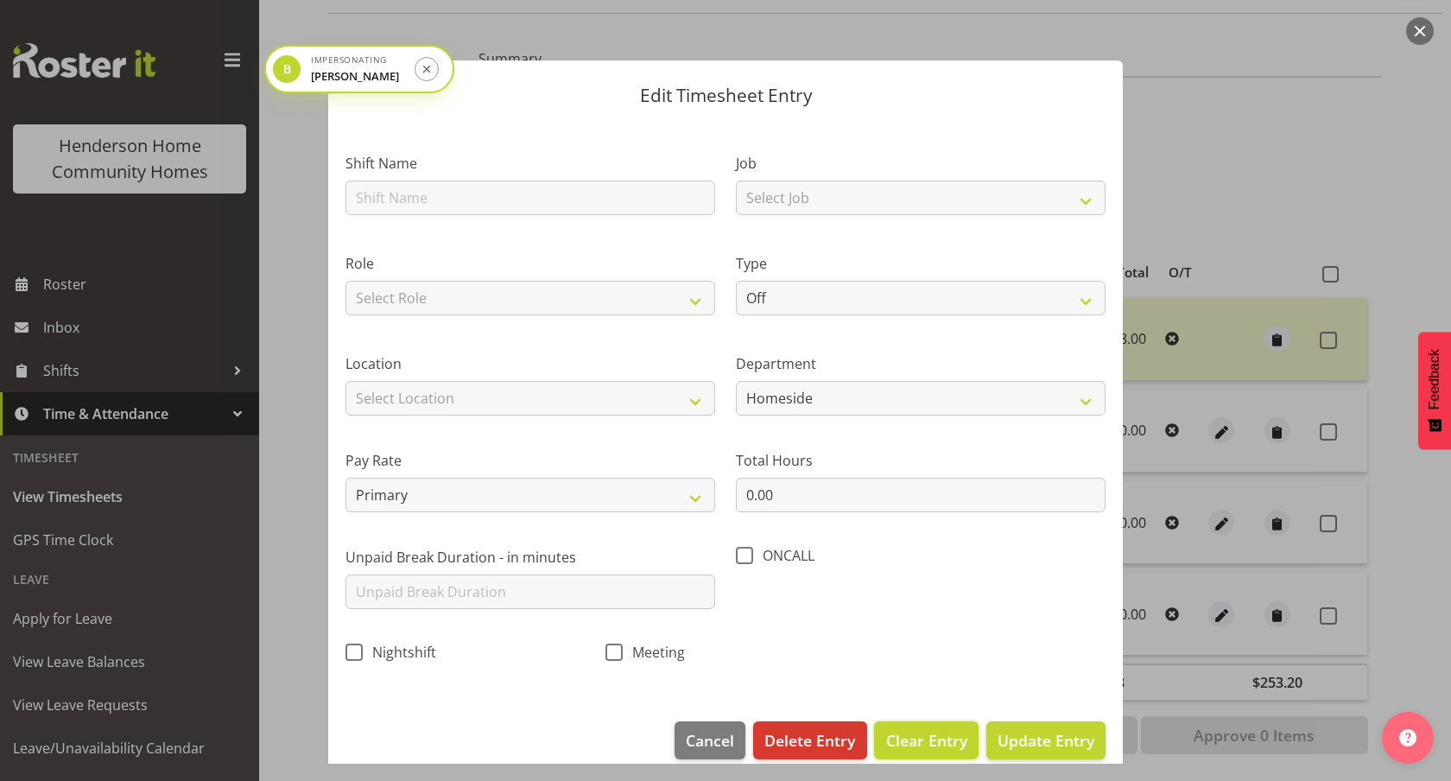
click at [915, 755] on button "Clear Entry" at bounding box center [926, 740] width 104 height 38
select select
type input "0"
click at [845, 732] on span "Delete Entry" at bounding box center [809, 740] width 91 height 22
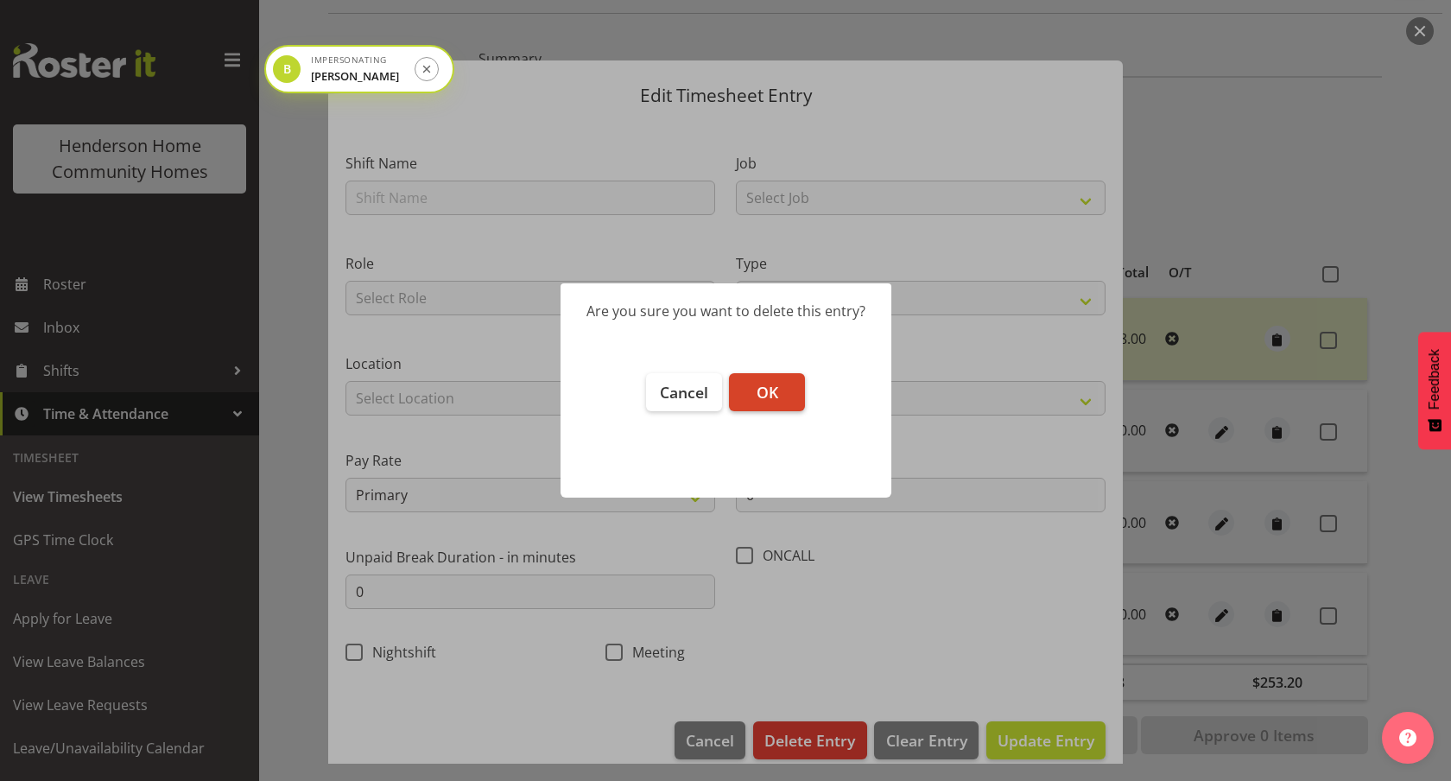
click at [780, 394] on button "OK" at bounding box center [767, 392] width 76 height 38
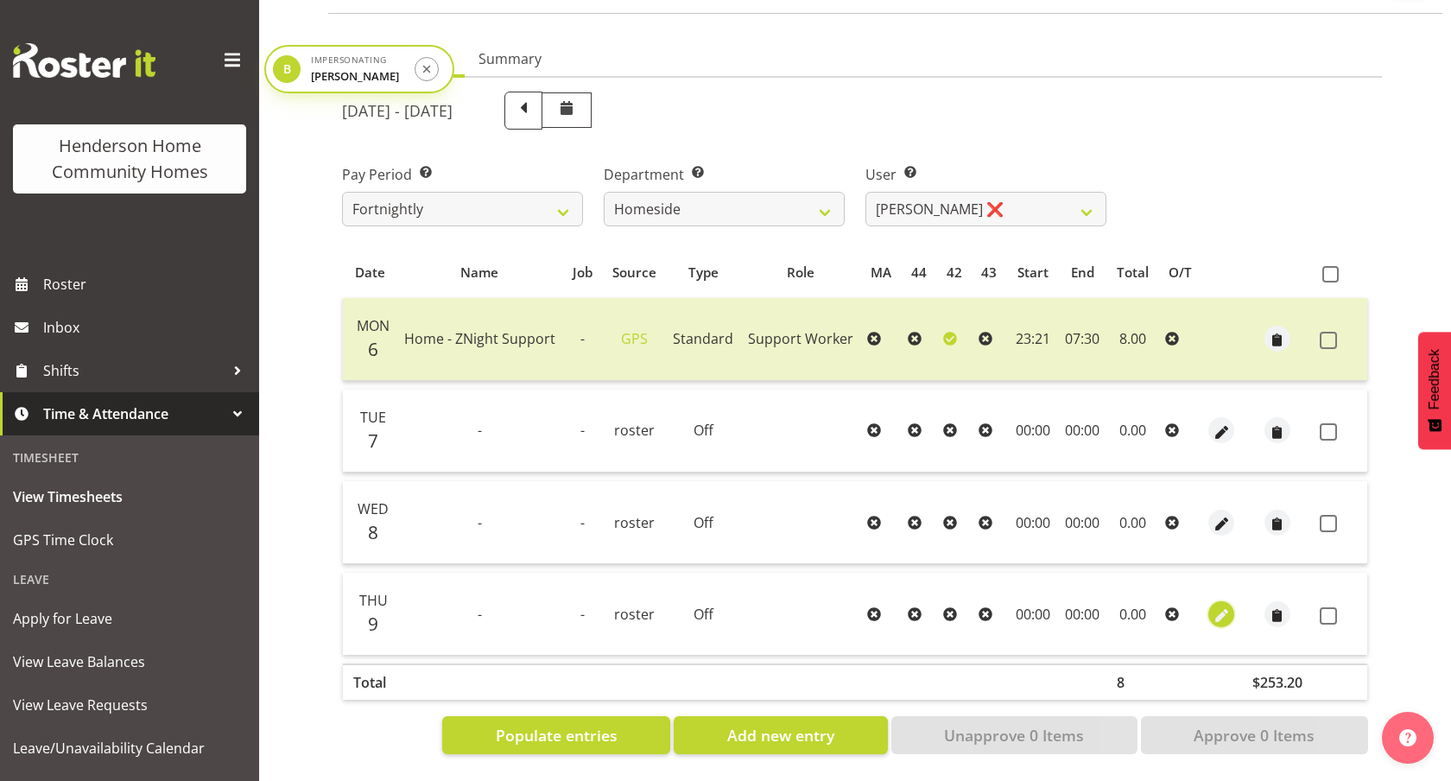
click at [1224, 611] on span "button" at bounding box center [1222, 616] width 20 height 20
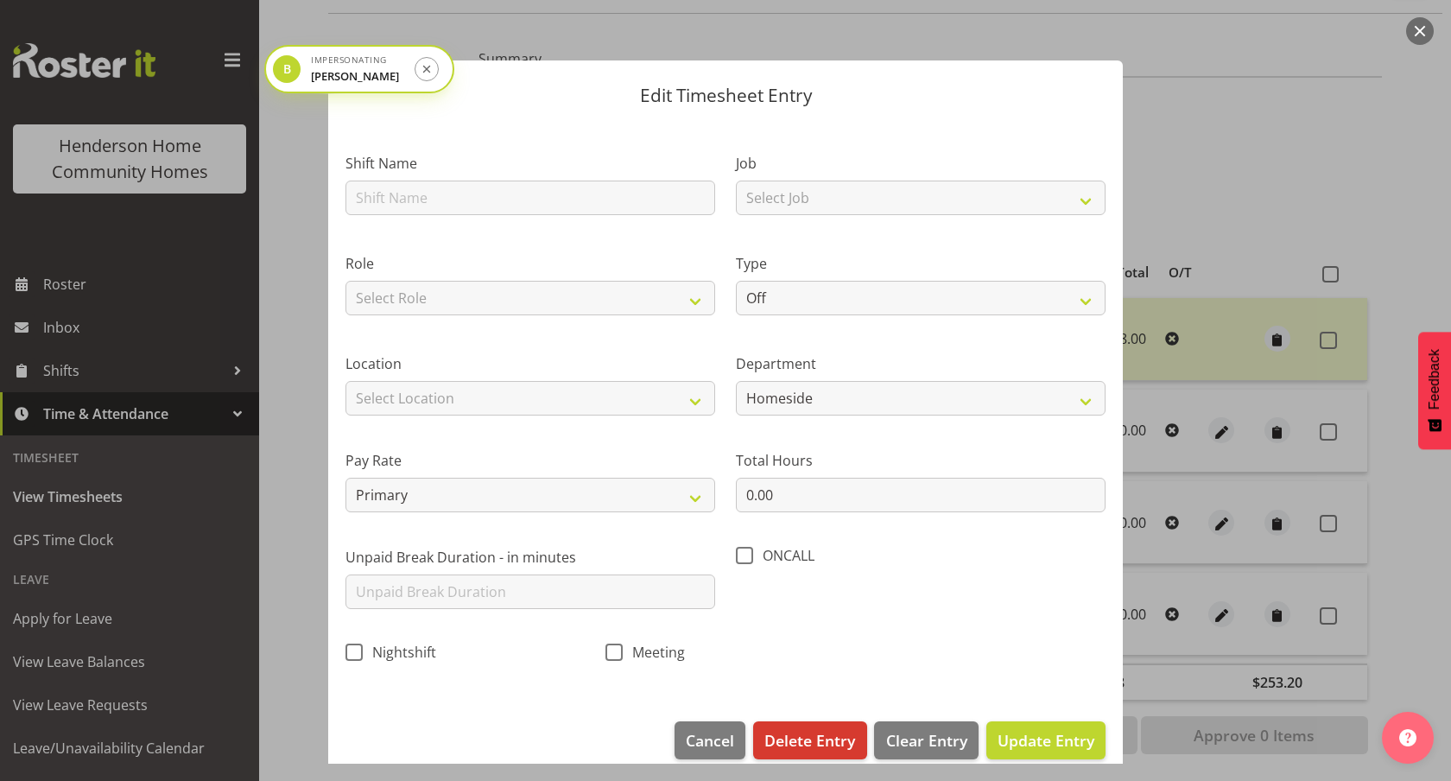
click at [931, 737] on div "Edit Timesheet Entry Shift Name Job Select Job Floater Role Select Role Support…" at bounding box center [725, 390] width 829 height 746
click at [931, 738] on span "Clear Entry" at bounding box center [926, 740] width 81 height 22
type input "0"
select select
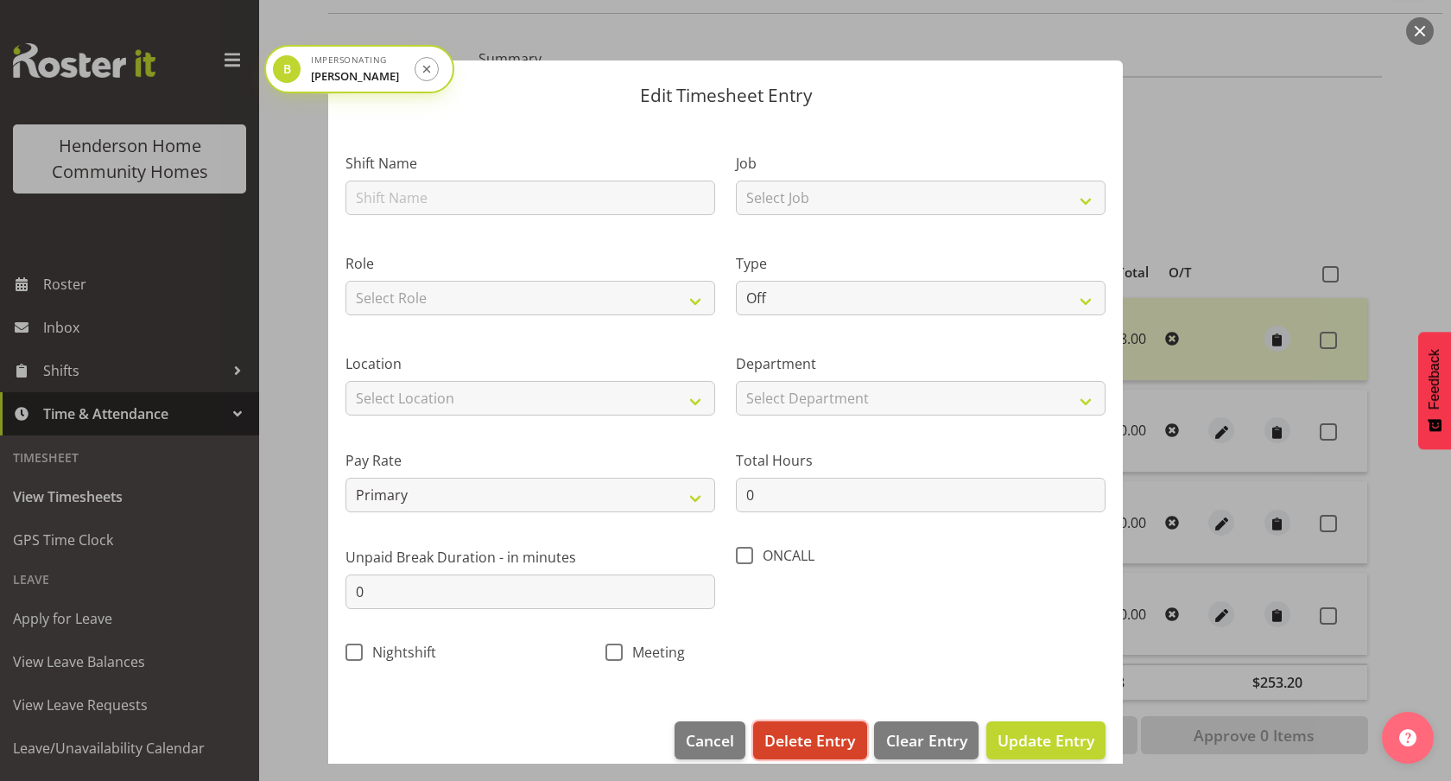
click at [793, 741] on span "Delete Entry" at bounding box center [809, 740] width 91 height 22
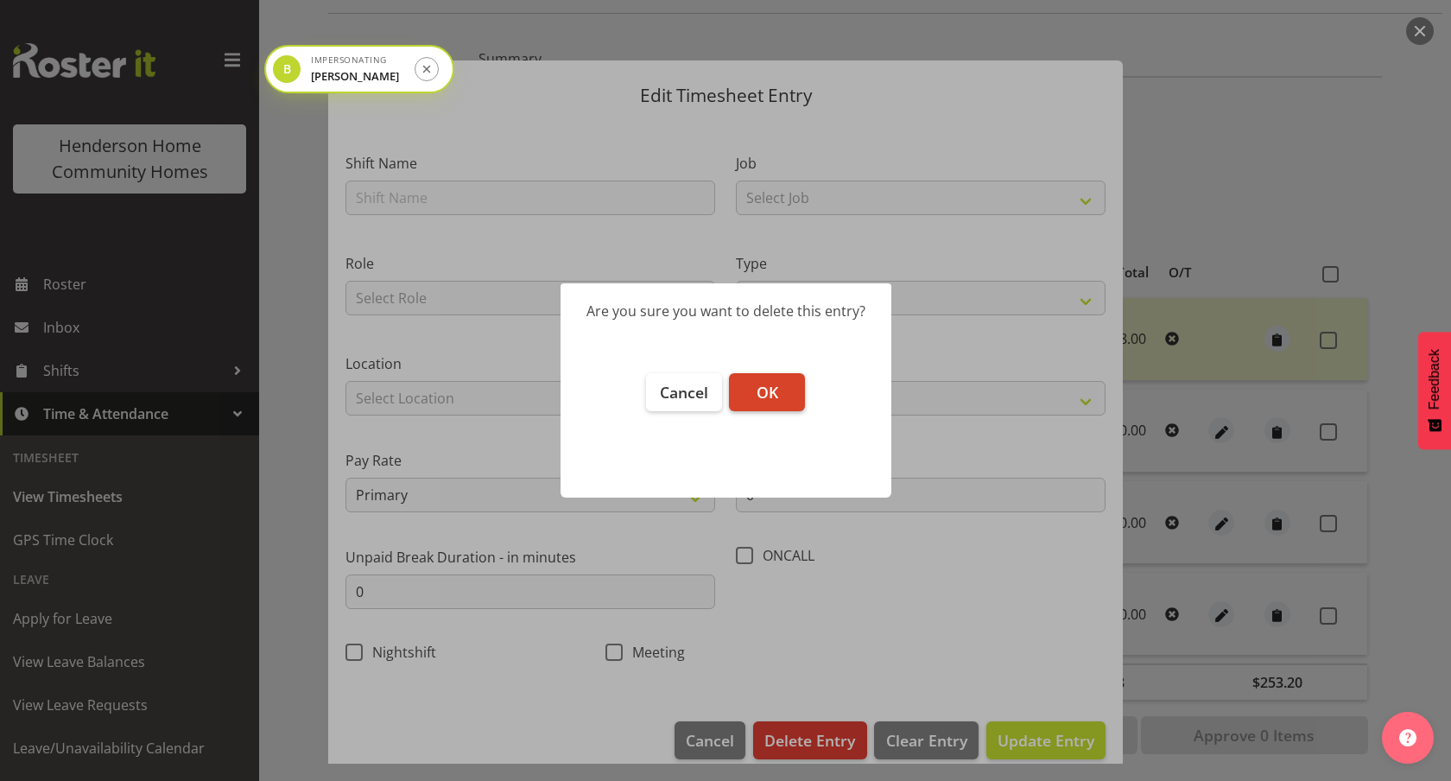
click at [767, 394] on span "OK" at bounding box center [768, 392] width 22 height 21
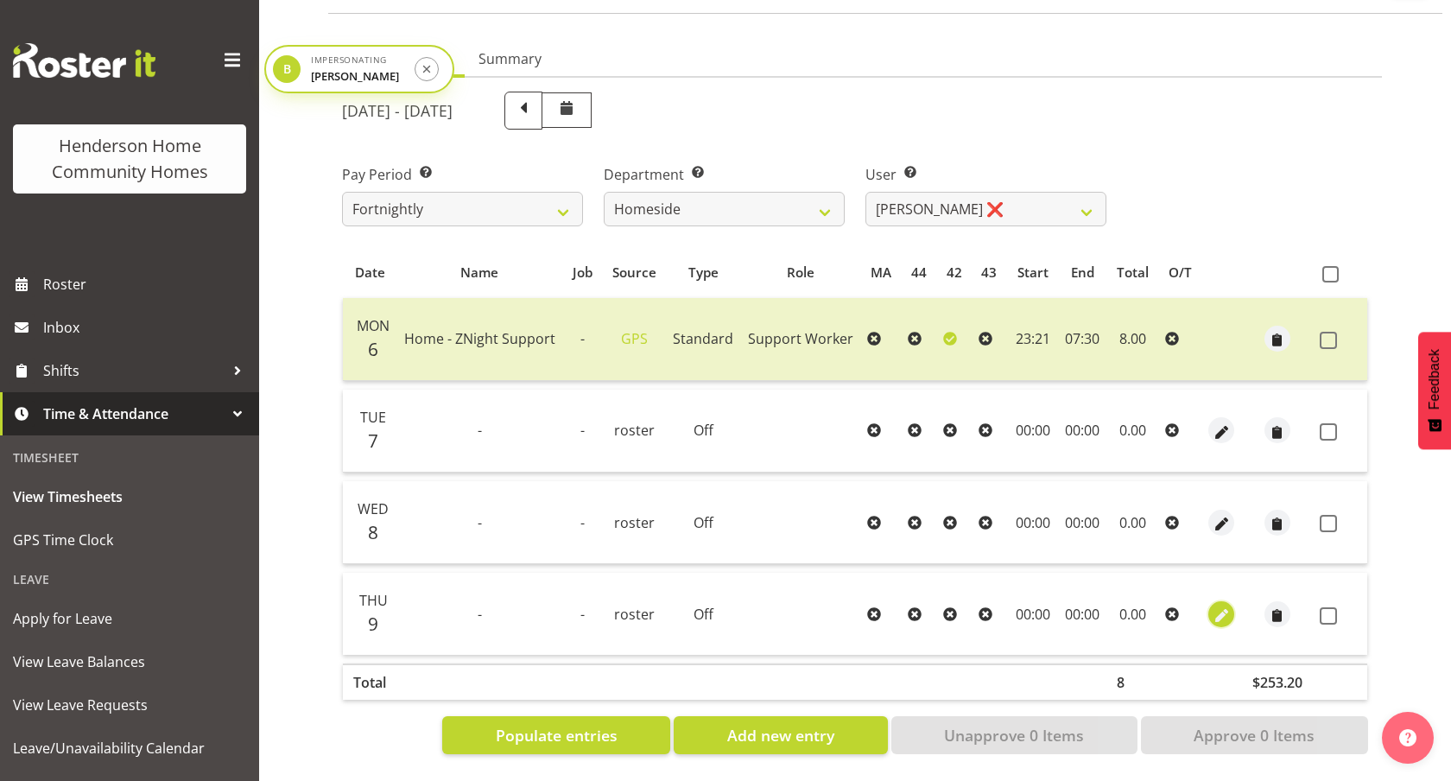
click at [1219, 614] on span "button" at bounding box center [1222, 616] width 20 height 20
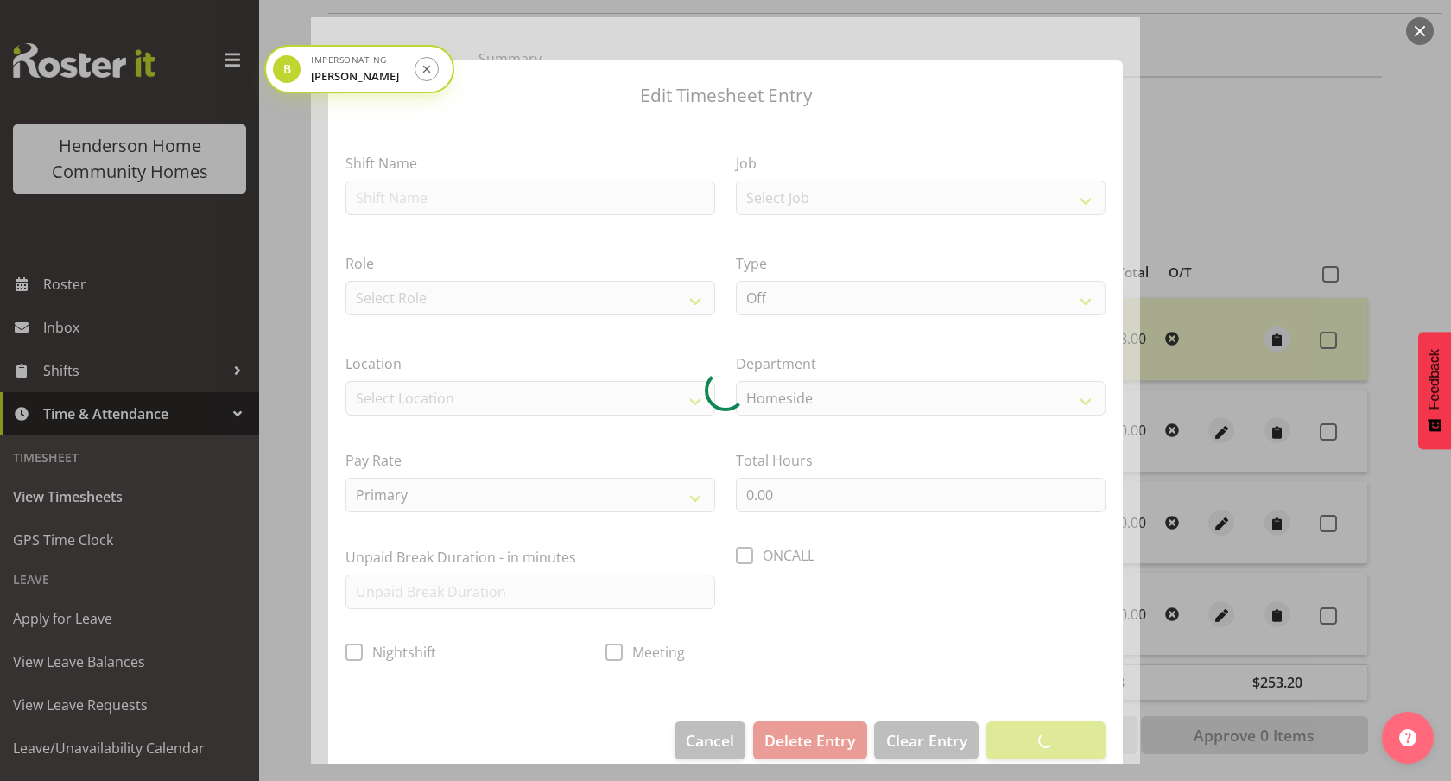
scroll to position [22, 0]
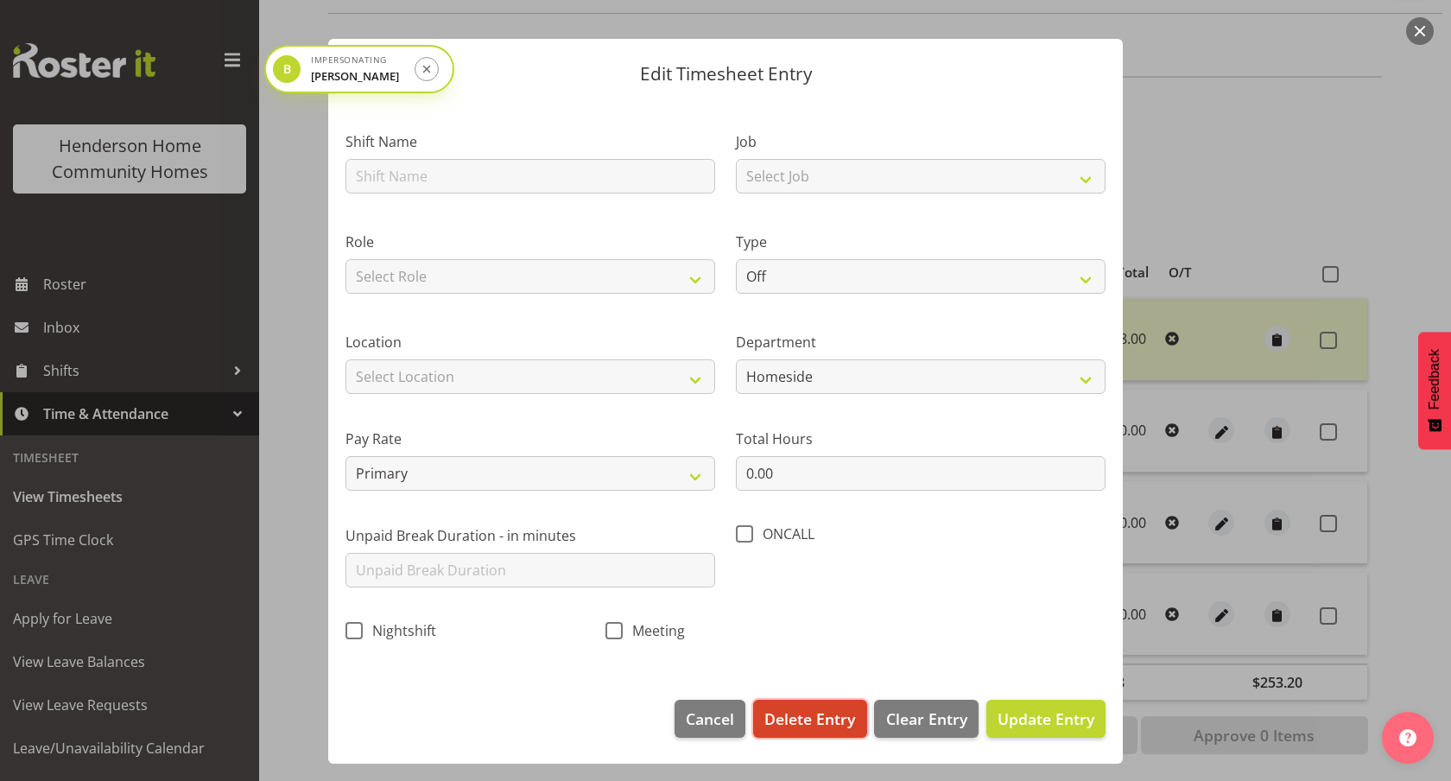
click at [836, 709] on span "Delete Entry" at bounding box center [809, 718] width 91 height 22
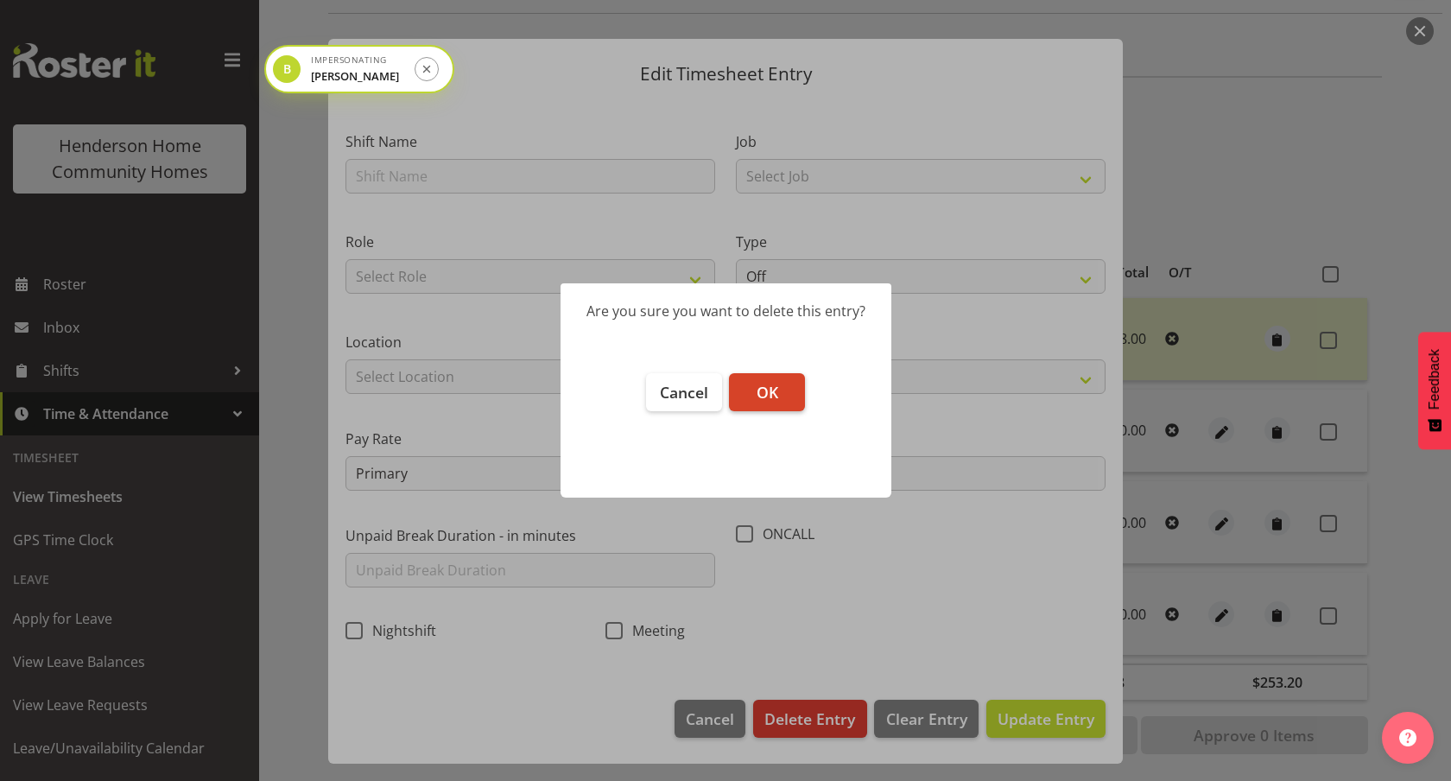
click at [772, 390] on span "OK" at bounding box center [768, 392] width 22 height 21
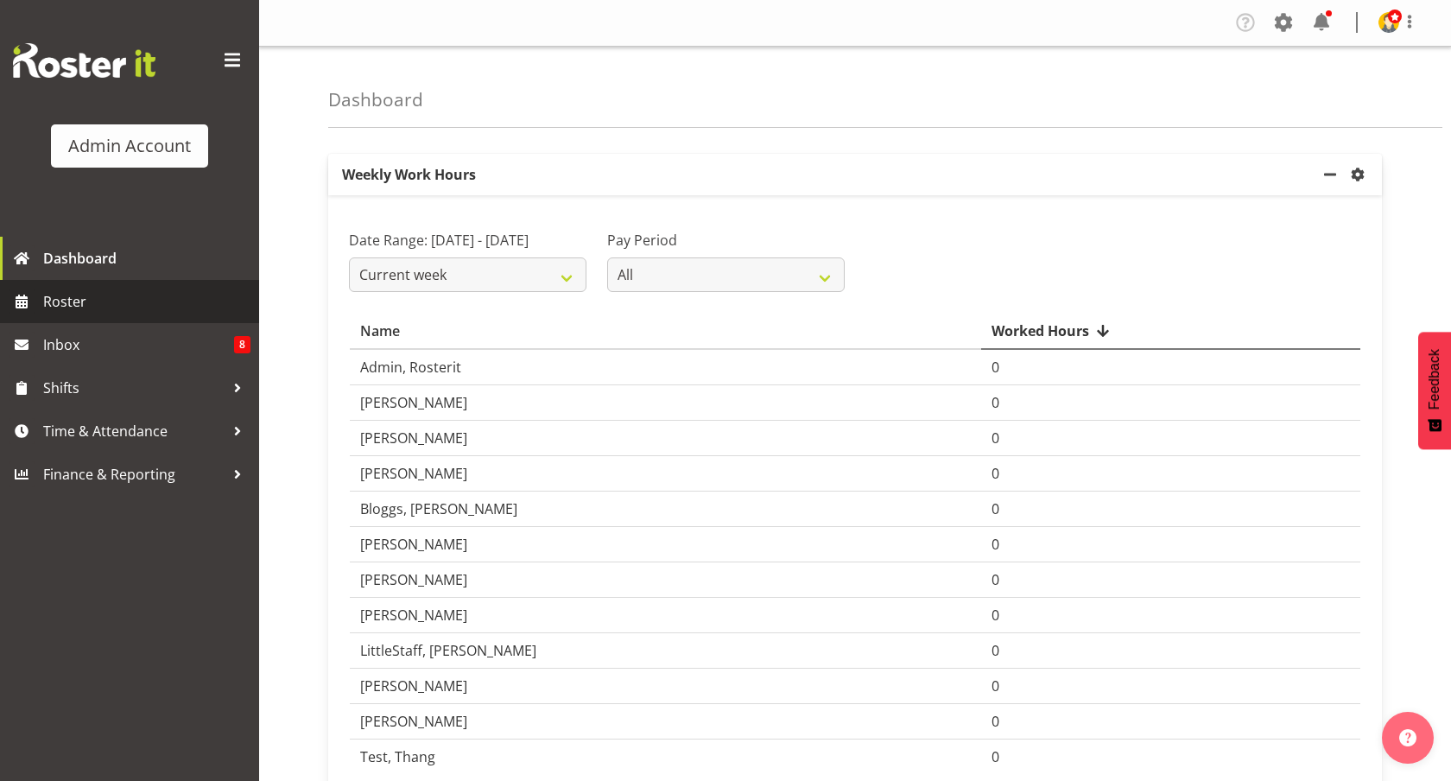
click at [178, 290] on span "Roster" at bounding box center [146, 302] width 207 height 26
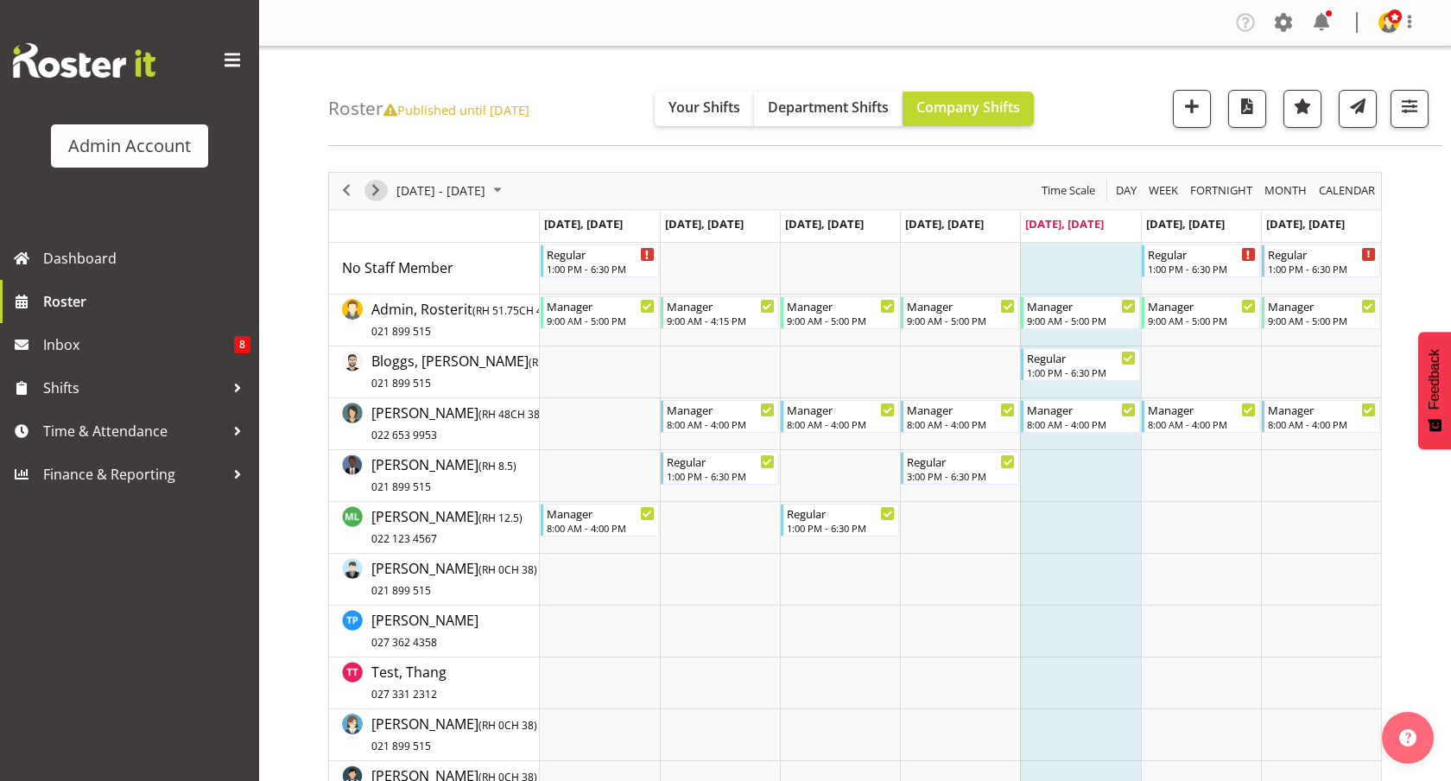
click at [380, 186] on span "Next" at bounding box center [375, 191] width 21 height 22
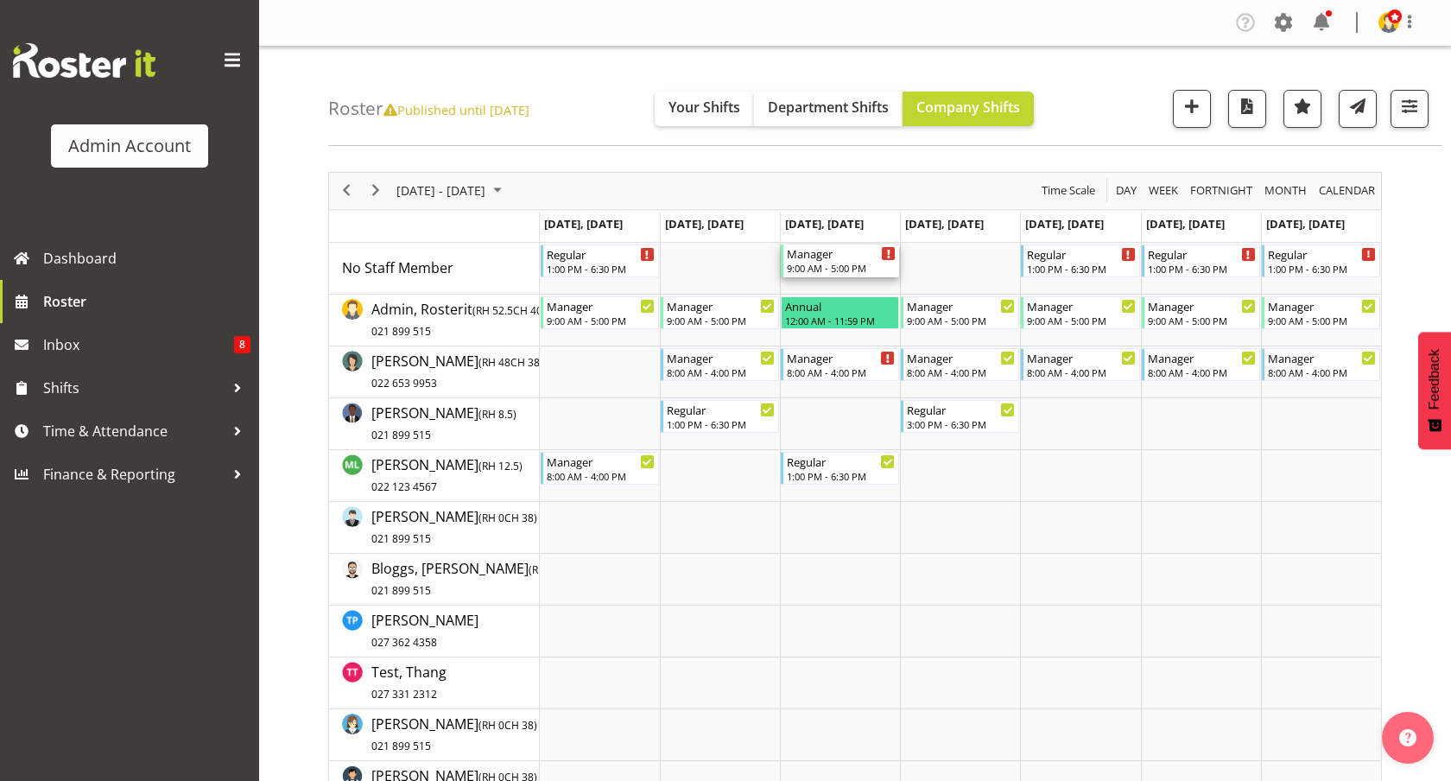
click at [832, 258] on div "Manager" at bounding box center [841, 252] width 109 height 17
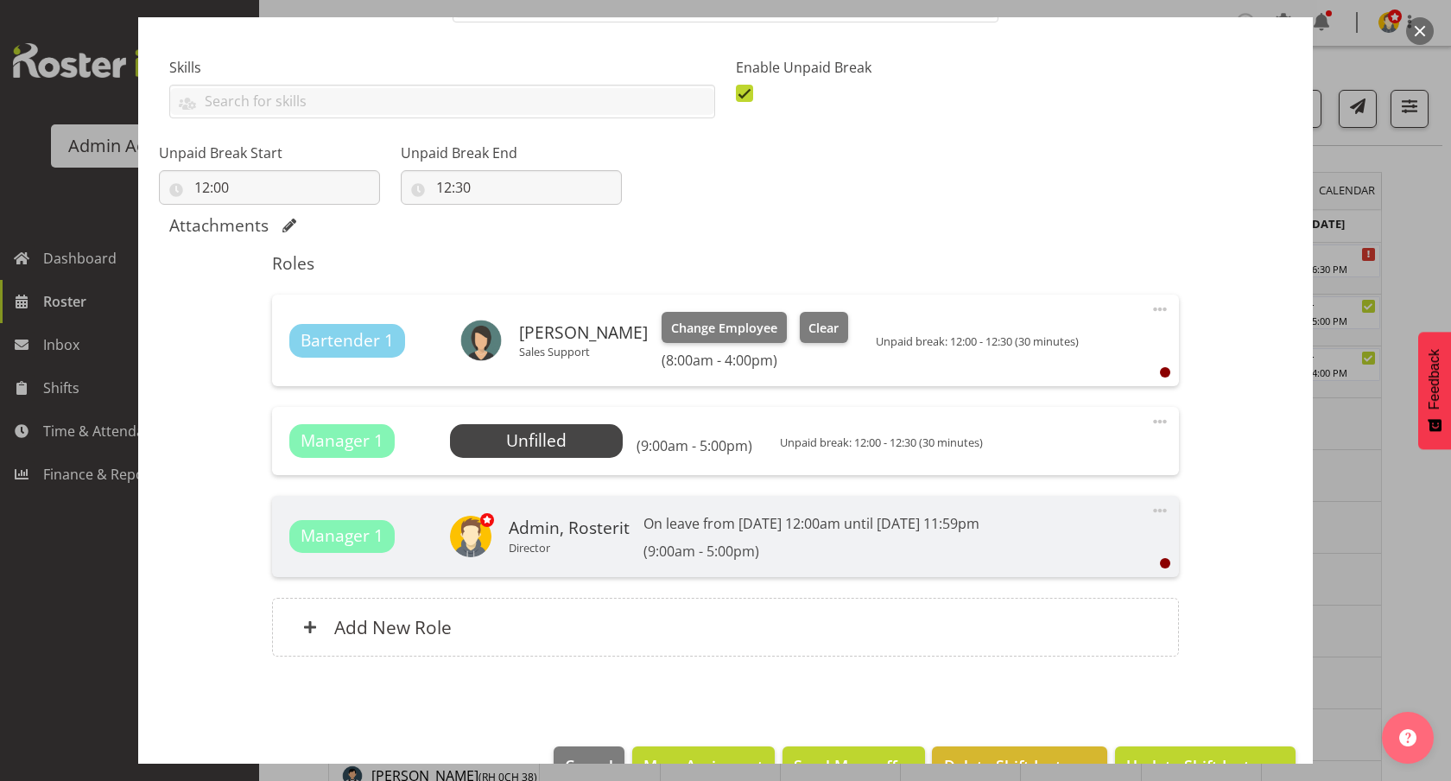
scroll to position [485, 0]
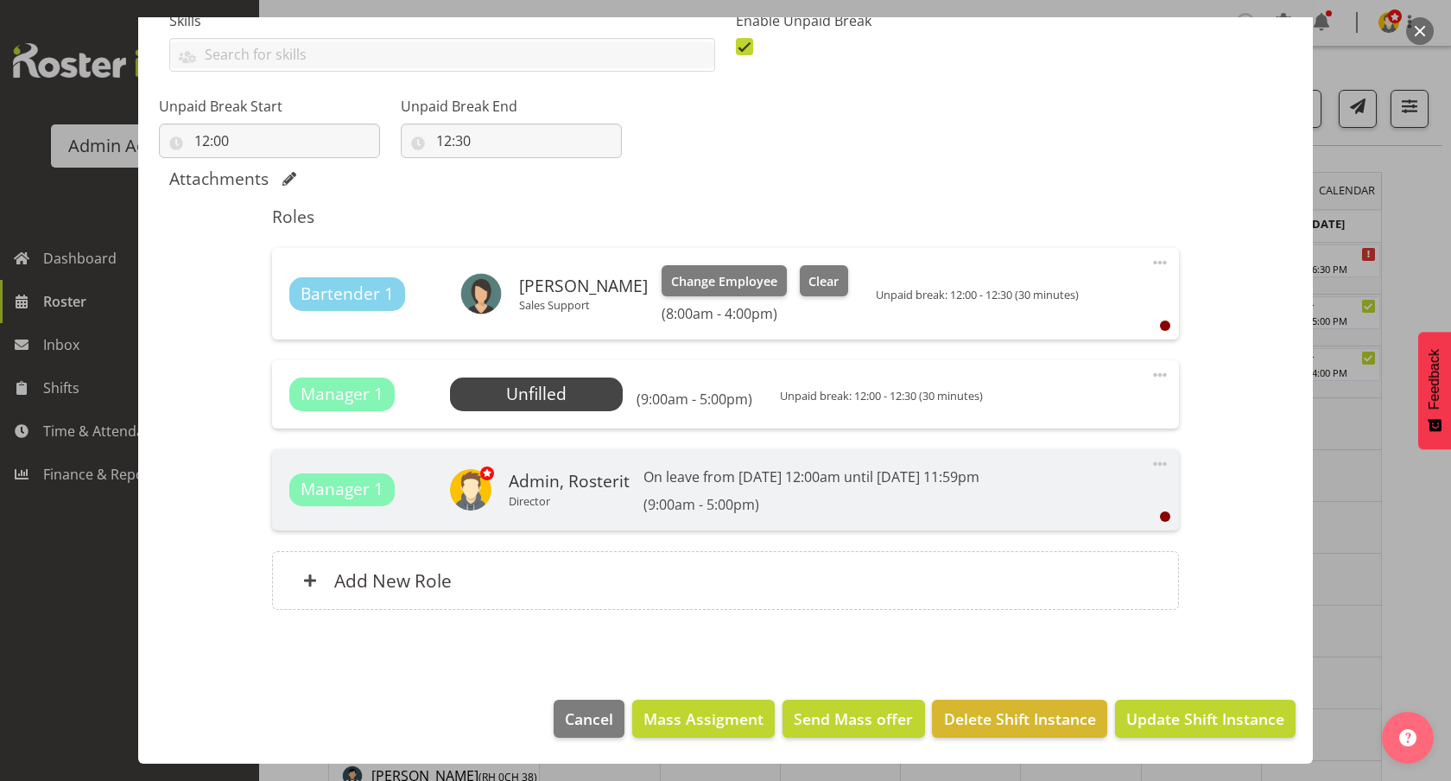
click at [34, 614] on div at bounding box center [725, 390] width 1451 height 781
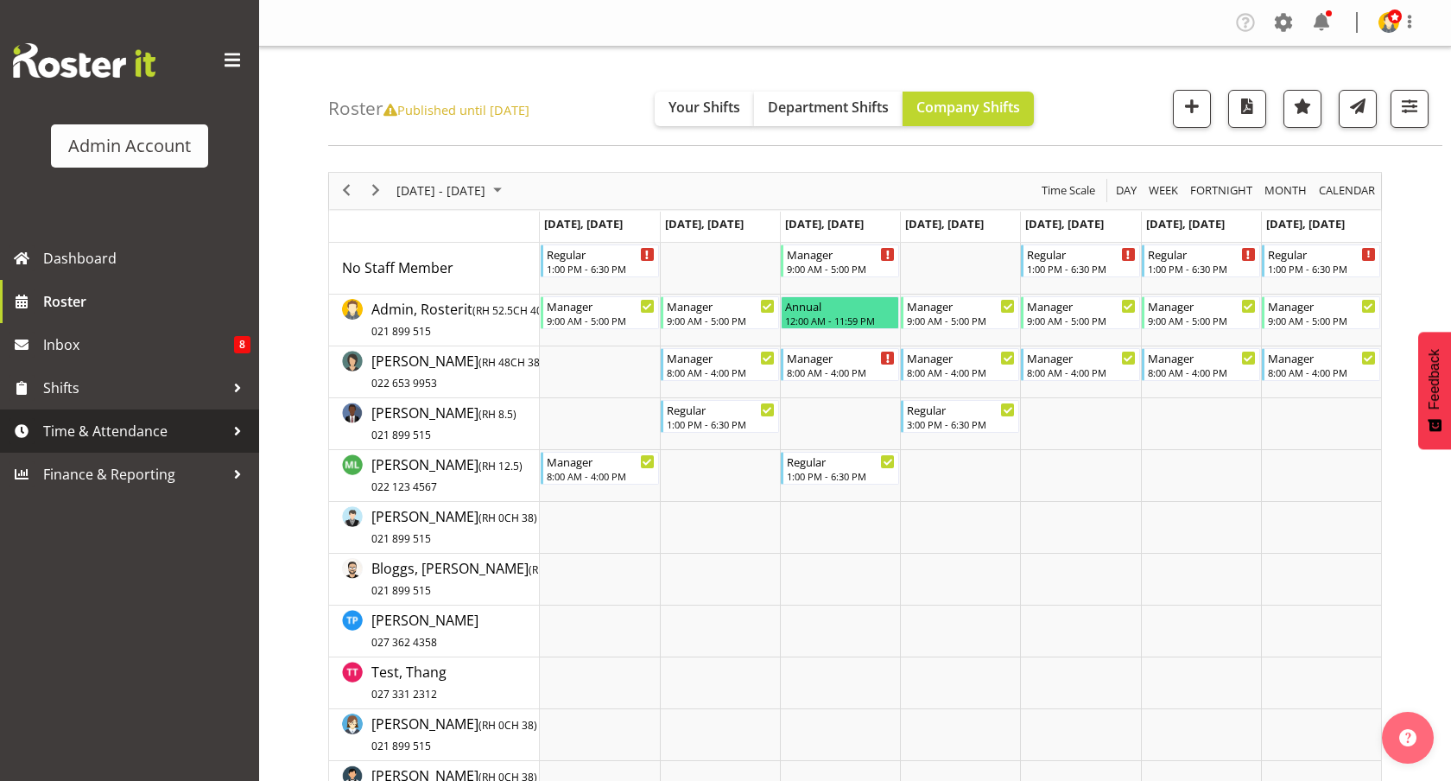
click at [154, 425] on span "Time & Attendance" at bounding box center [133, 431] width 181 height 26
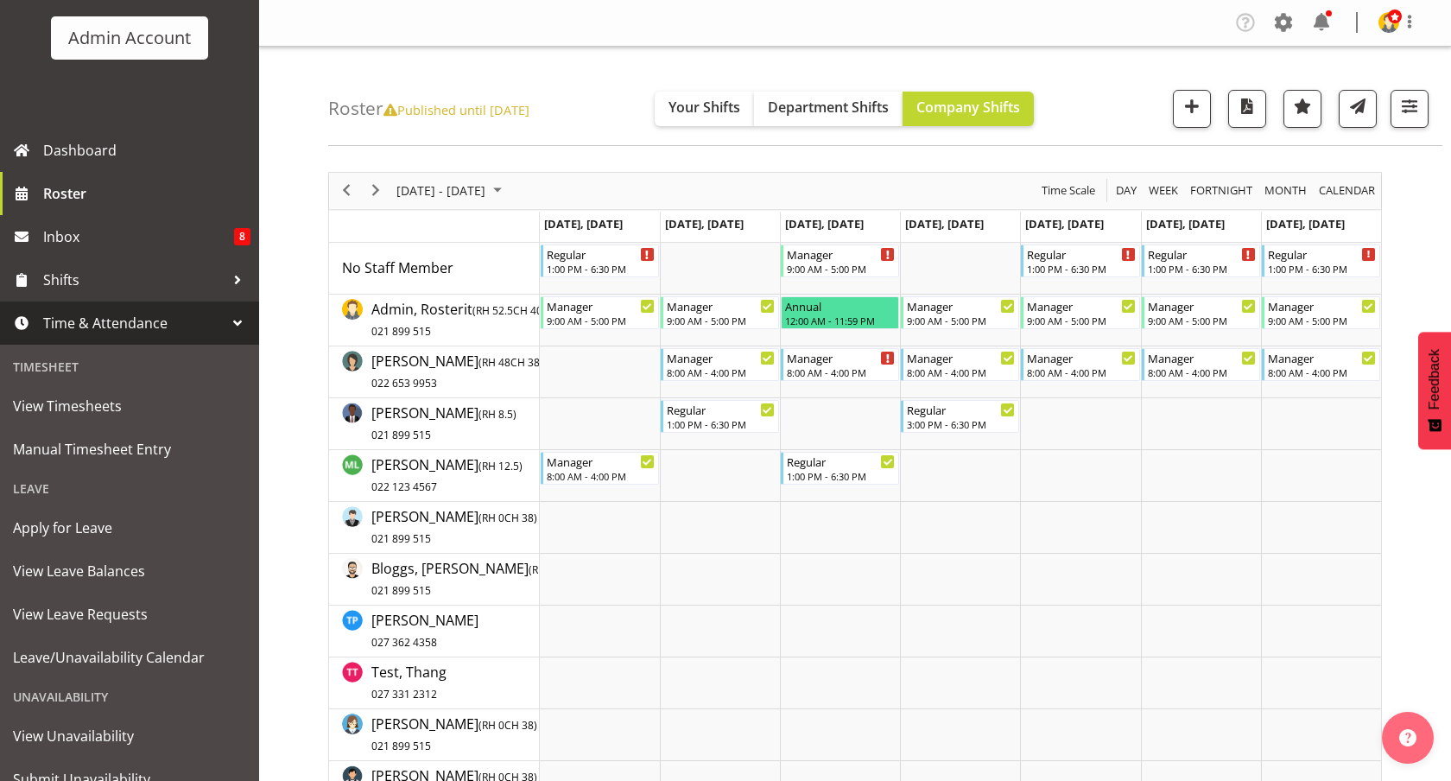
scroll to position [120, 0]
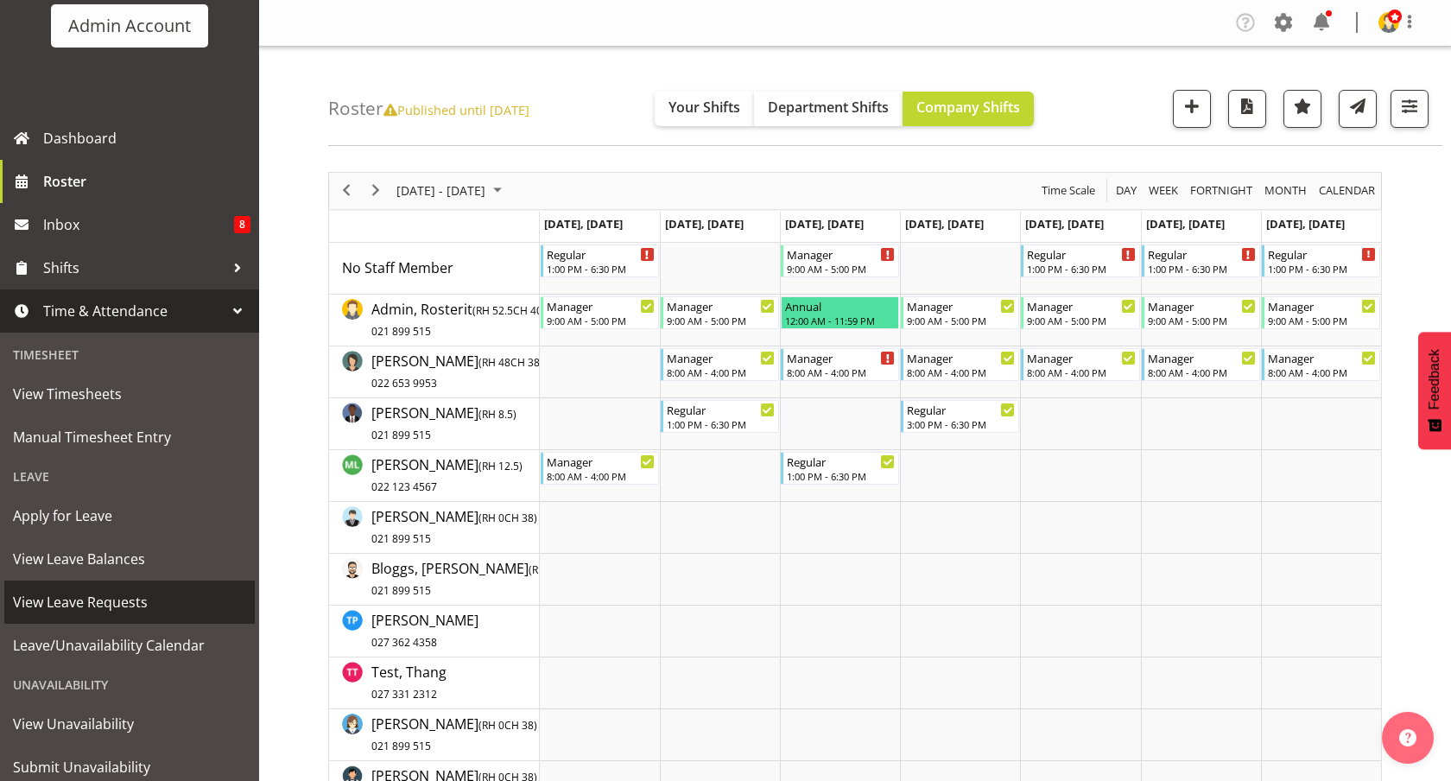
click at [102, 607] on span "View Leave Requests" at bounding box center [129, 602] width 233 height 26
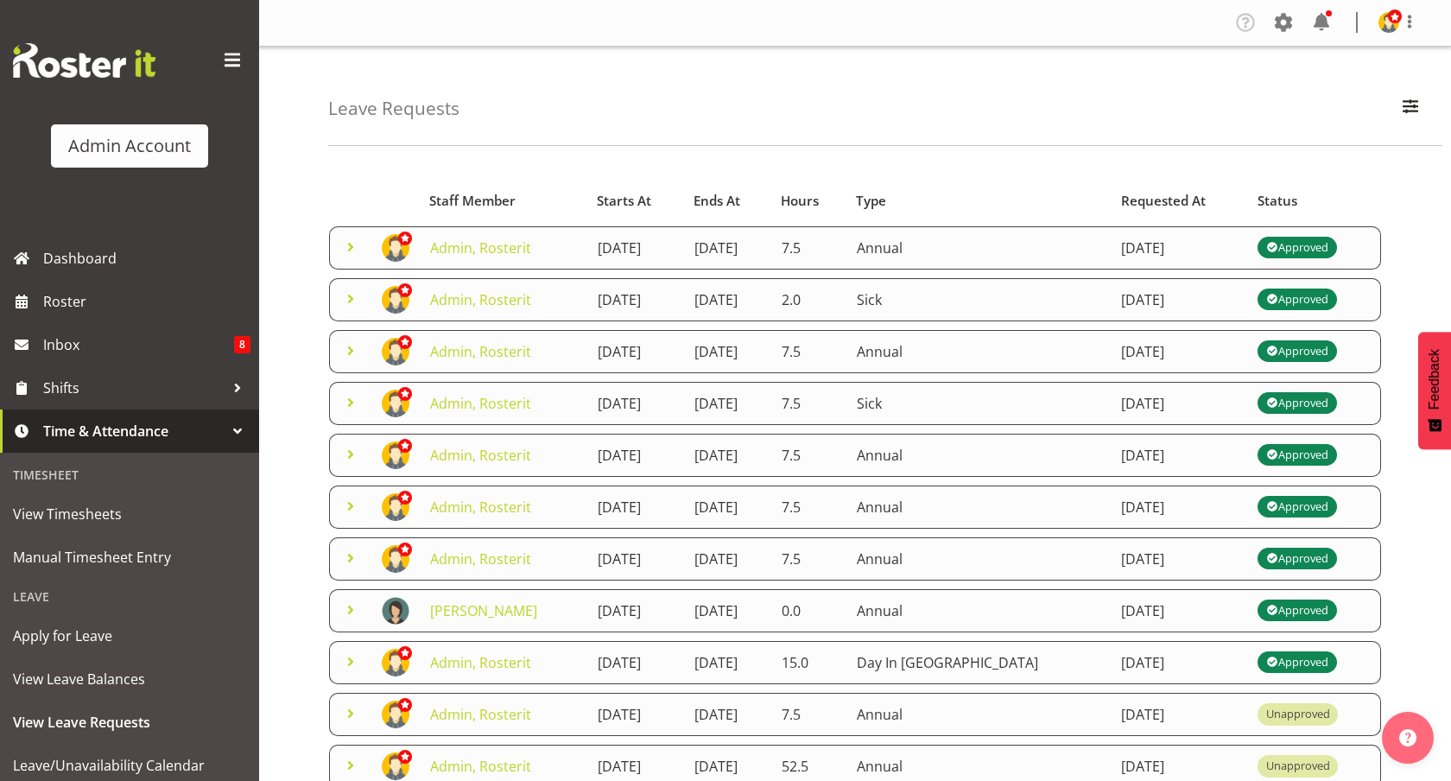
click at [771, 256] on td "[DATE]" at bounding box center [727, 247] width 87 height 43
click at [771, 309] on td "[DATE]" at bounding box center [727, 299] width 87 height 43
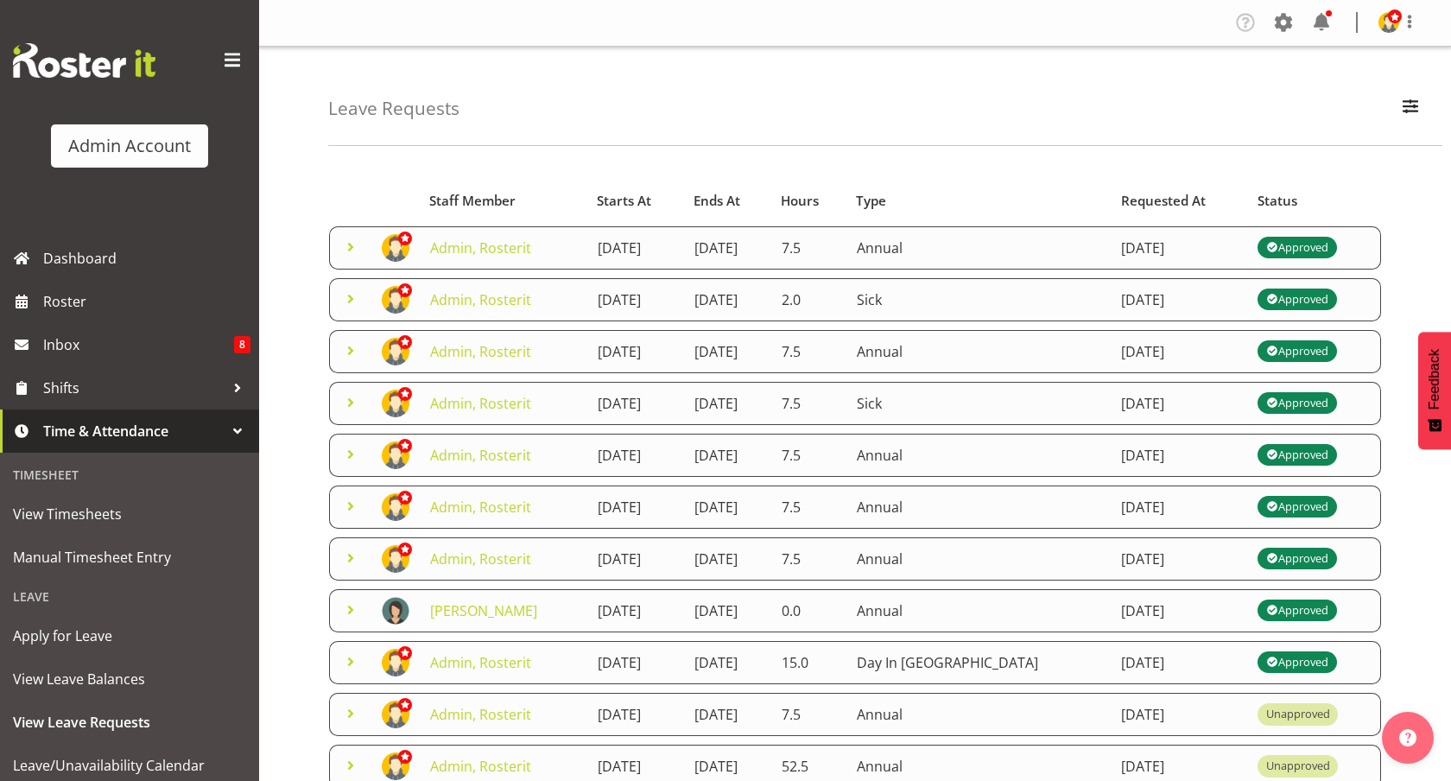
click at [771, 309] on td "[DATE]" at bounding box center [727, 299] width 87 height 43
click at [1129, 253] on td "9th October 2025" at bounding box center [1179, 247] width 136 height 43
click at [352, 246] on span at bounding box center [350, 247] width 21 height 21
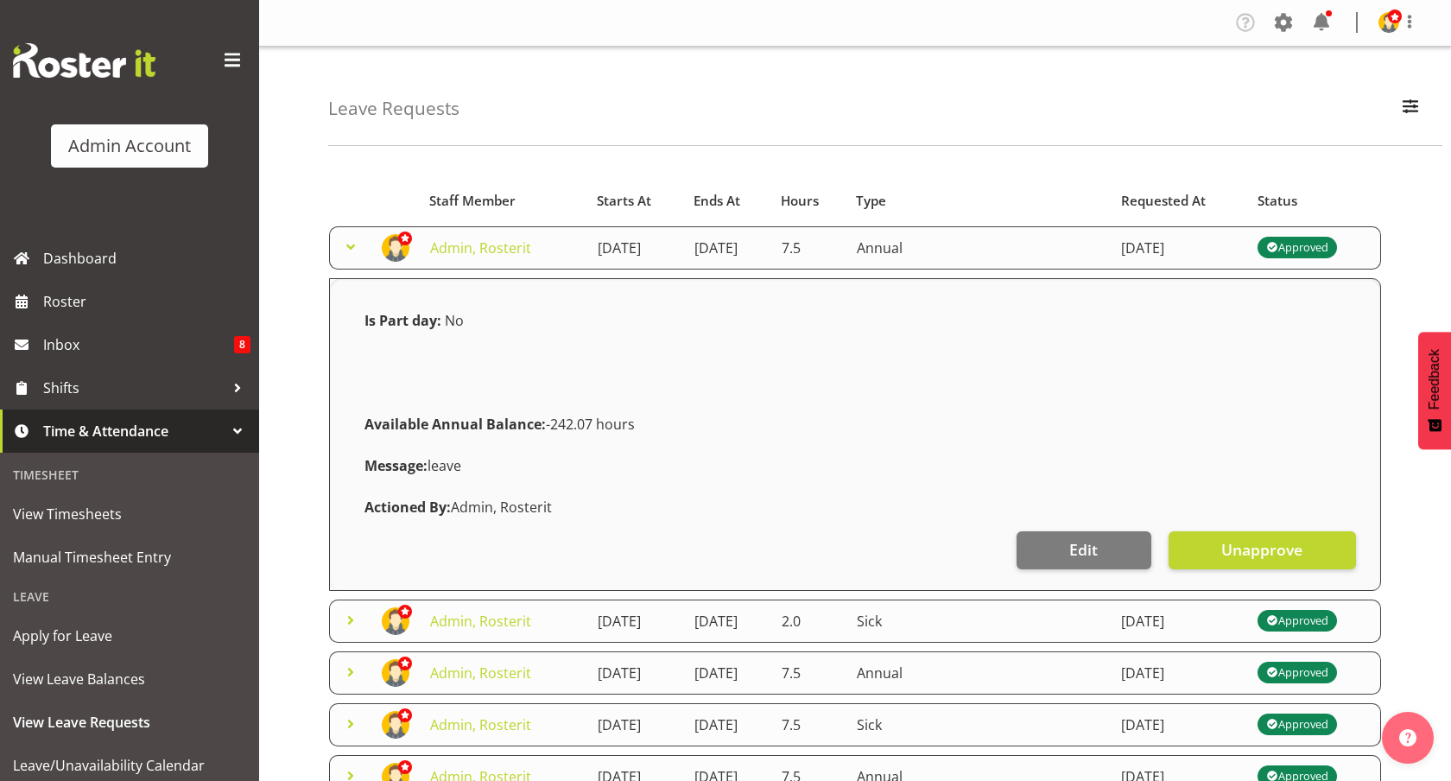
click at [352, 246] on span at bounding box center [350, 247] width 21 height 21
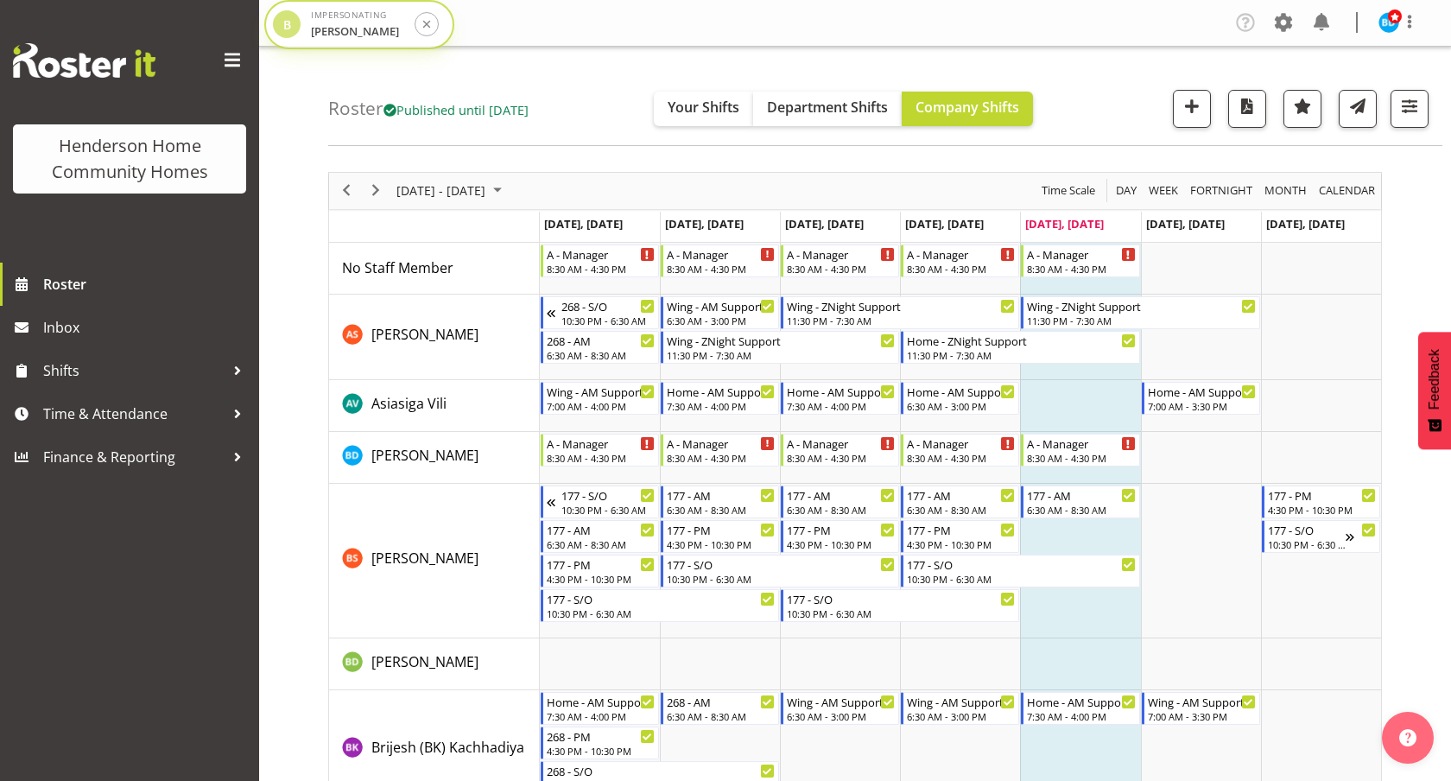
drag, startPoint x: 287, startPoint y: 74, endPoint x: 288, endPoint y: 15, distance: 59.6
click at [288, 15] on div "B" at bounding box center [287, 24] width 28 height 28
click at [281, 26] on div "B" at bounding box center [283, 24] width 28 height 28
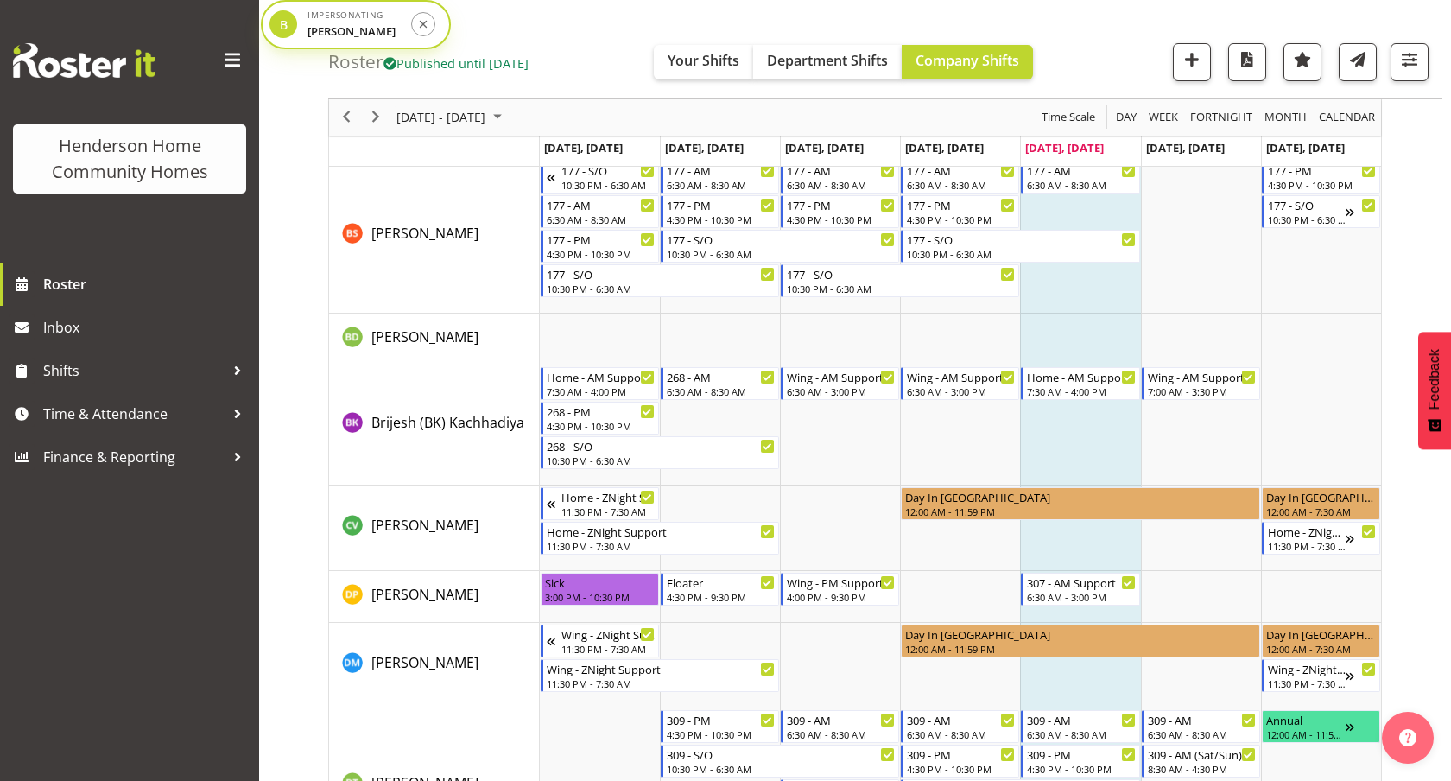
scroll to position [323, 0]
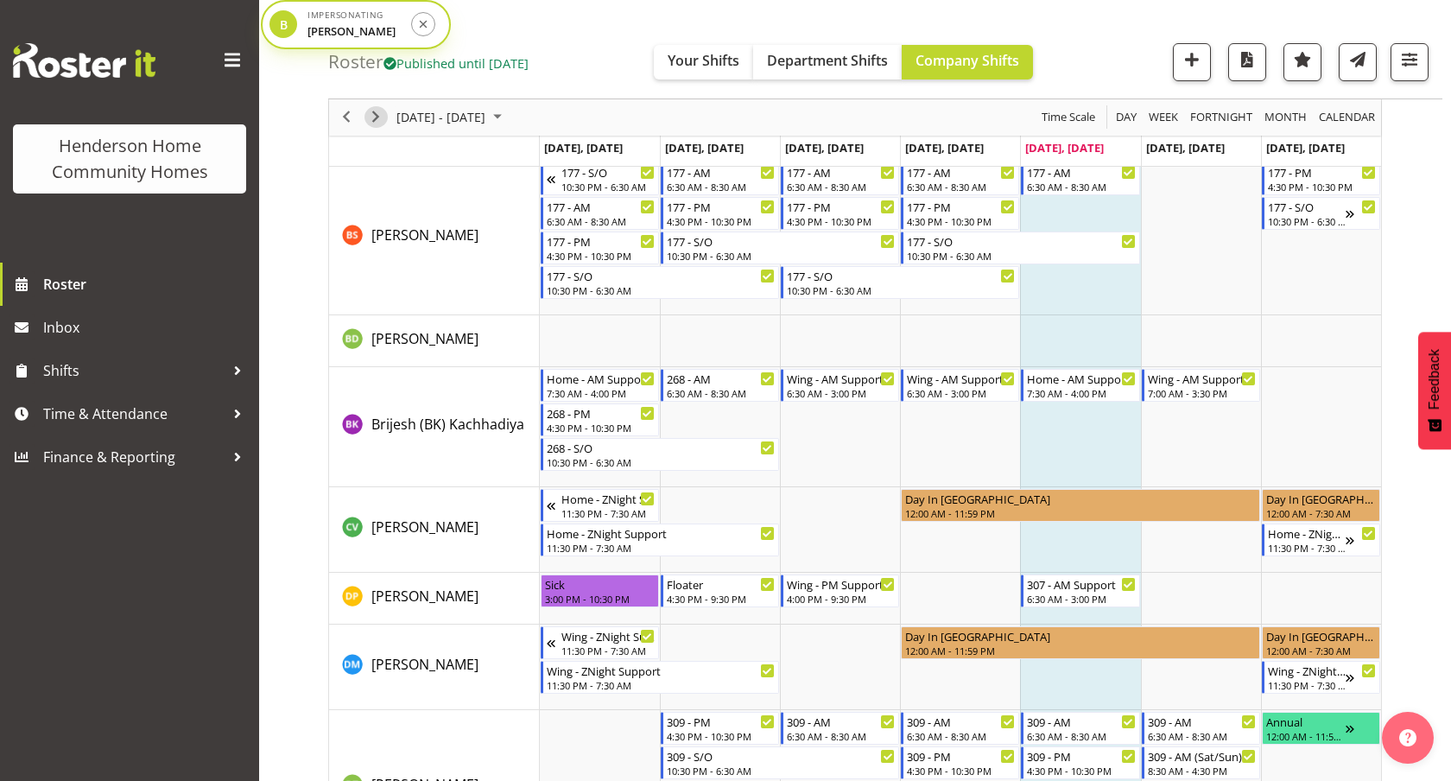
click at [381, 117] on span "Next" at bounding box center [375, 118] width 21 height 22
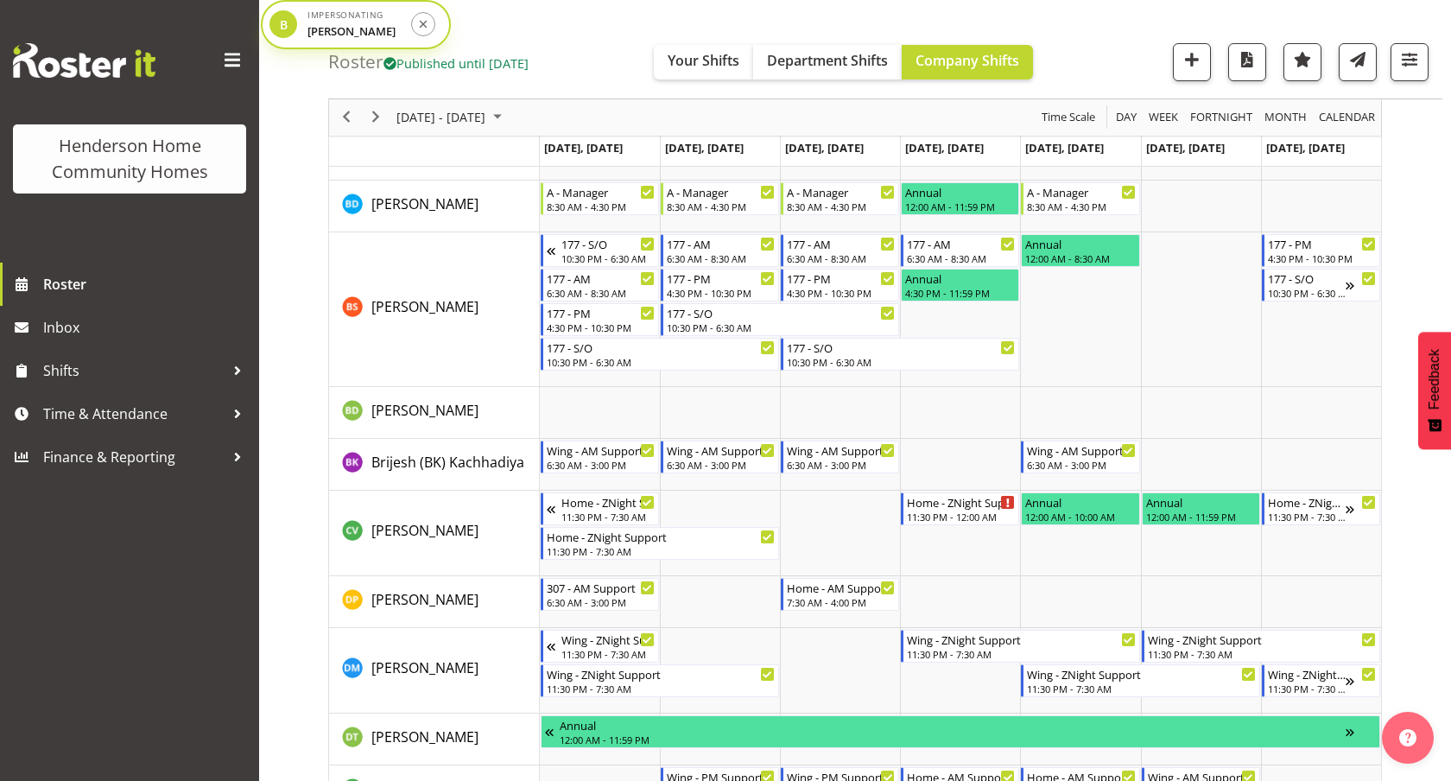
scroll to position [322, 0]
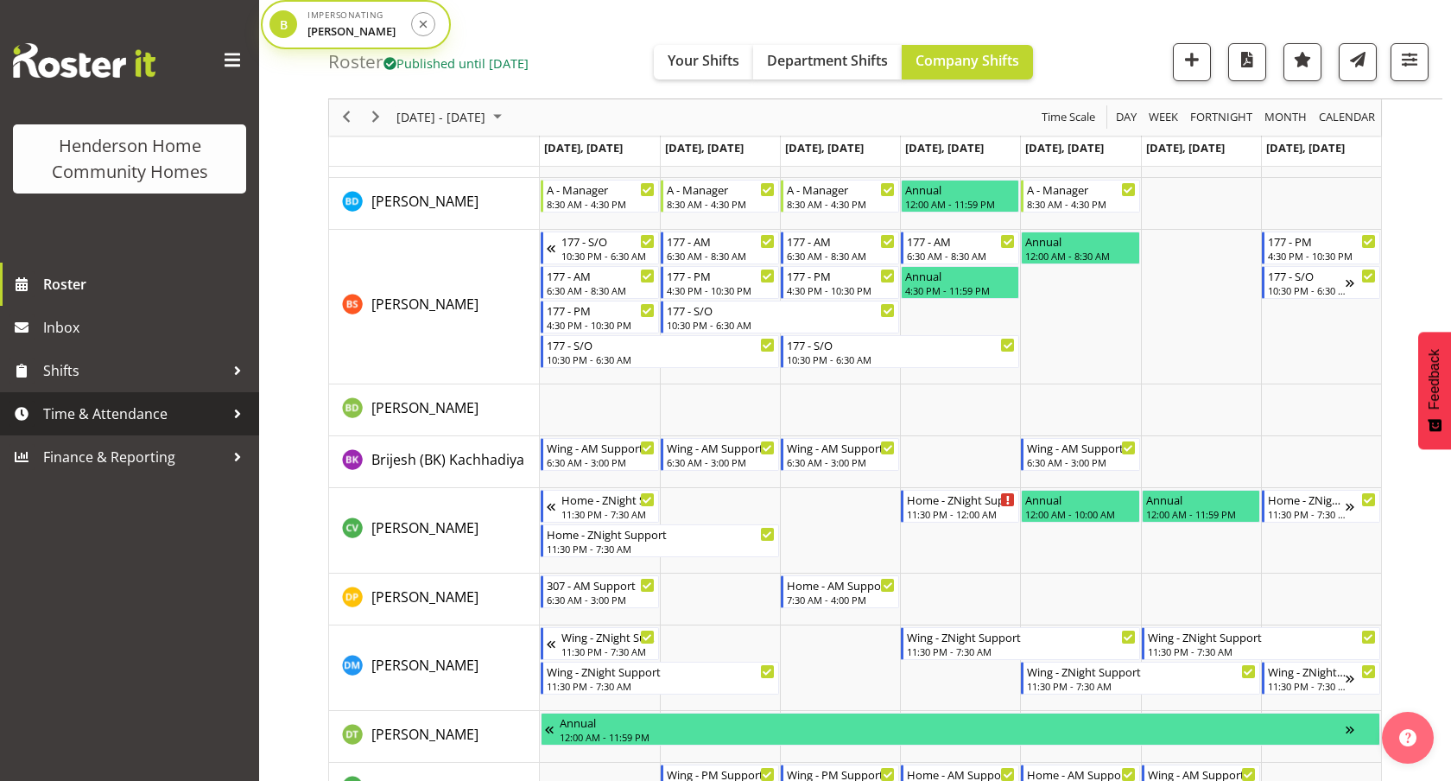
click at [137, 420] on span "Time & Attendance" at bounding box center [133, 414] width 181 height 26
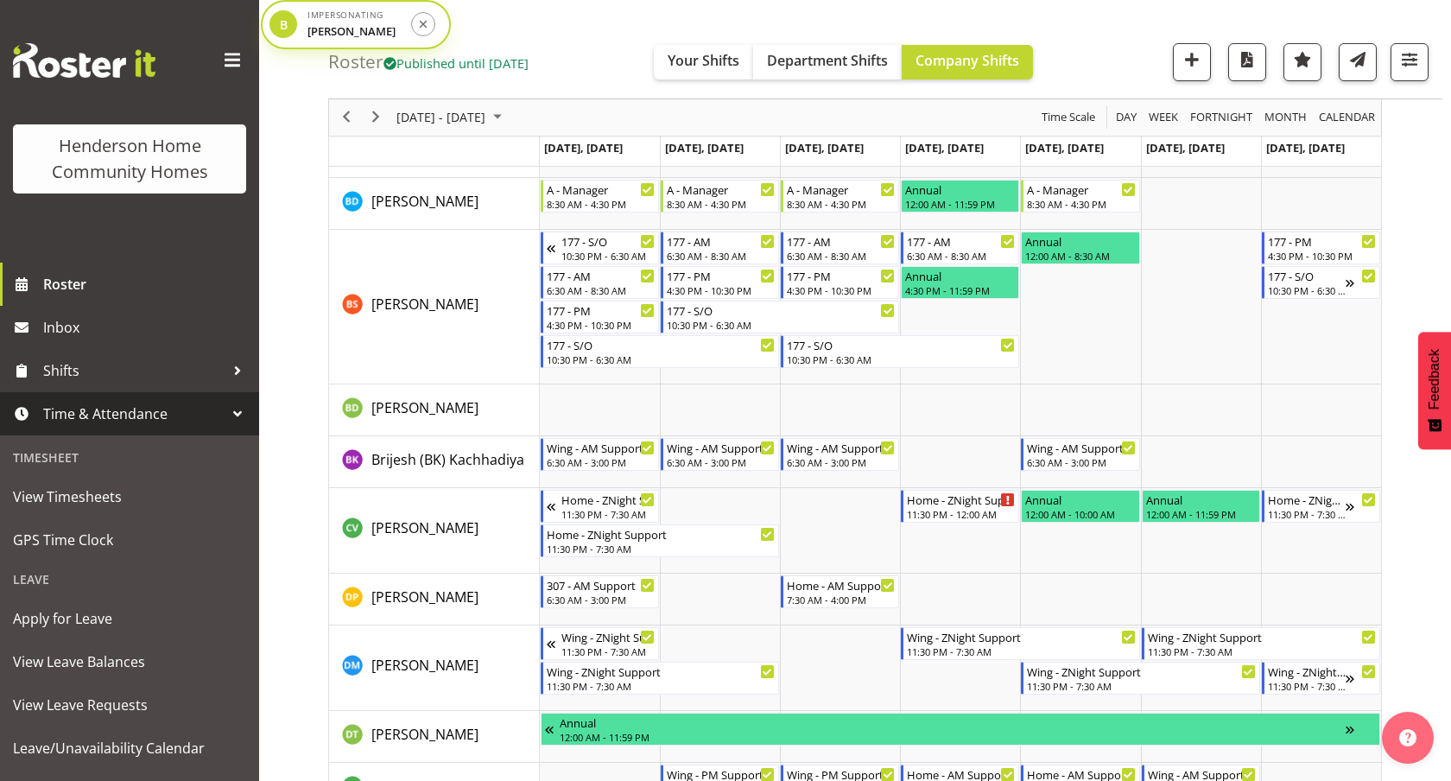
click at [137, 420] on span "Time & Attendance" at bounding box center [133, 414] width 181 height 26
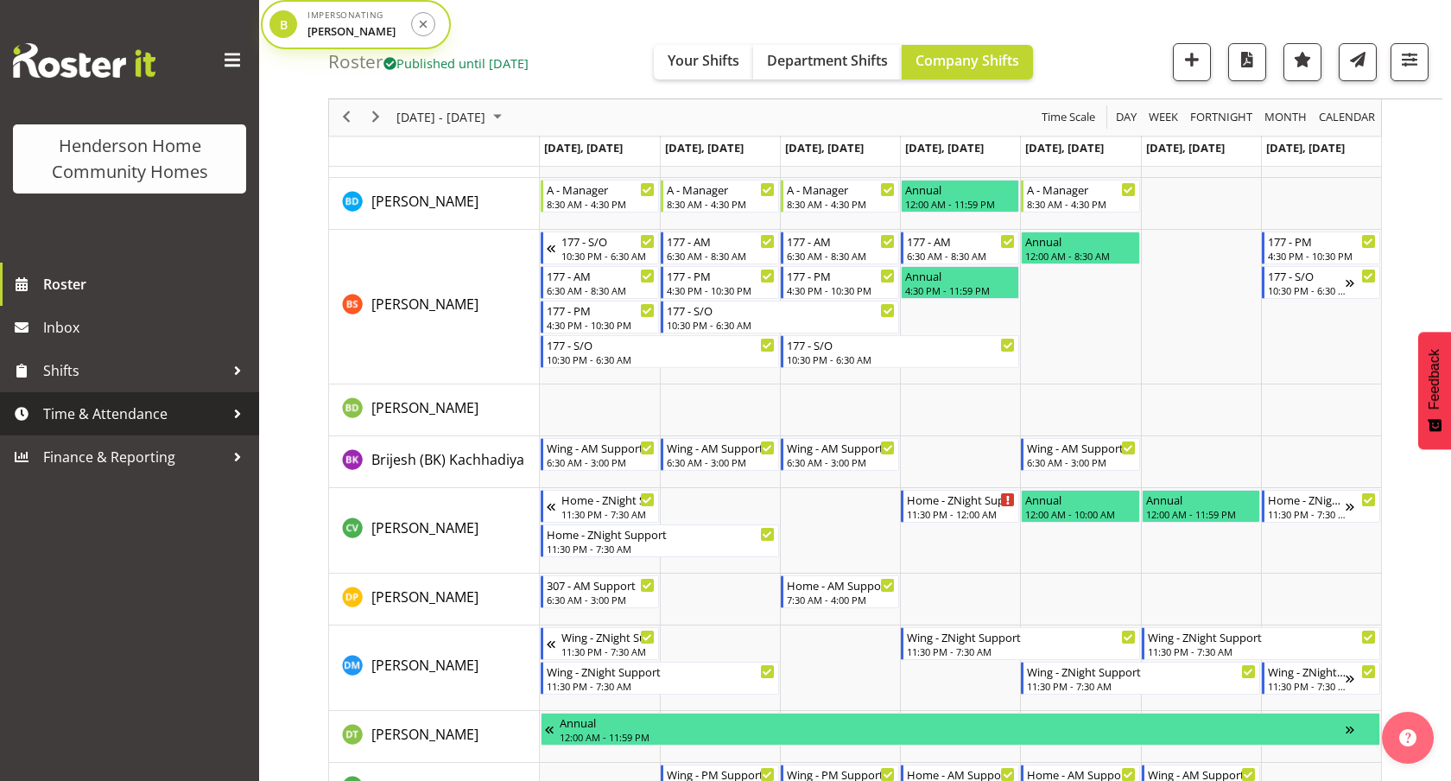
click at [137, 420] on span "Time & Attendance" at bounding box center [133, 414] width 181 height 26
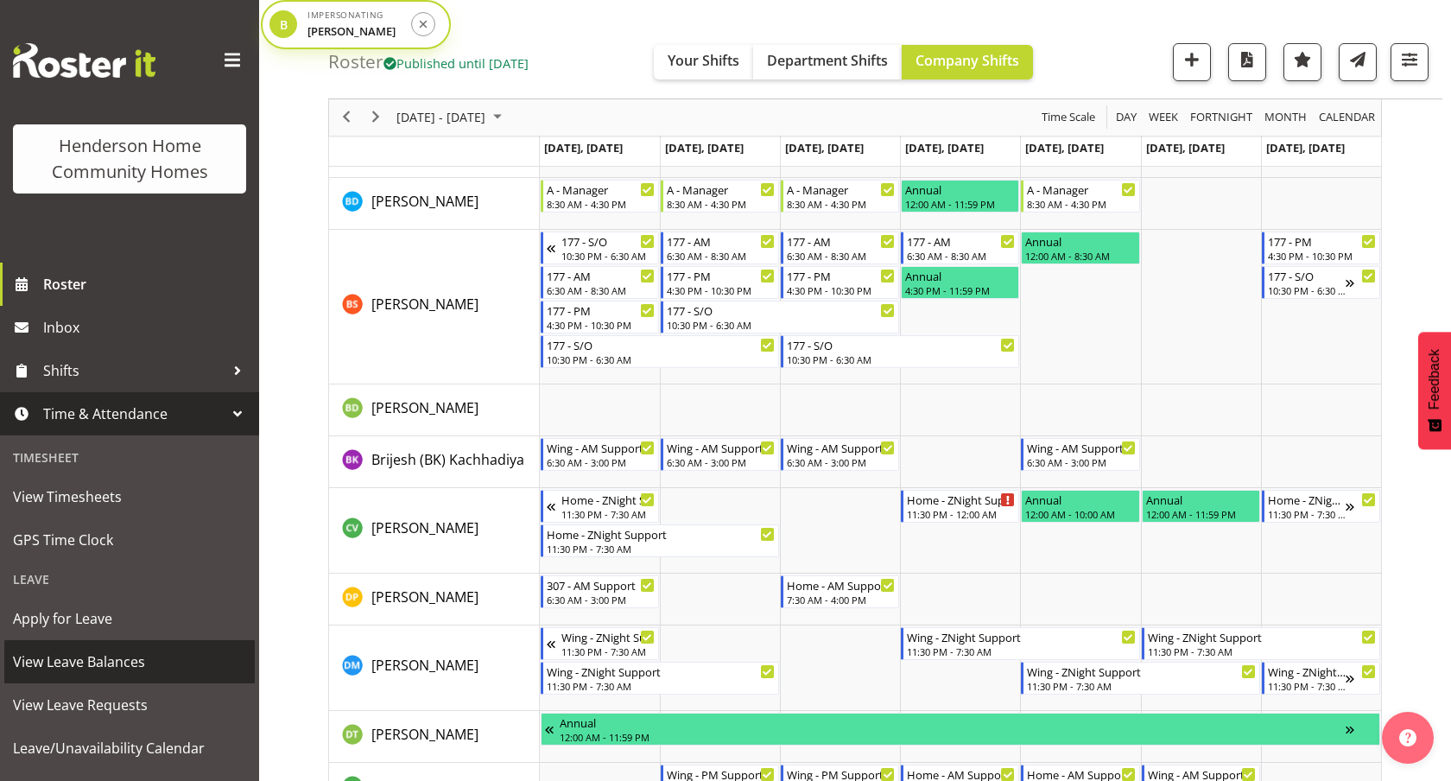
scroll to position [42, 0]
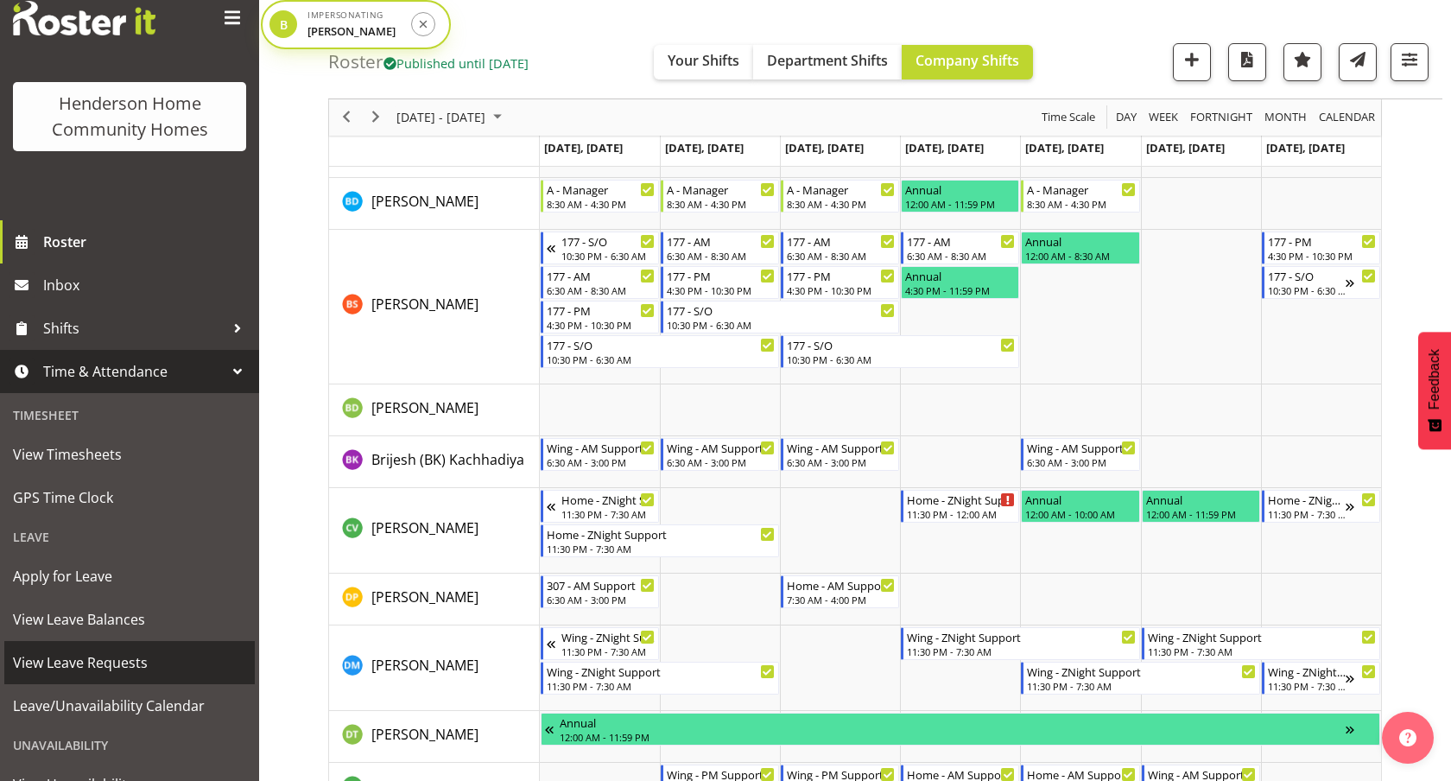
click at [117, 663] on span "View Leave Requests" at bounding box center [129, 663] width 233 height 26
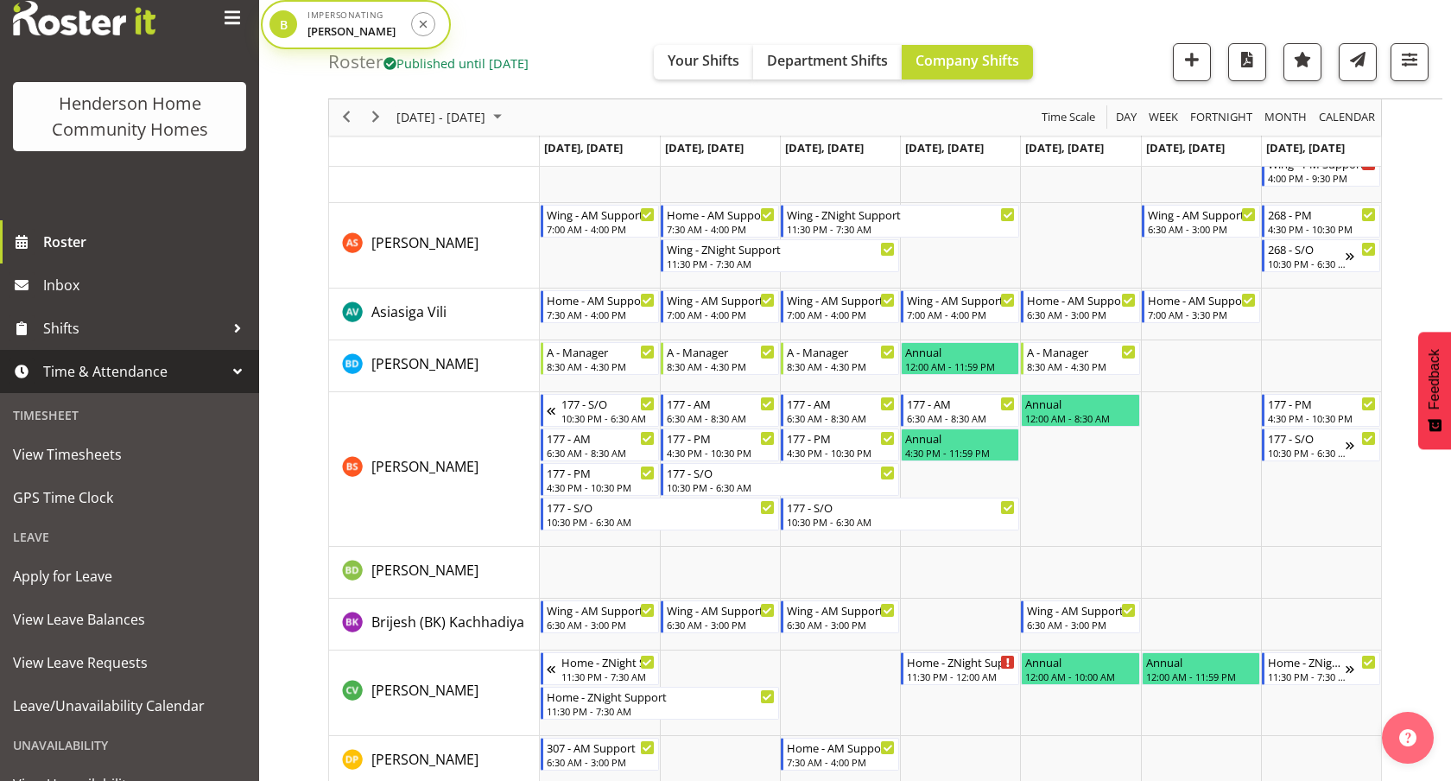
scroll to position [151, 0]
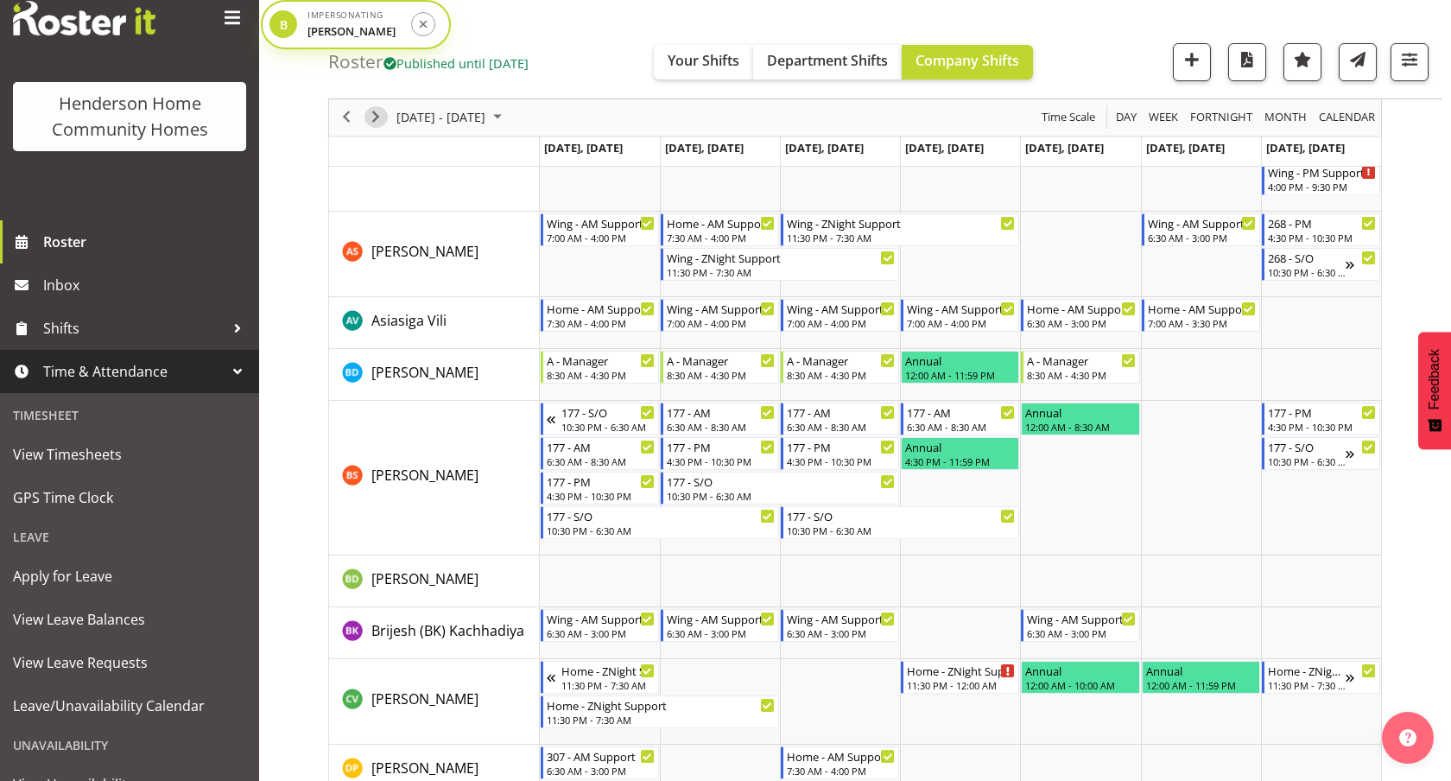
click at [380, 113] on span "Next" at bounding box center [375, 118] width 21 height 22
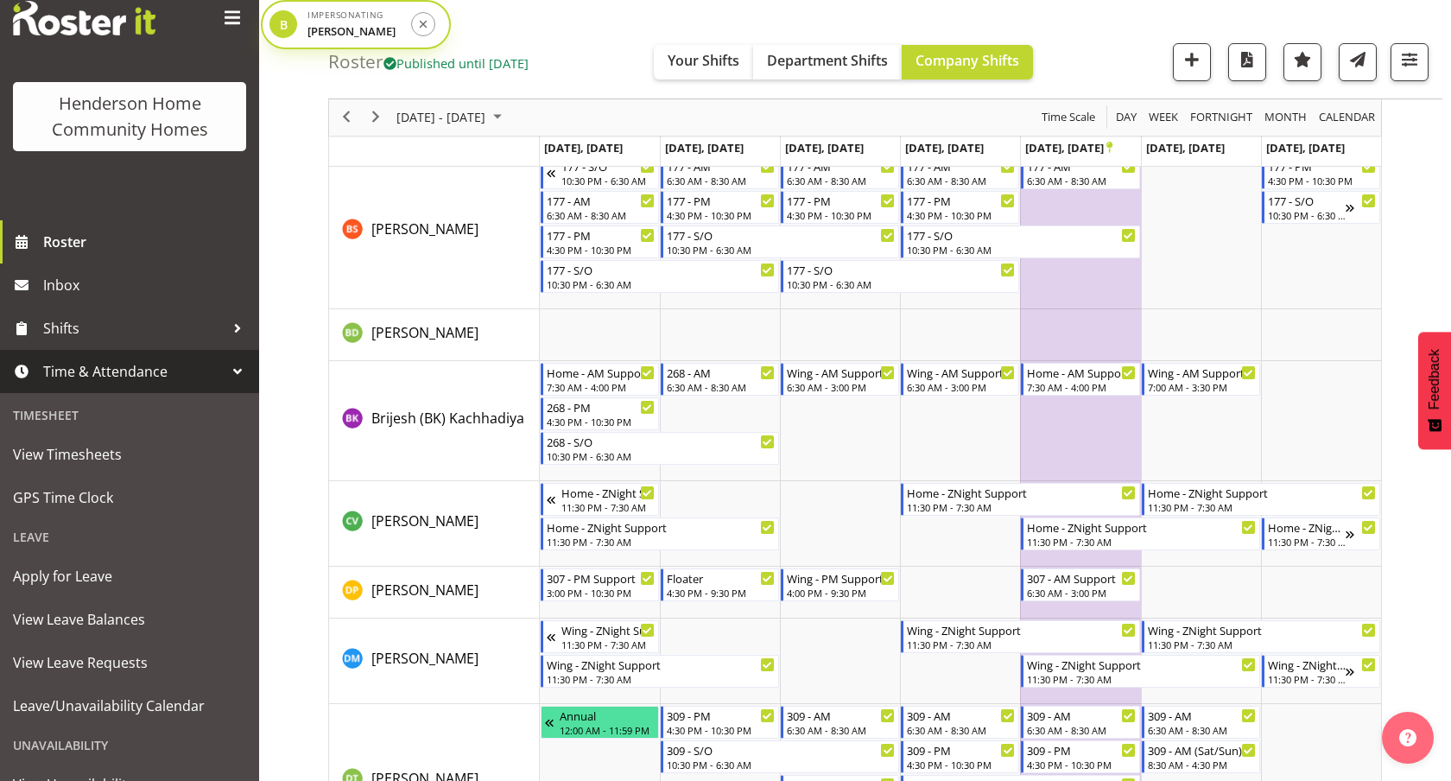
scroll to position [334, 0]
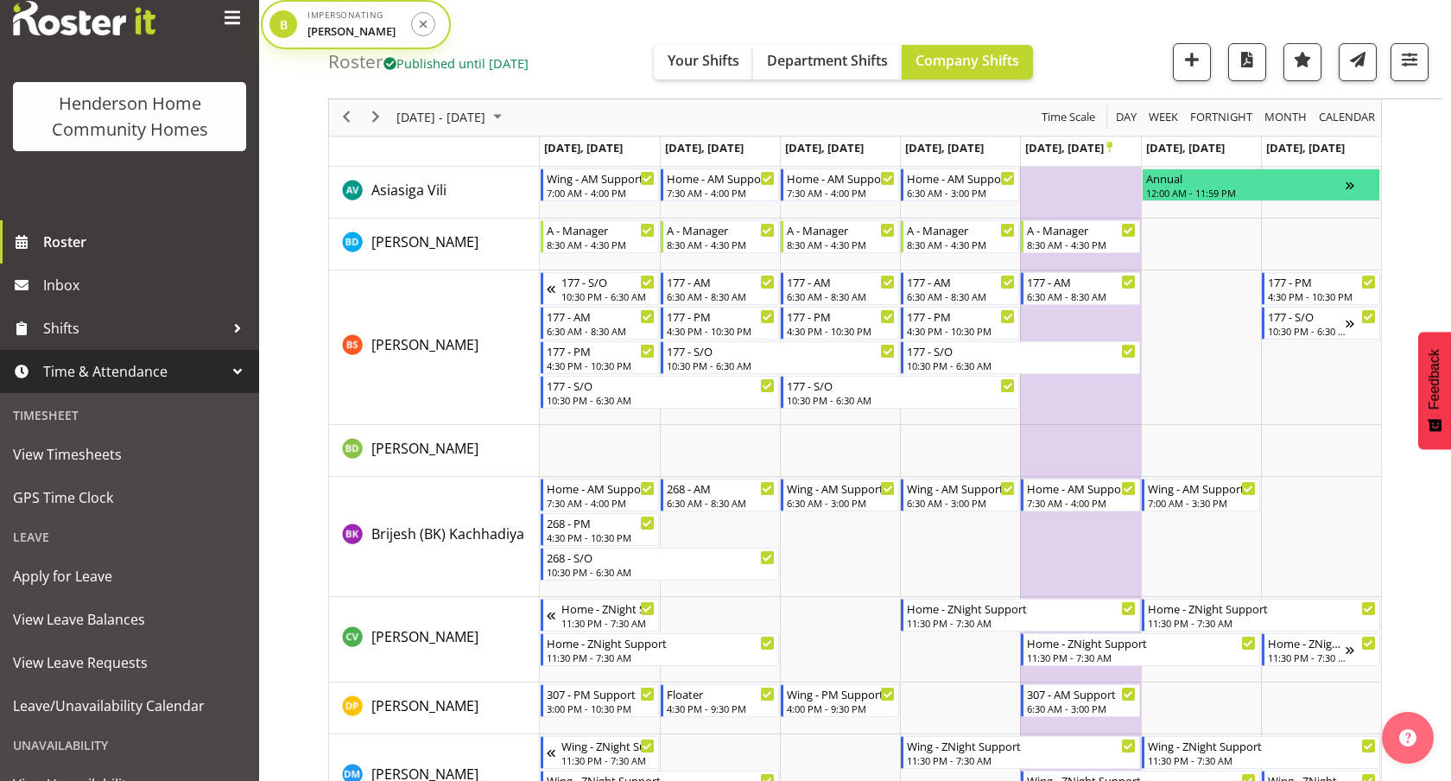
scroll to position [215, 0]
click at [344, 121] on span "Previous" at bounding box center [346, 118] width 21 height 22
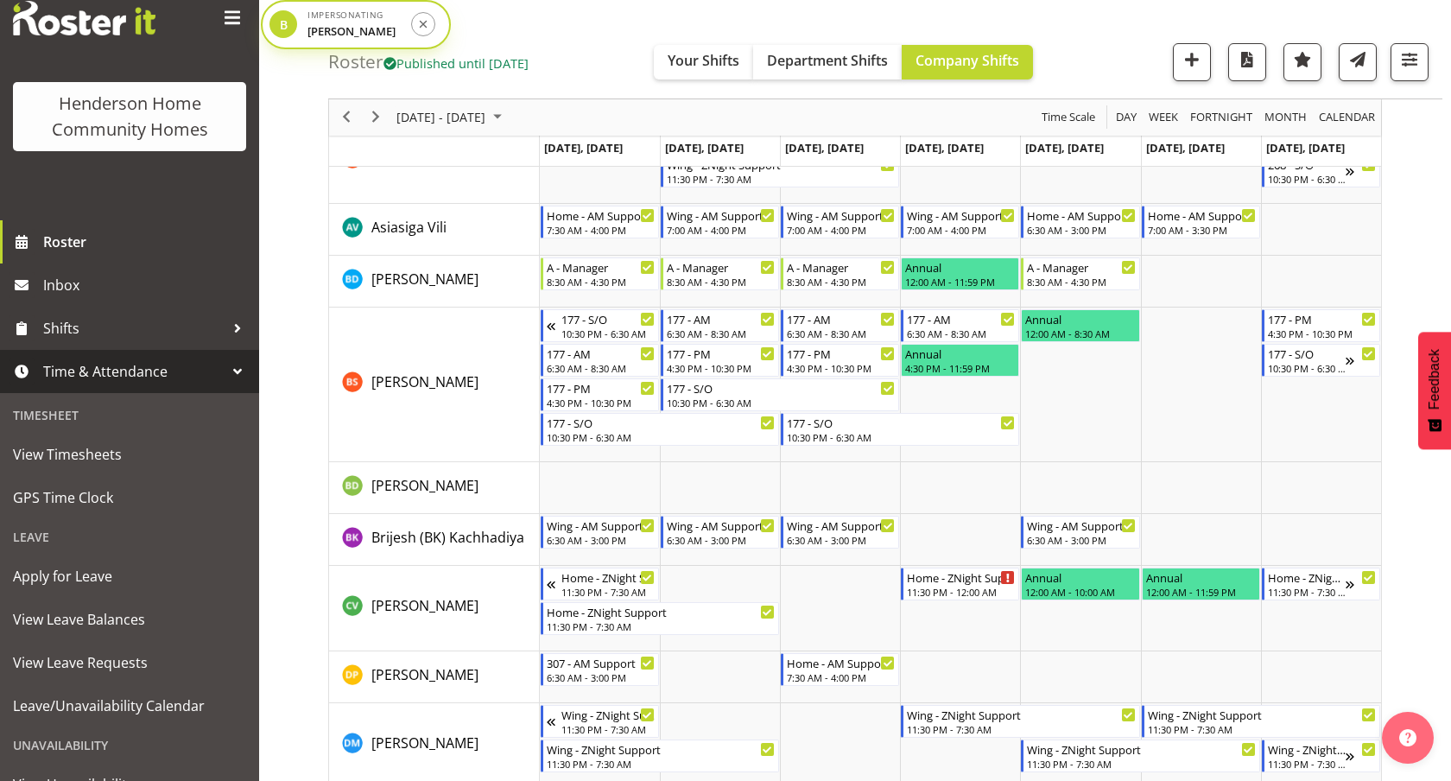
scroll to position [245, 0]
click at [954, 577] on div "Home - ZNight Support" at bounding box center [961, 575] width 109 height 17
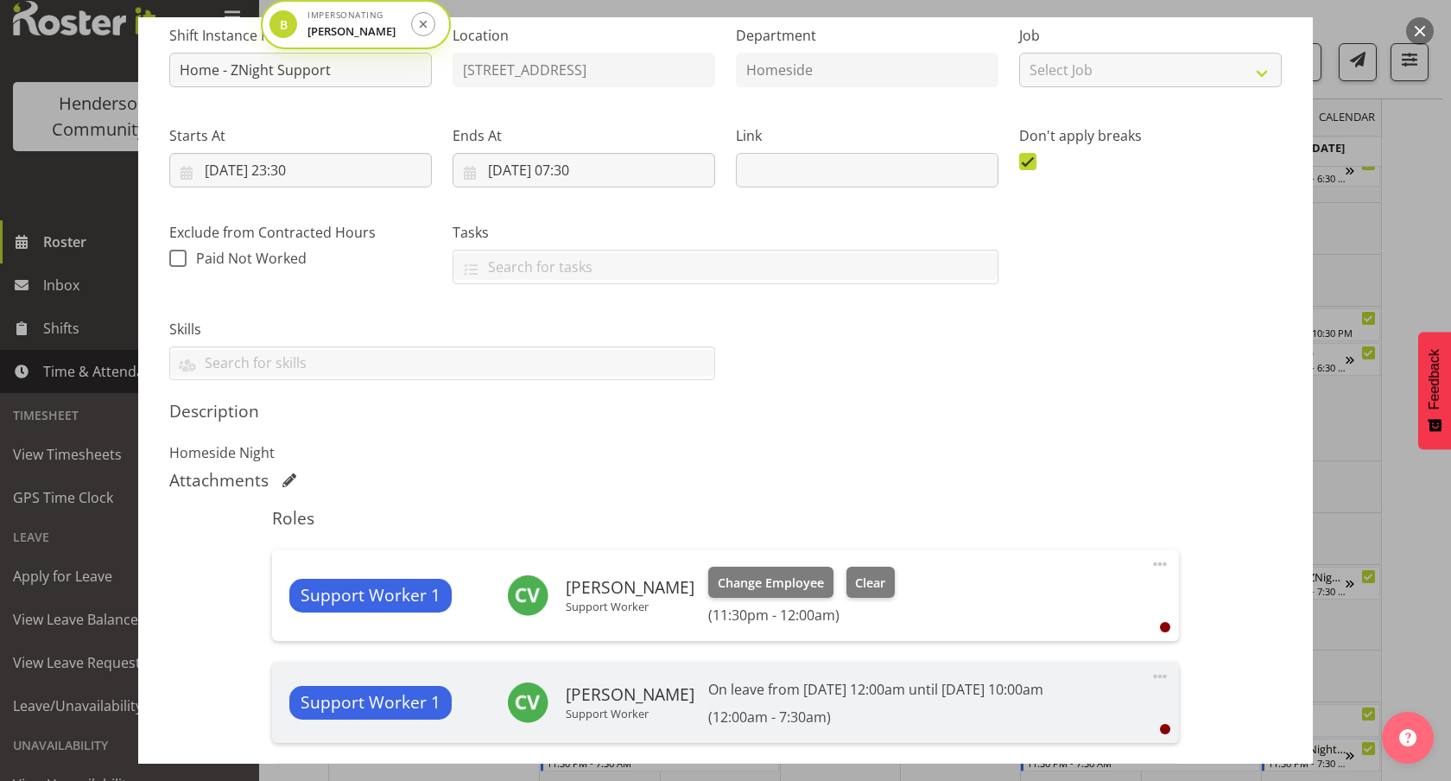
scroll to position [479, 0]
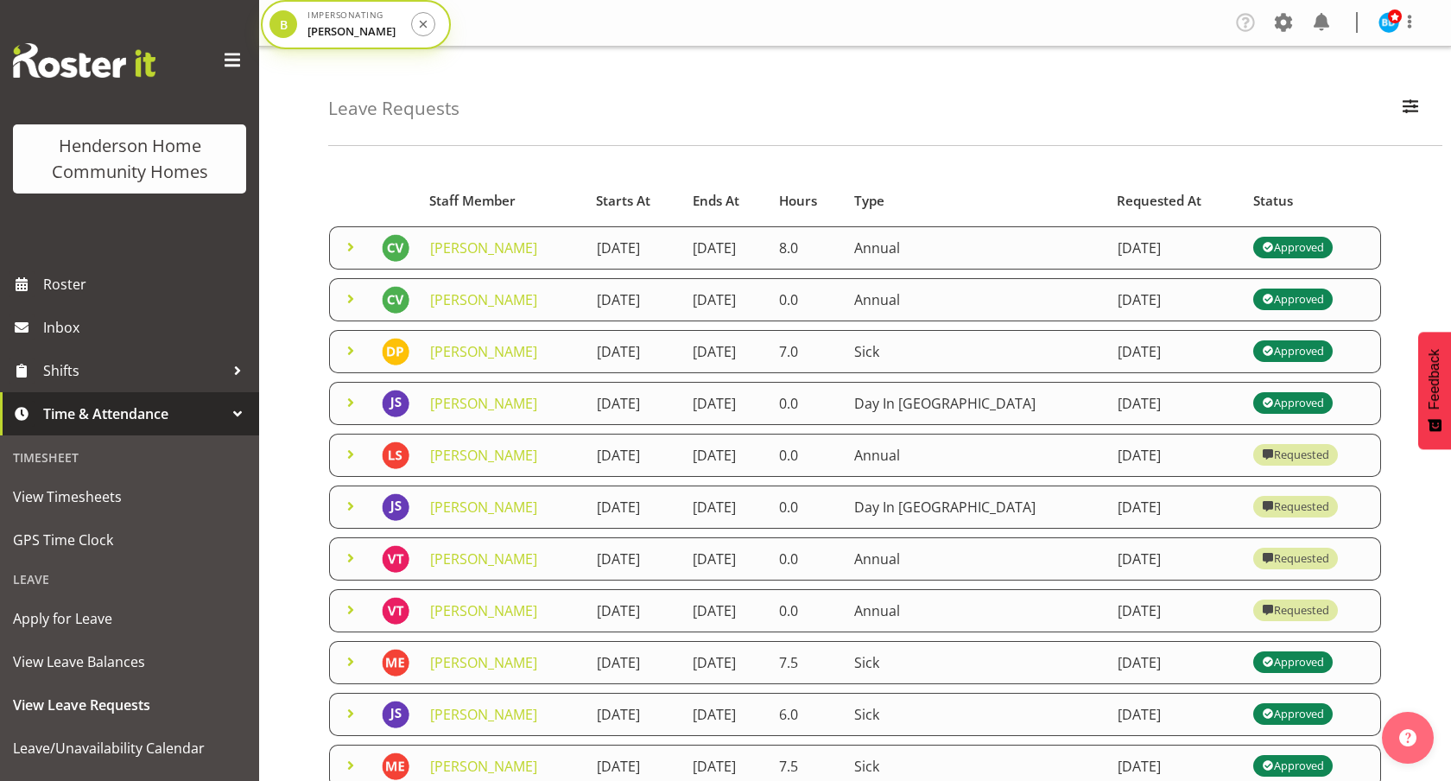
click at [354, 245] on span at bounding box center [350, 247] width 21 height 21
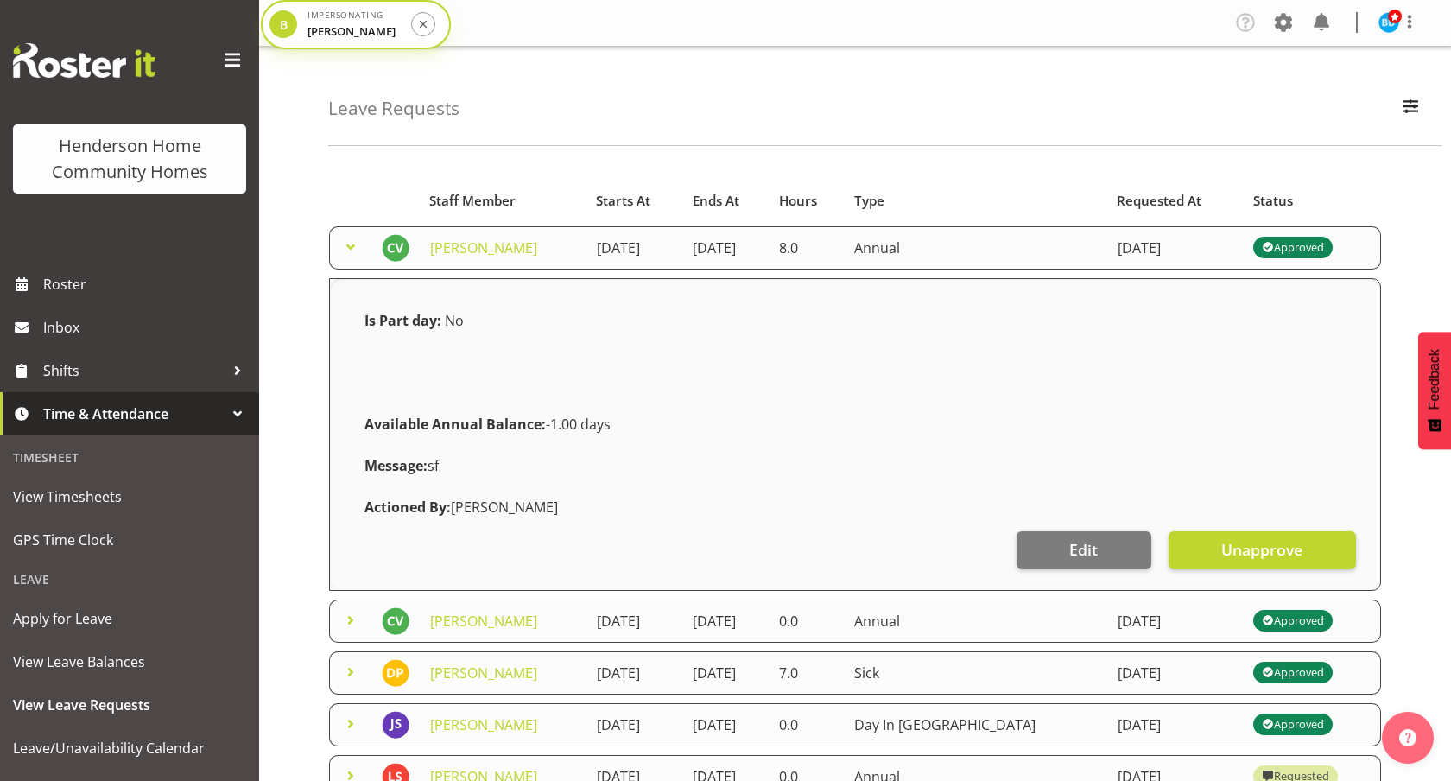
click at [770, 128] on div "Leave Requests Search Search for a particular employee Status All Approved Requ…" at bounding box center [885, 96] width 1114 height 99
click at [1410, 106] on span "button" at bounding box center [1410, 106] width 22 height 22
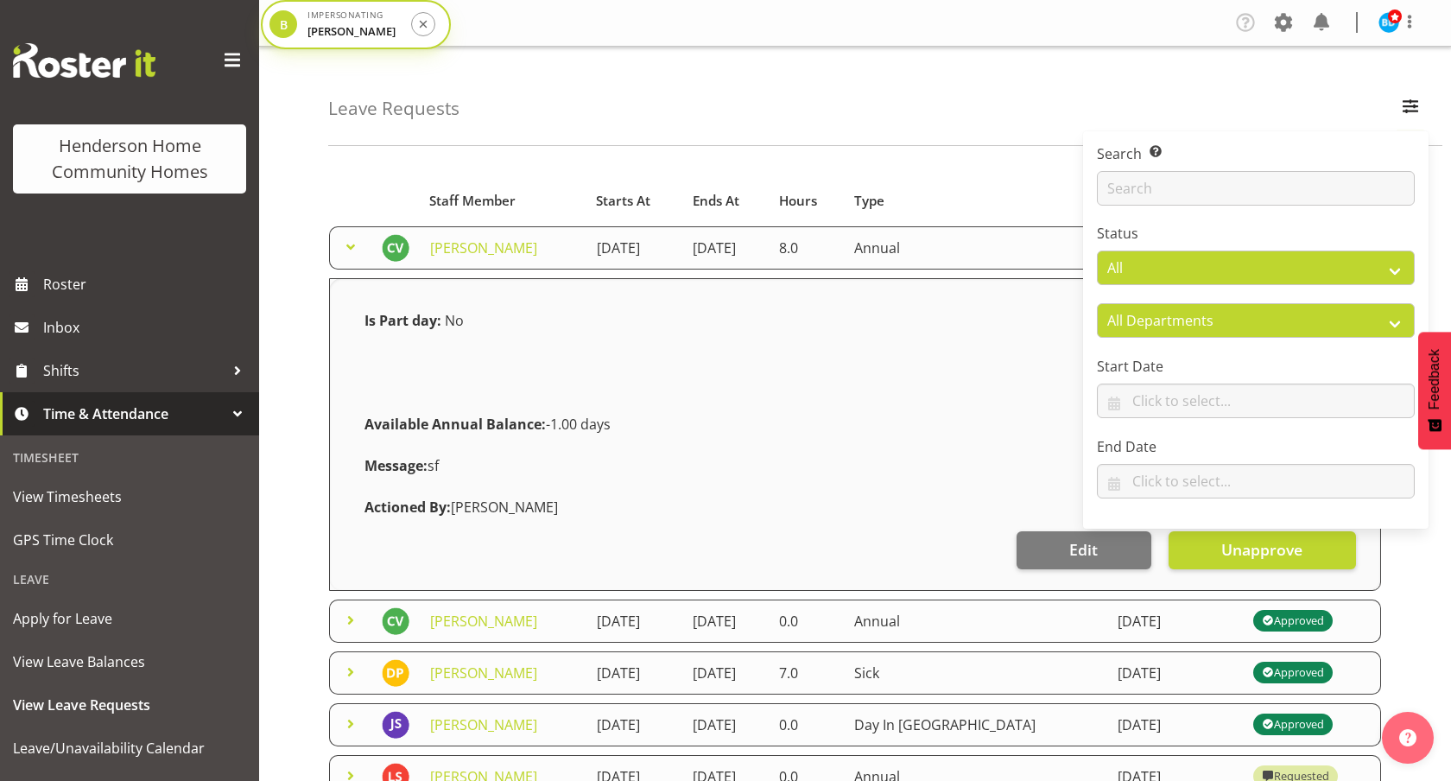
click at [1100, 106] on div "Leave Requests Search Search for a particular employee Status All Approved Requ…" at bounding box center [885, 96] width 1114 height 99
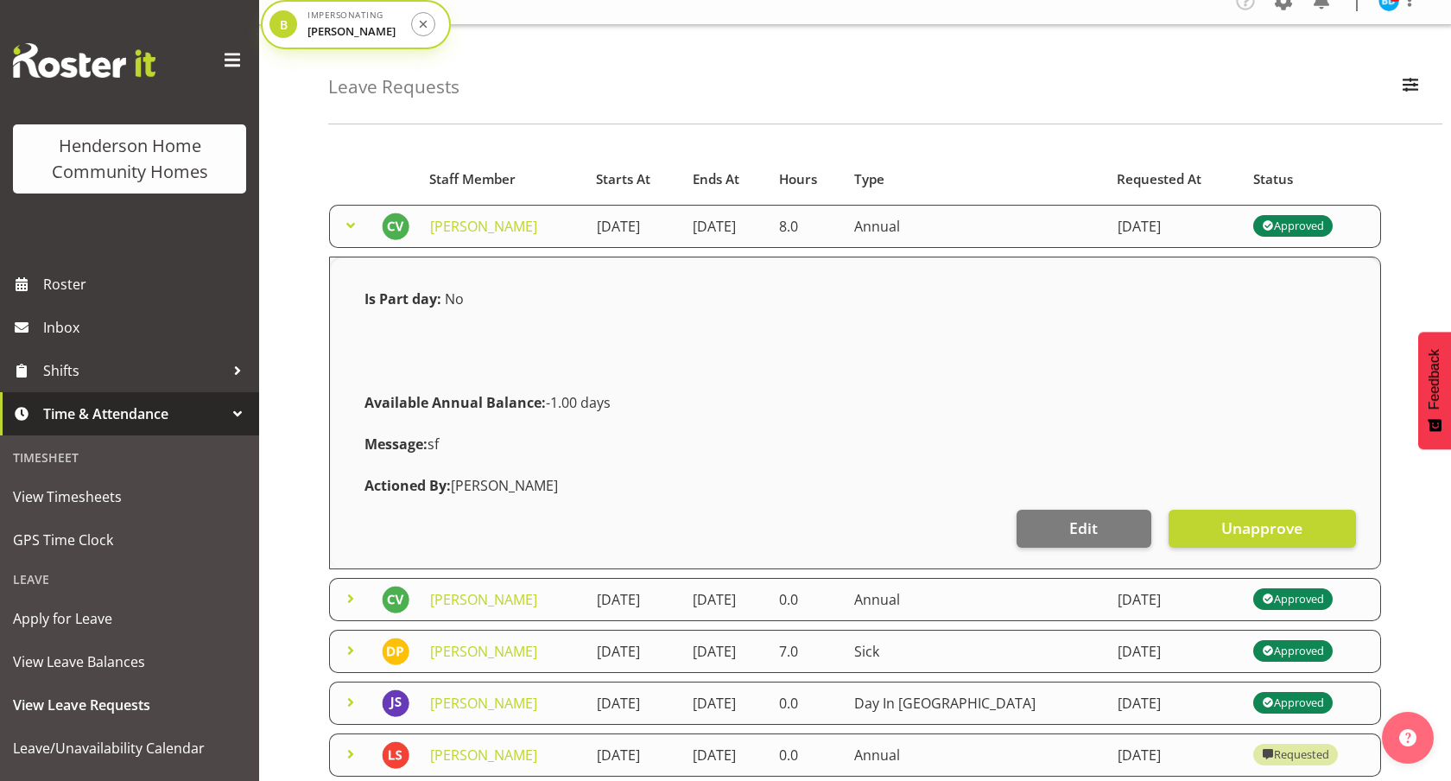
scroll to position [24, 0]
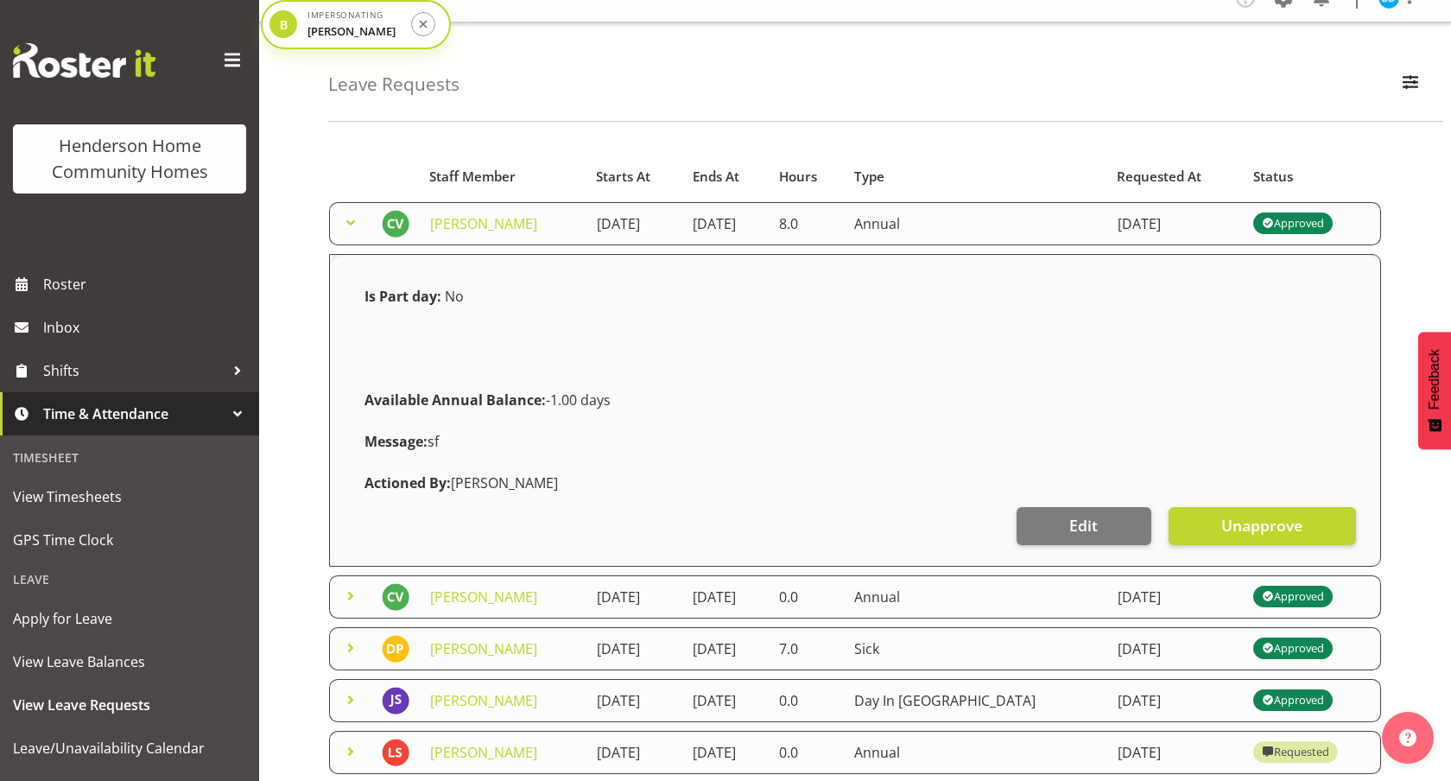
click at [340, 599] on span at bounding box center [350, 596] width 21 height 21
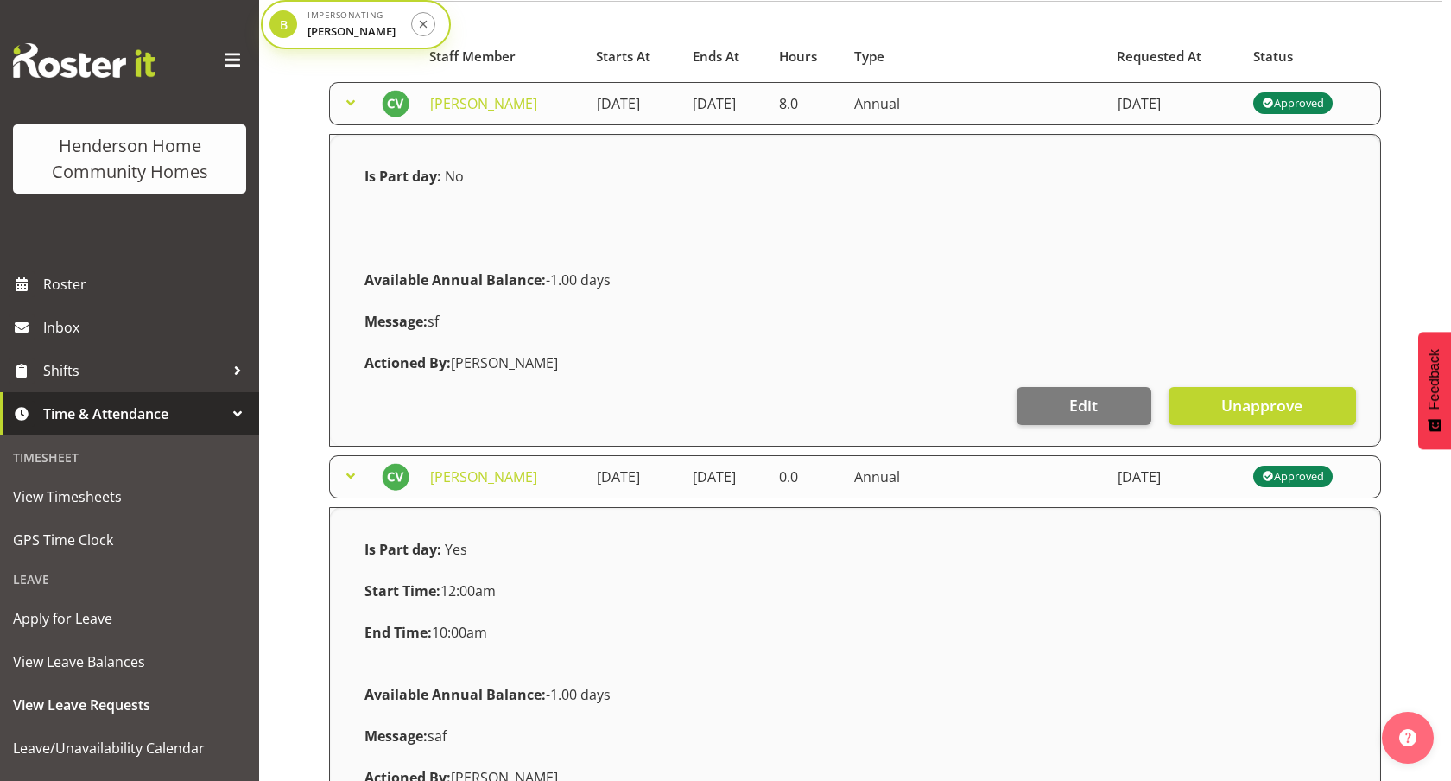
scroll to position [171, 0]
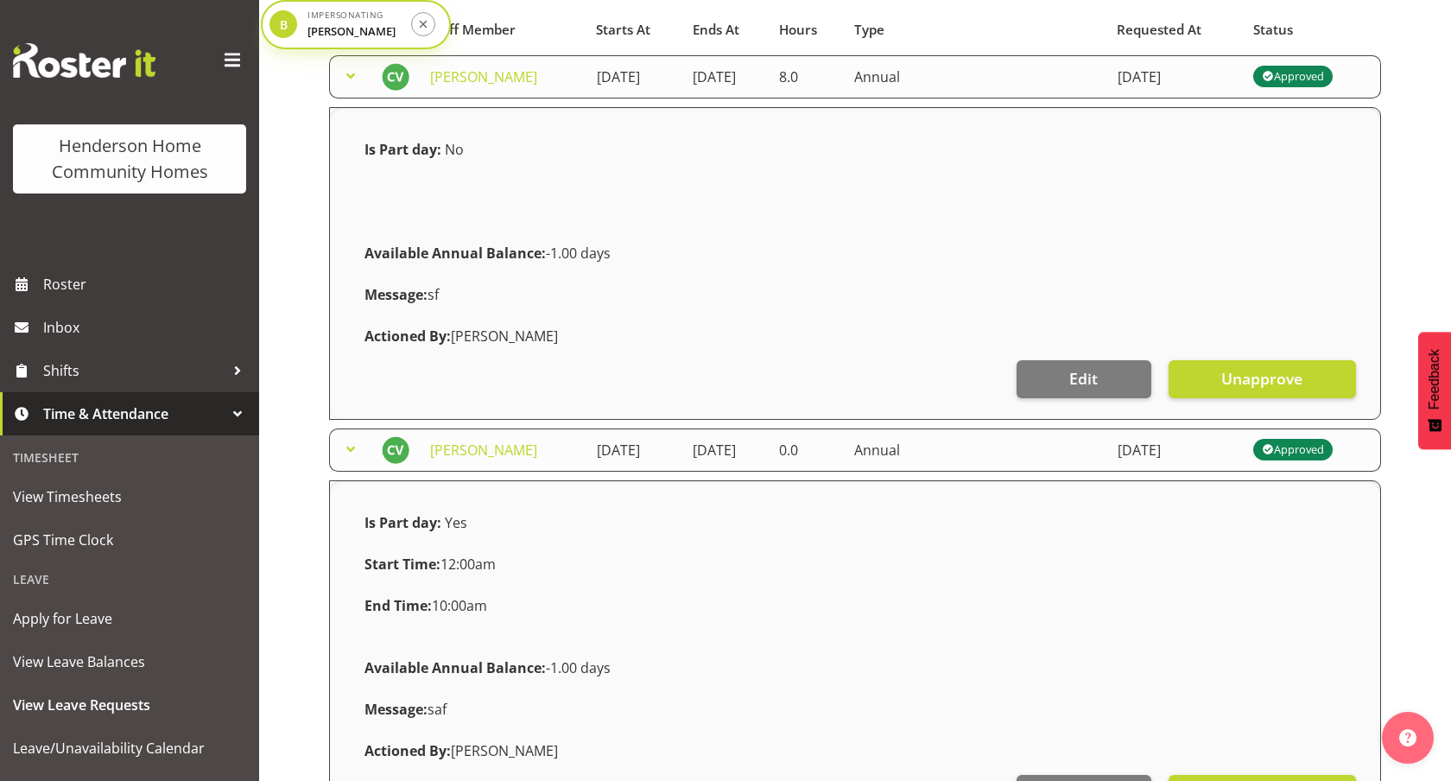
click at [346, 448] on span at bounding box center [350, 449] width 21 height 21
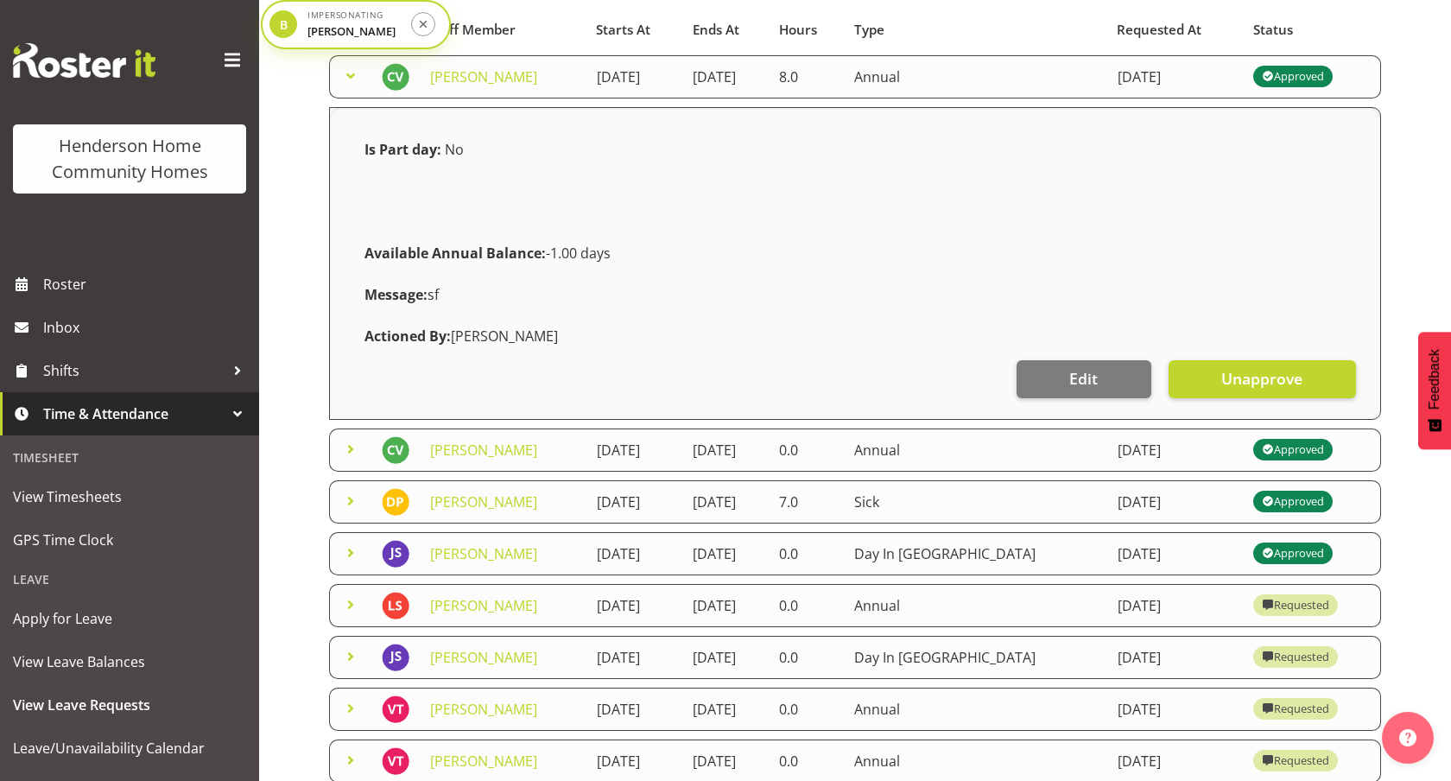
click at [345, 447] on span at bounding box center [350, 449] width 21 height 21
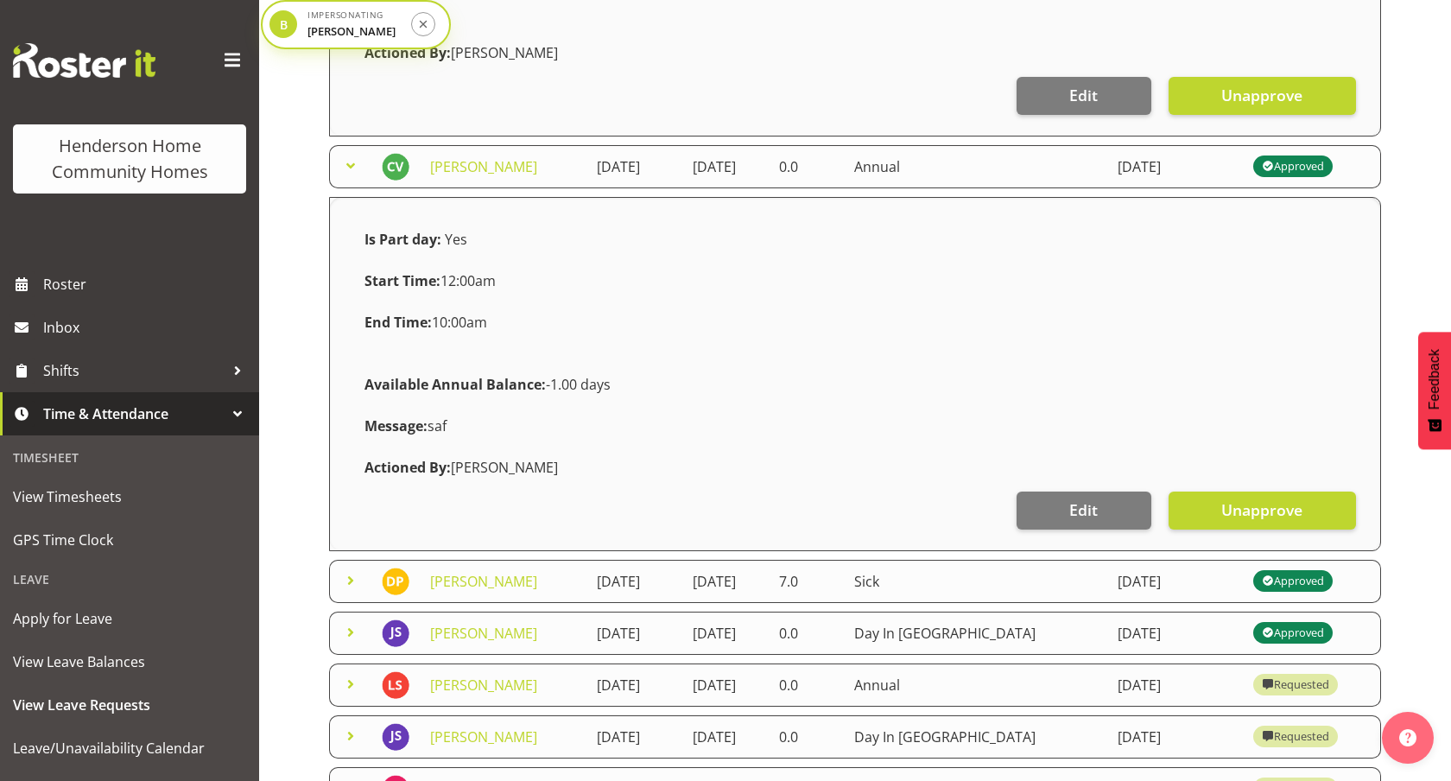
scroll to position [457, 0]
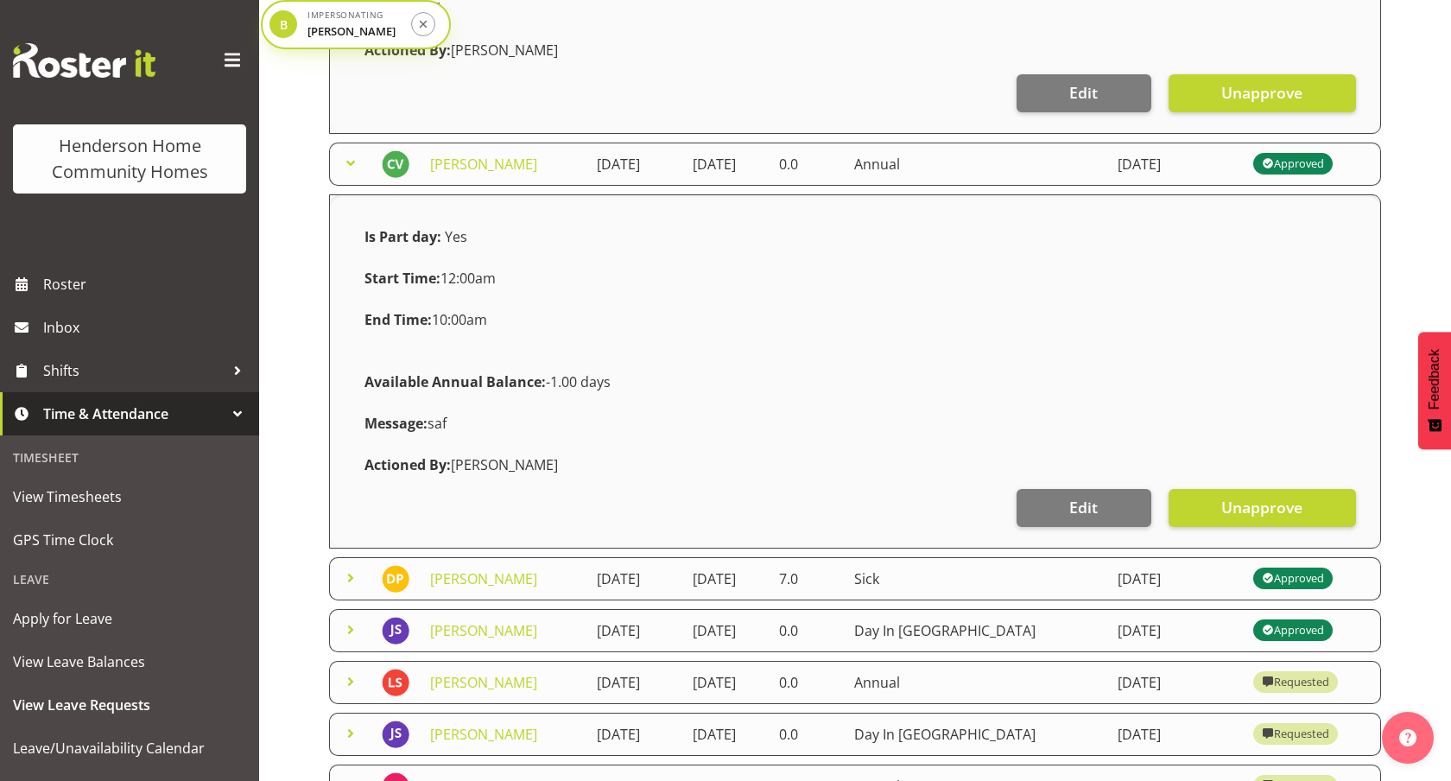
click at [331, 149] on td at bounding box center [350, 164] width 42 height 43
click at [340, 149] on td at bounding box center [350, 164] width 42 height 43
click at [352, 166] on span at bounding box center [350, 163] width 21 height 21
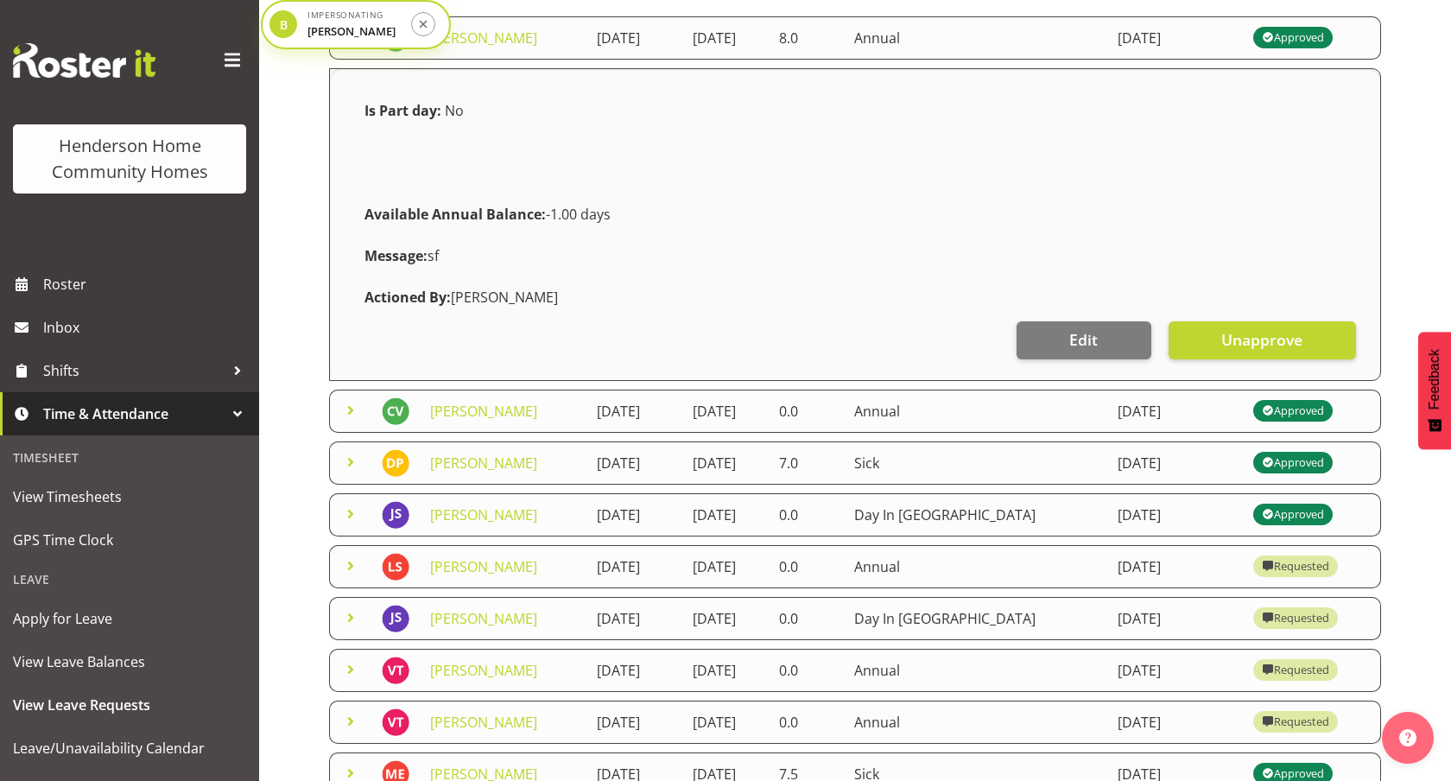
scroll to position [93, 0]
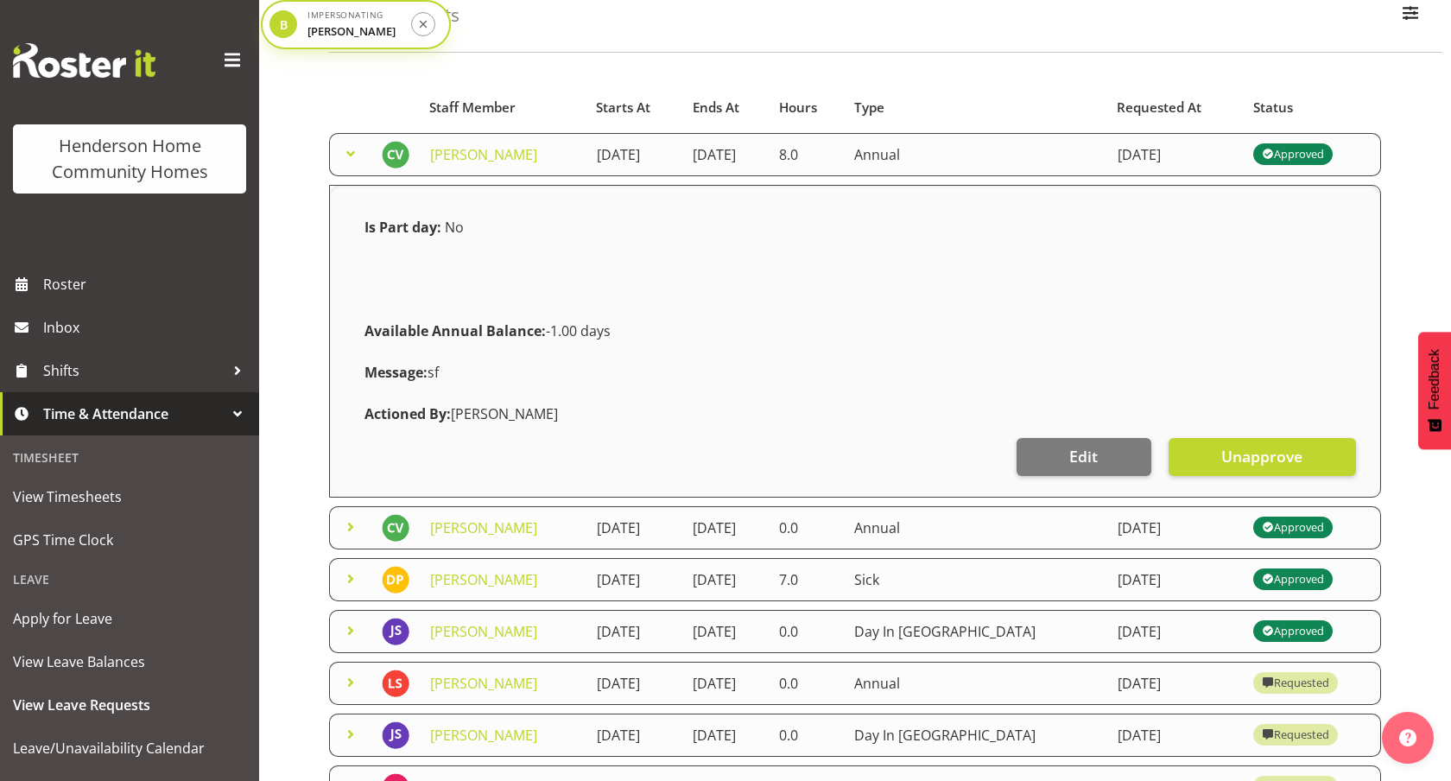
click at [350, 154] on span at bounding box center [350, 153] width 21 height 21
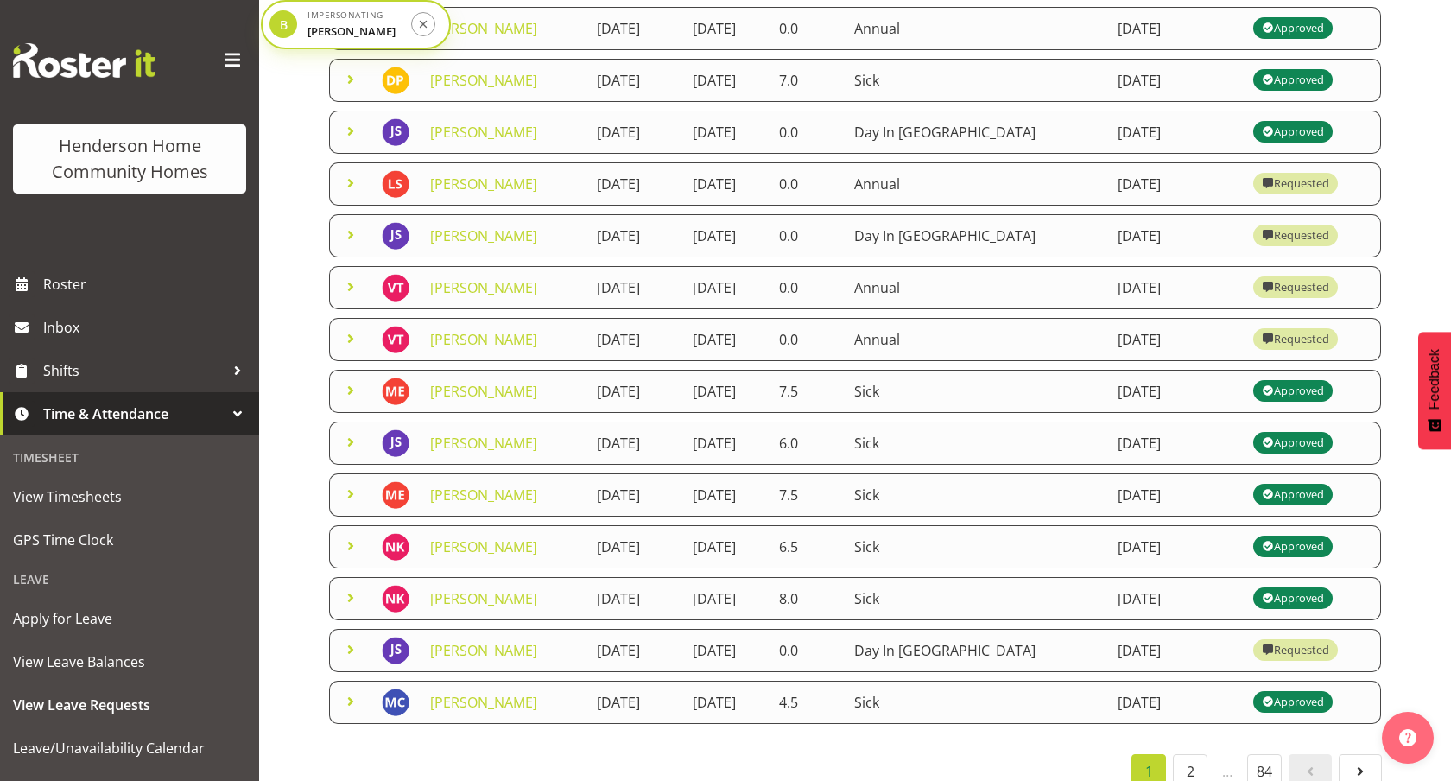
scroll to position [272, 0]
click at [1192, 770] on link "2" at bounding box center [1190, 770] width 35 height 35
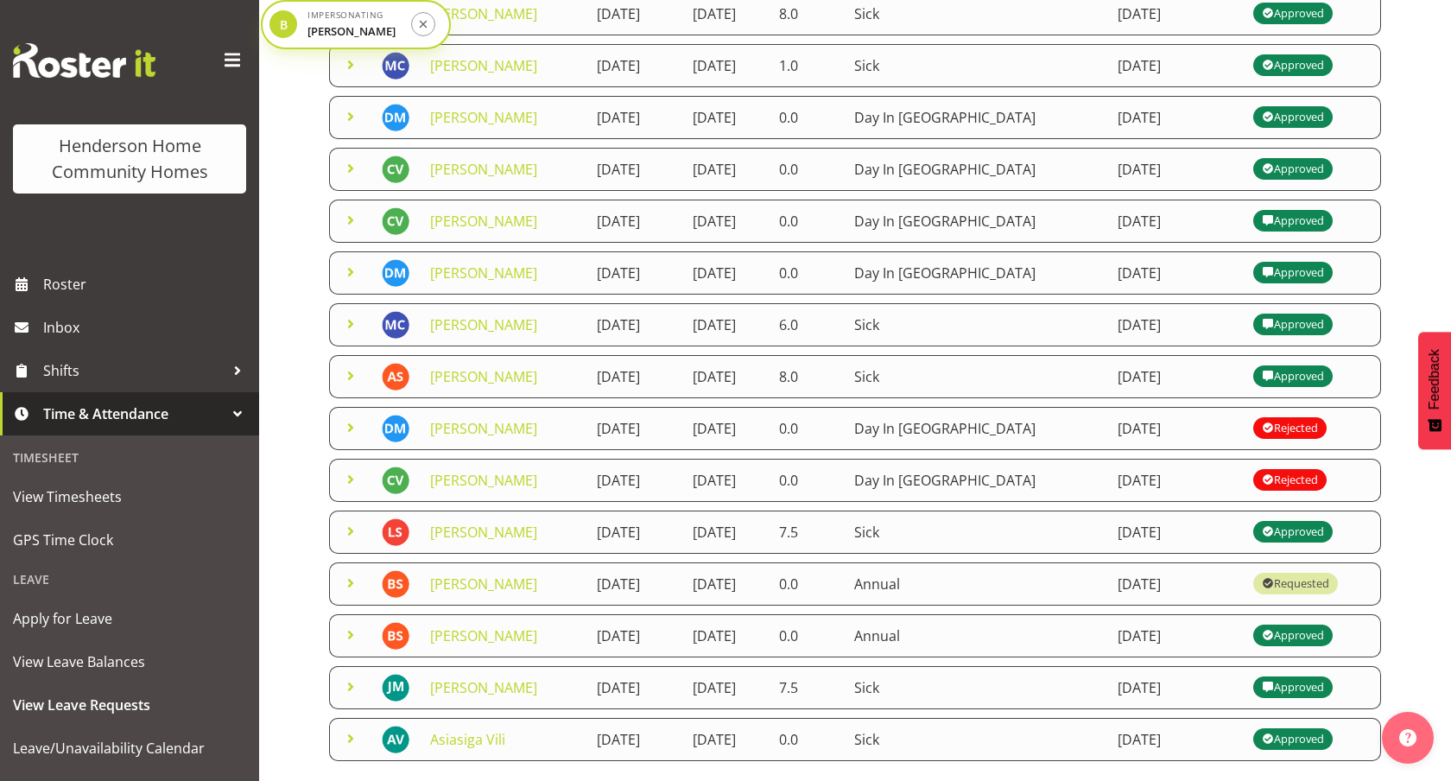
scroll to position [175, 0]
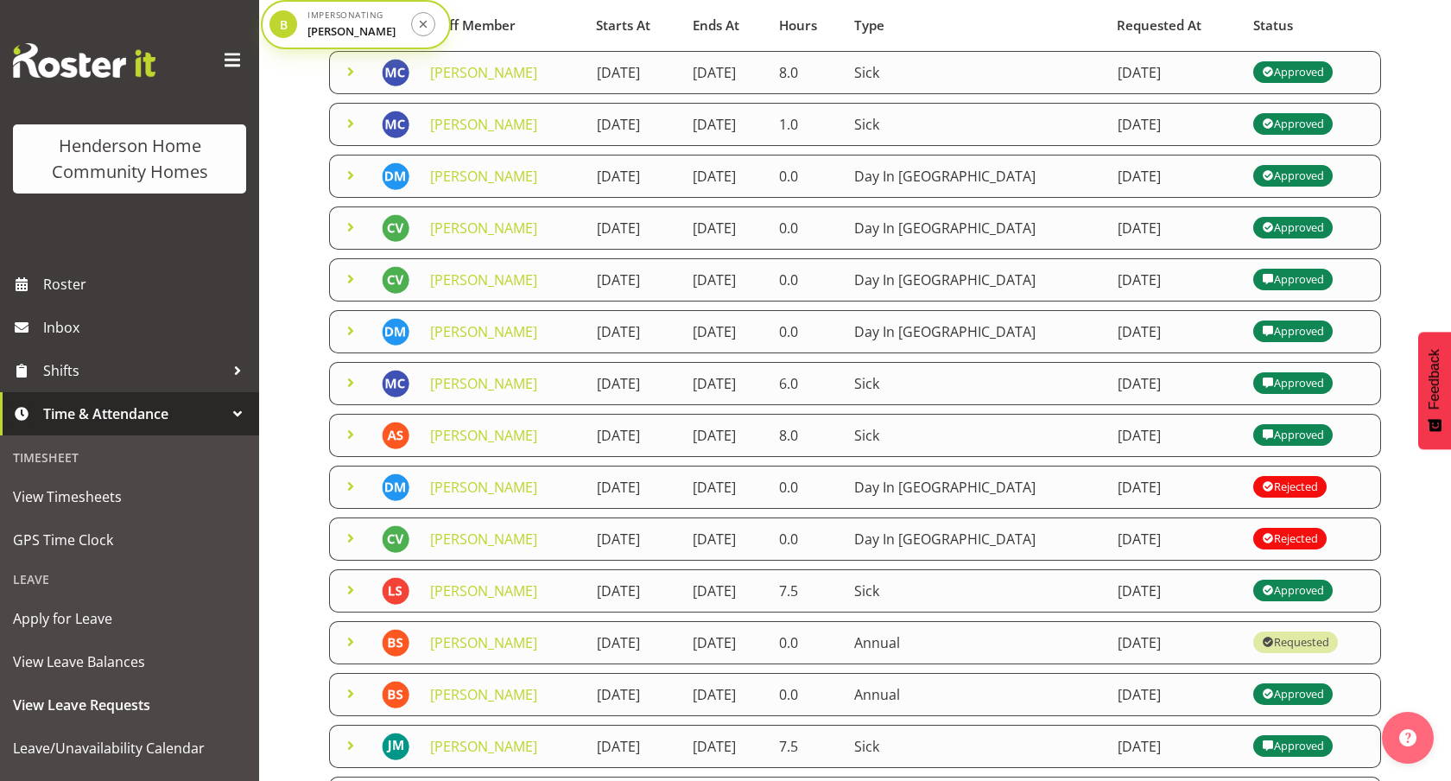
drag, startPoint x: 563, startPoint y: 225, endPoint x: 1165, endPoint y: 283, distance: 604.8
click at [1163, 283] on tbody "[PERSON_NAME] [DATE] [DATE] 8.0 Sick [DATE] Approved [PERSON_NAME] [DATE] [DATE…" at bounding box center [855, 435] width 1052 height 769
click at [1165, 283] on td "[DATE]" at bounding box center [1175, 279] width 136 height 43
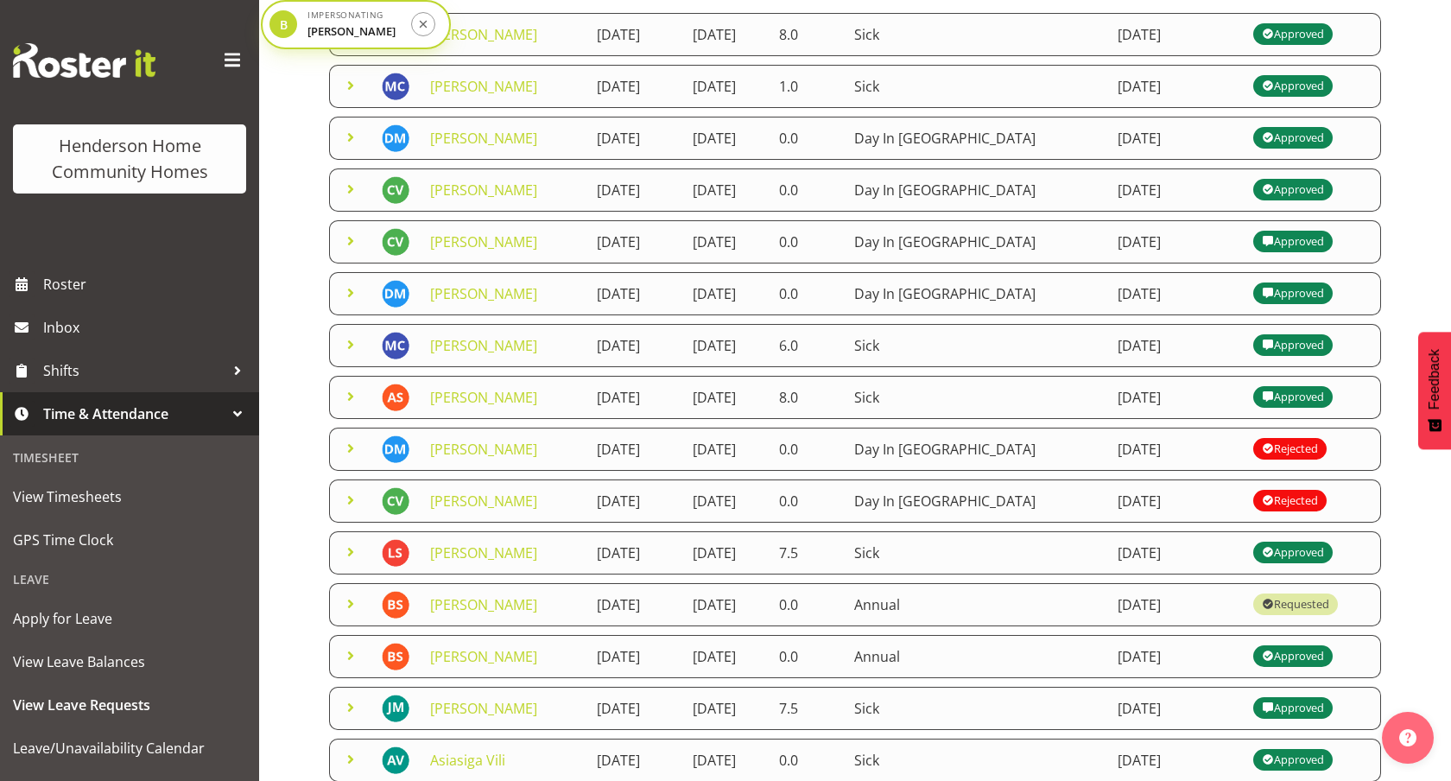
scroll to position [291, 0]
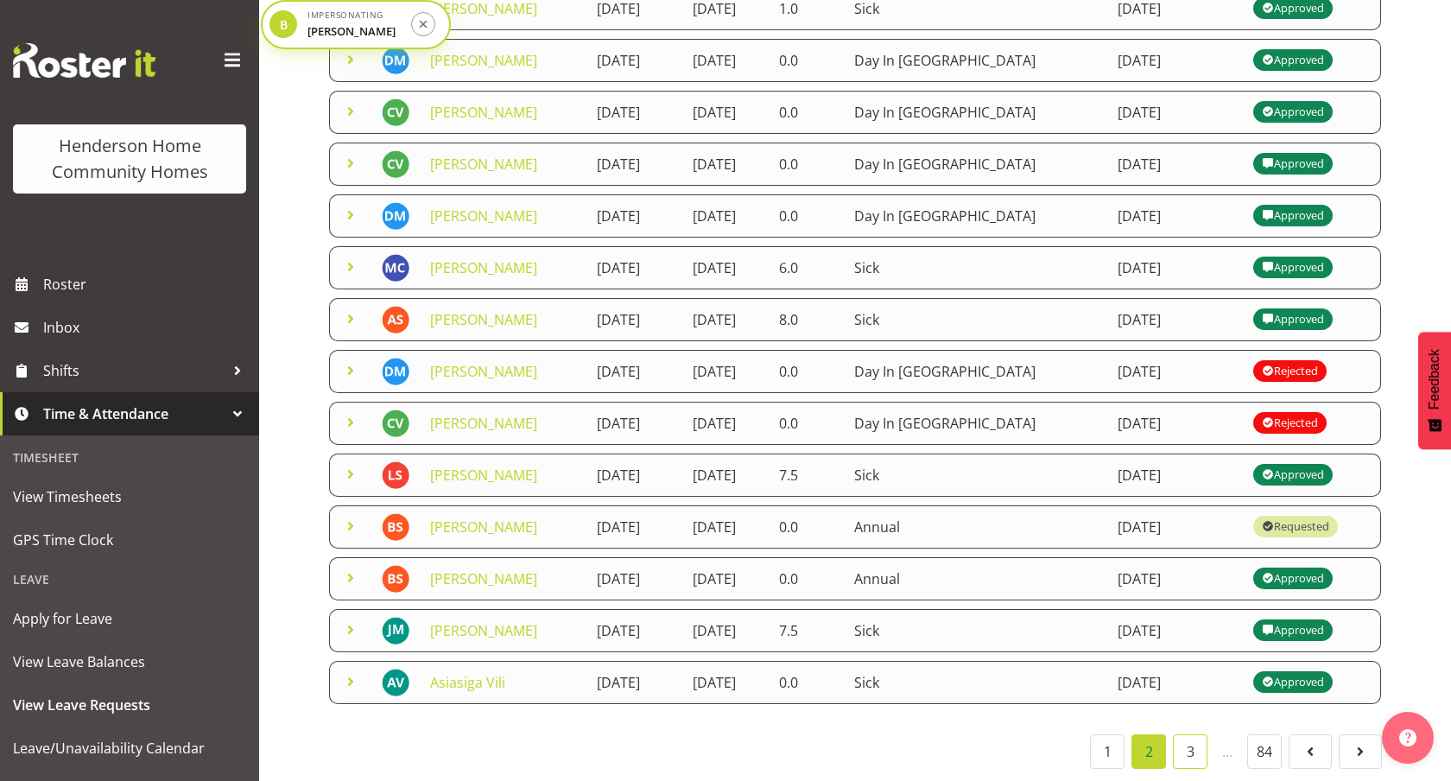
click at [1185, 753] on link "3" at bounding box center [1190, 751] width 35 height 35
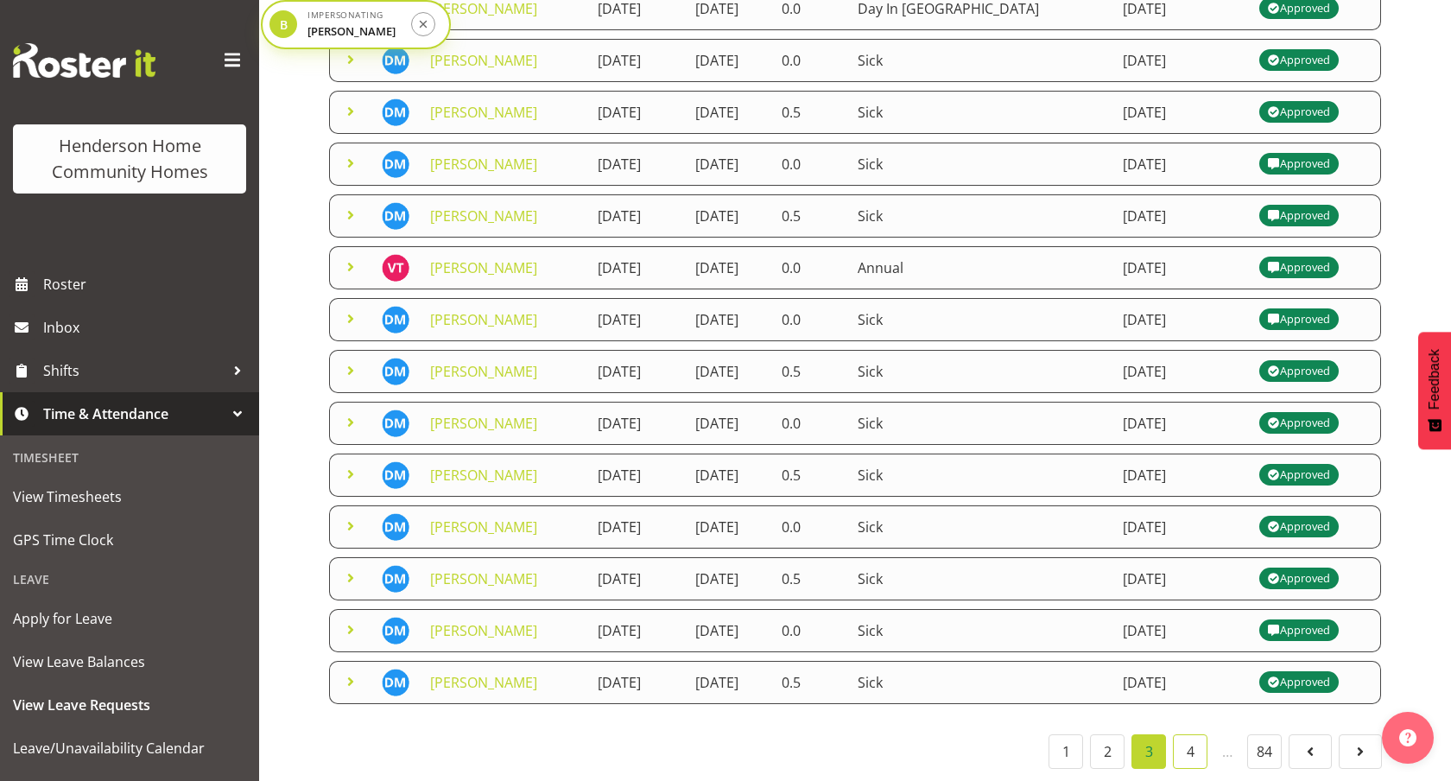
click at [1189, 755] on link "4" at bounding box center [1190, 751] width 35 height 35
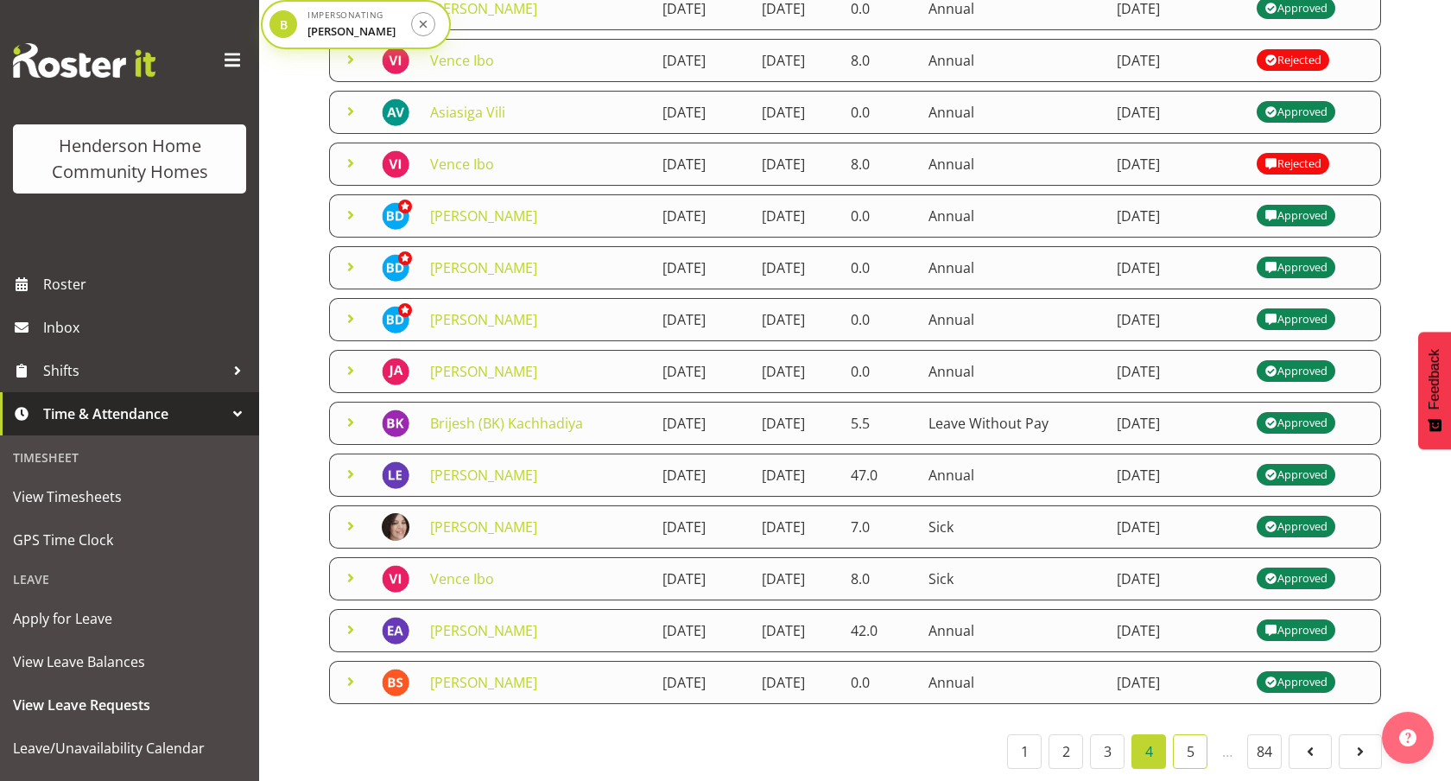
click at [1194, 742] on link "5" at bounding box center [1190, 751] width 35 height 35
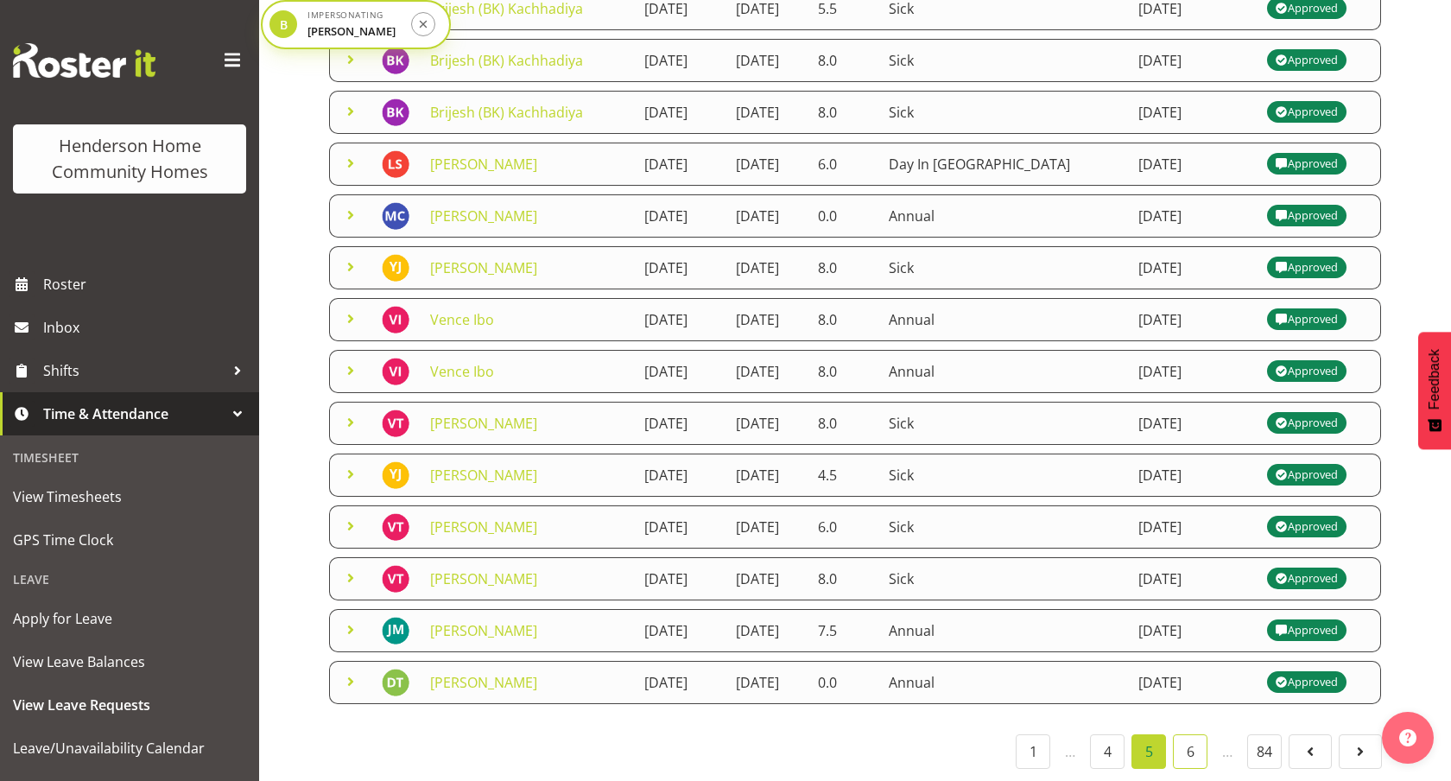
click at [1181, 744] on link "6" at bounding box center [1190, 751] width 35 height 35
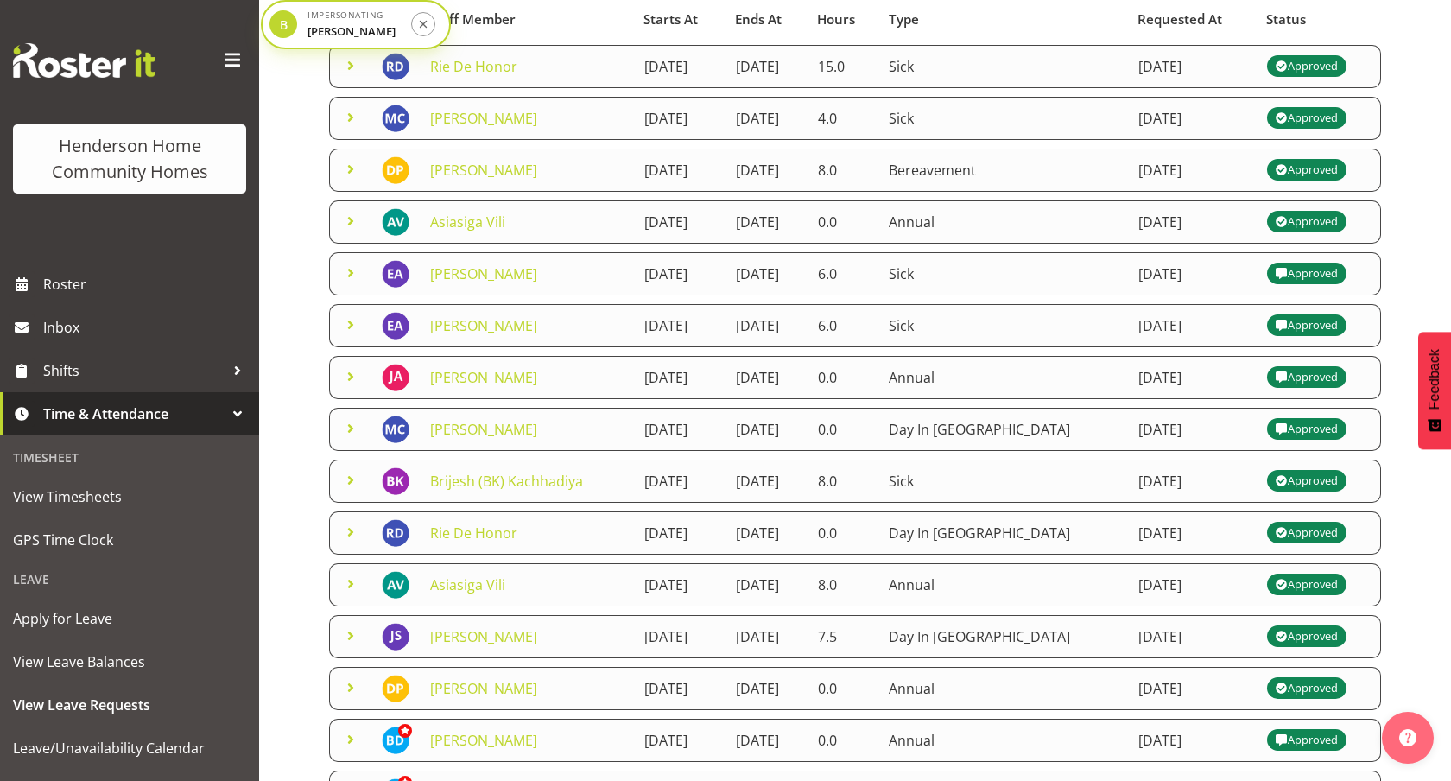
scroll to position [19, 0]
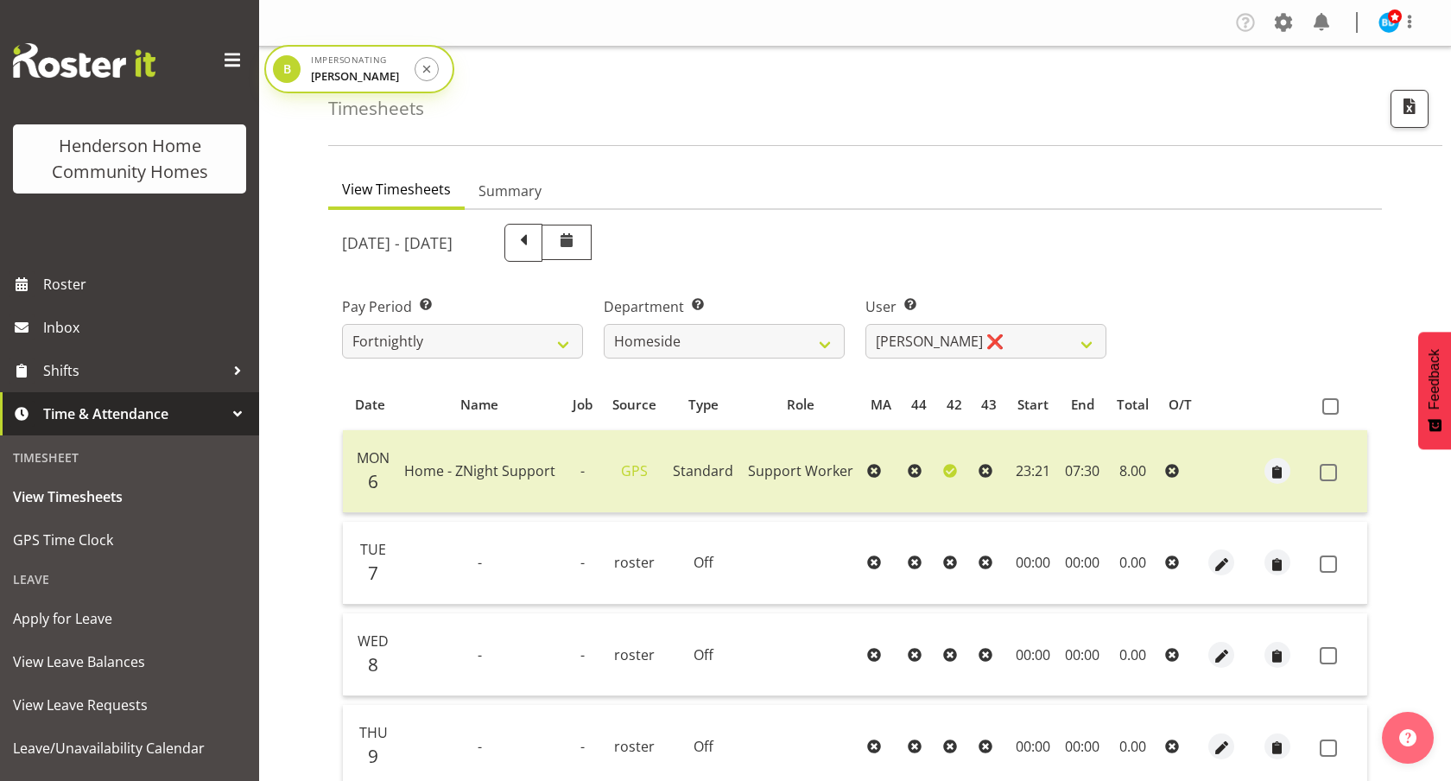
select select "746"
select select "8657"
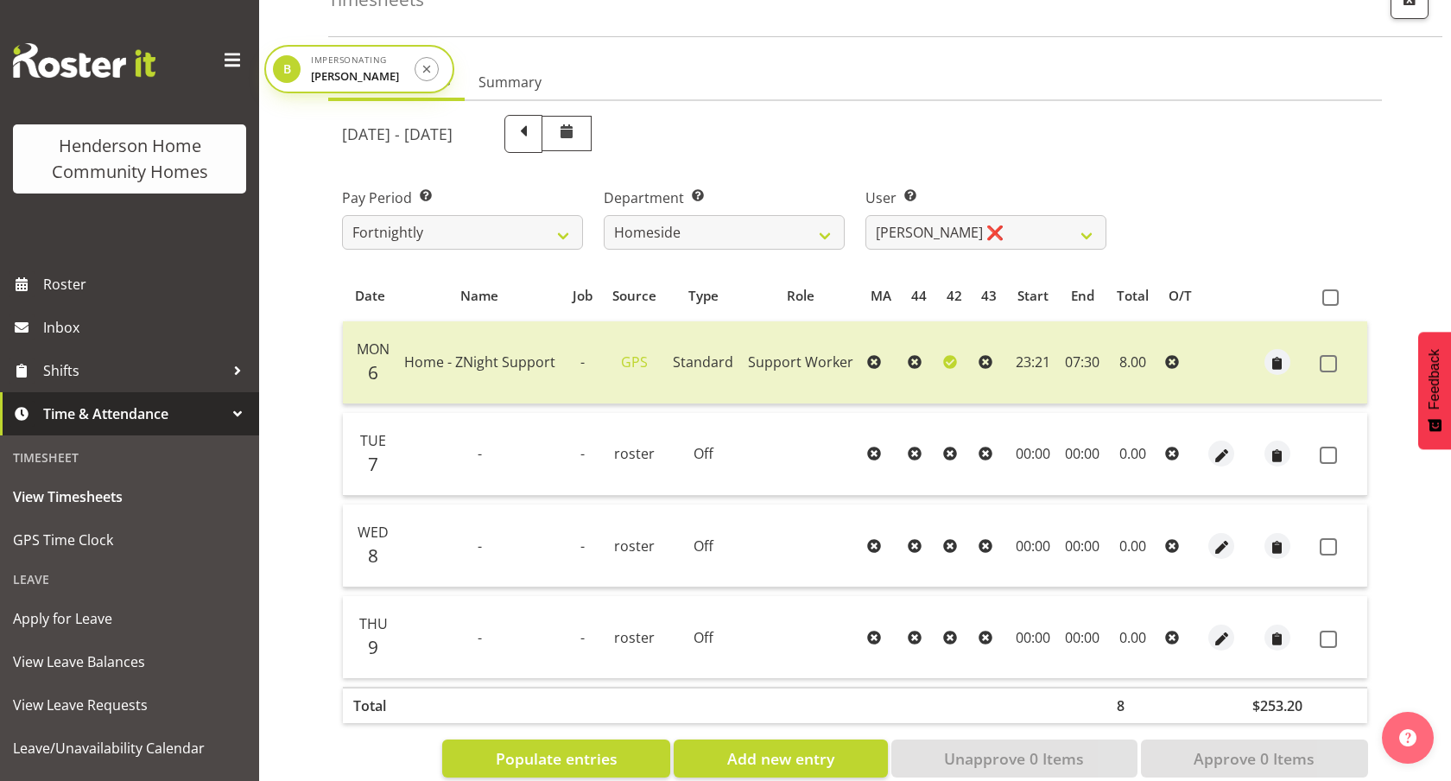
scroll to position [132, 0]
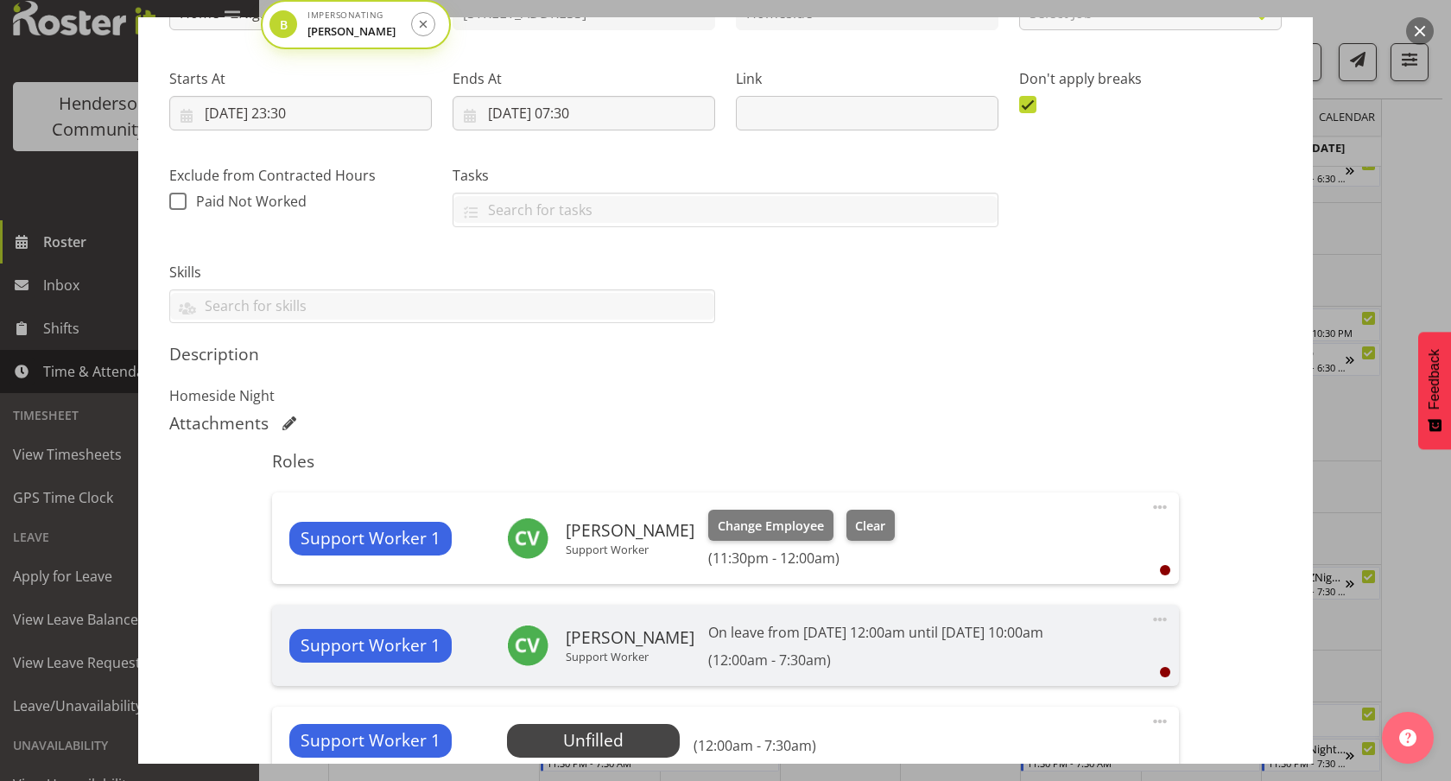
scroll to position [479, 0]
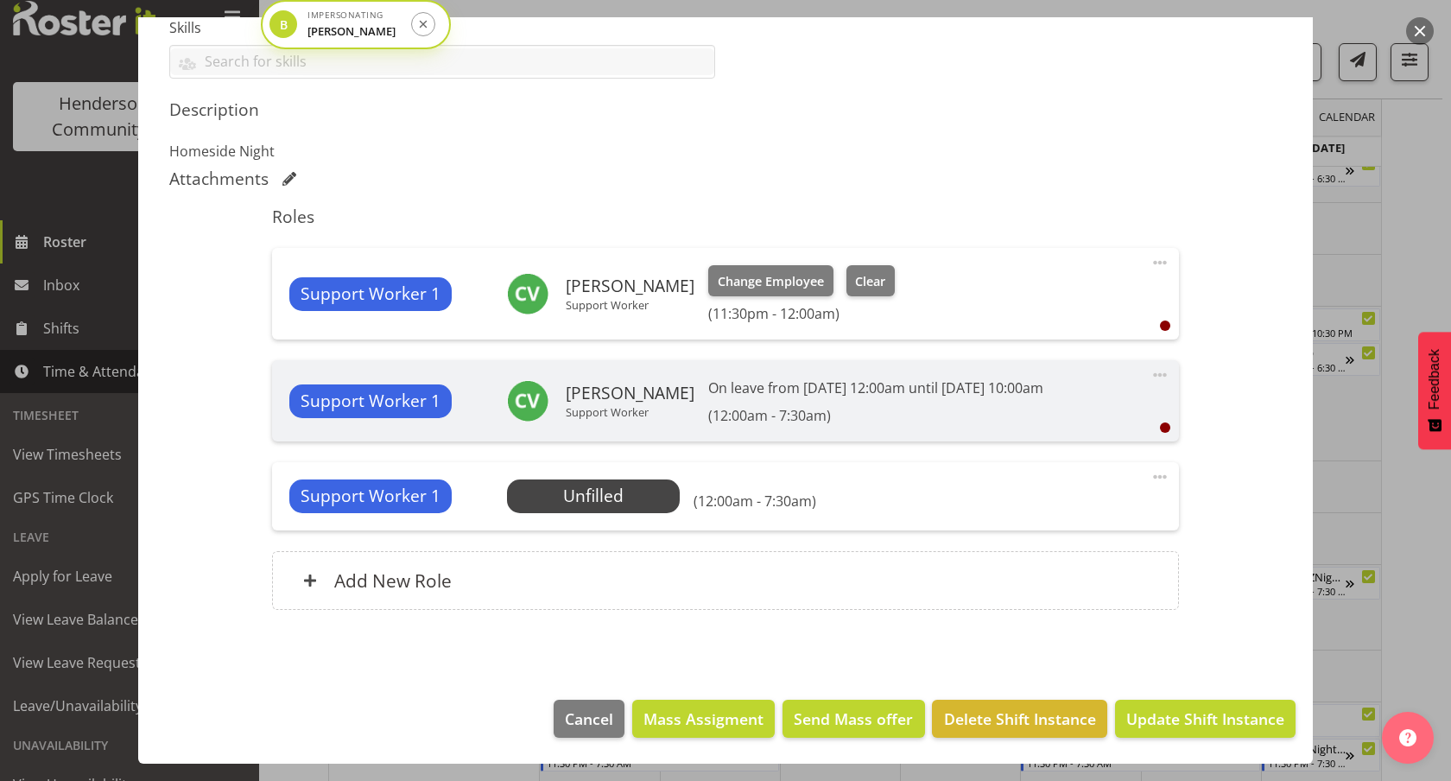
click at [1392, 239] on div at bounding box center [725, 390] width 1451 height 781
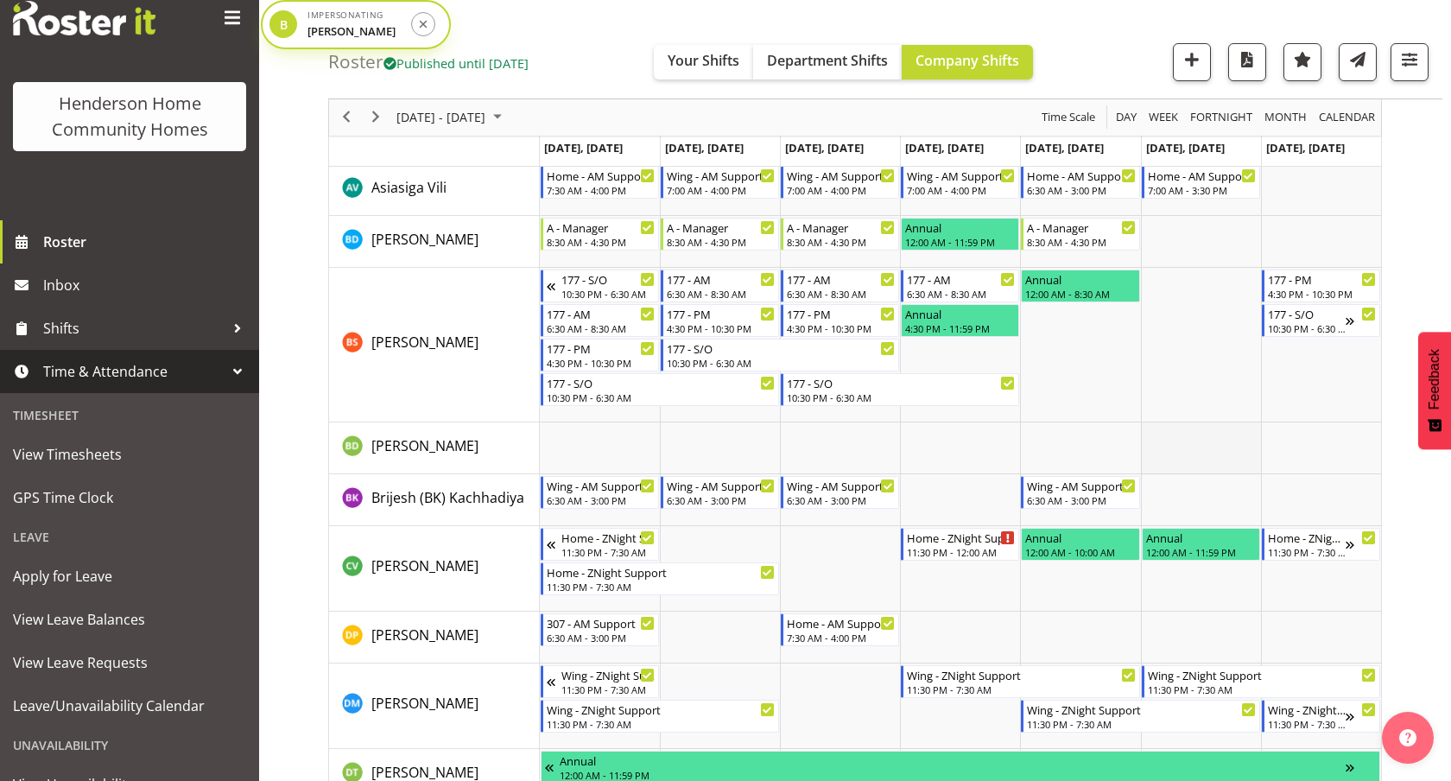
scroll to position [283, 0]
click at [1046, 554] on div "12:00 AM - 10:00 AM" at bounding box center [1079, 552] width 111 height 14
click at [1062, 544] on div "Annual" at bounding box center [1079, 537] width 111 height 17
click at [946, 554] on div "11:30 PM - 12:00 AM" at bounding box center [961, 552] width 109 height 14
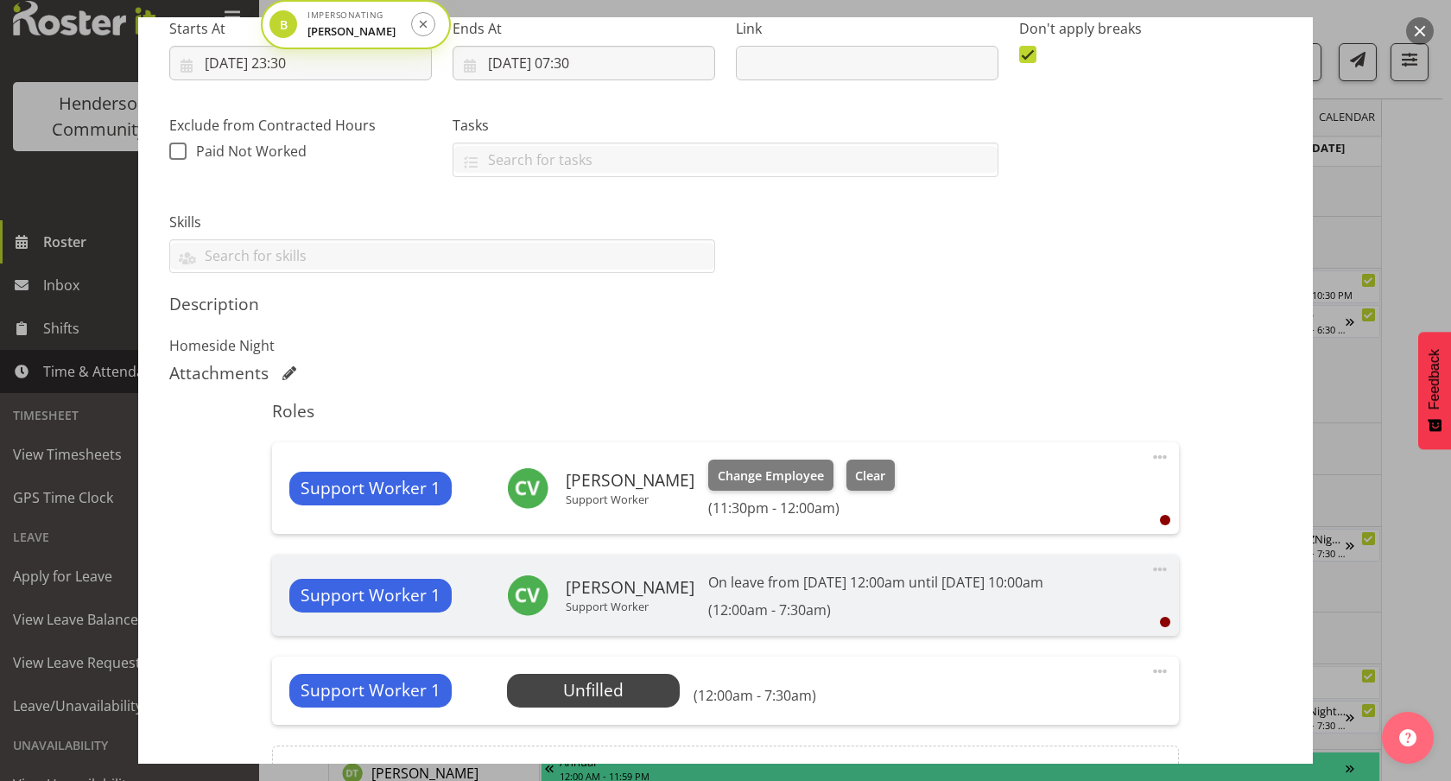
scroll to position [380, 0]
